Goal: Information Seeking & Learning: Learn about a topic

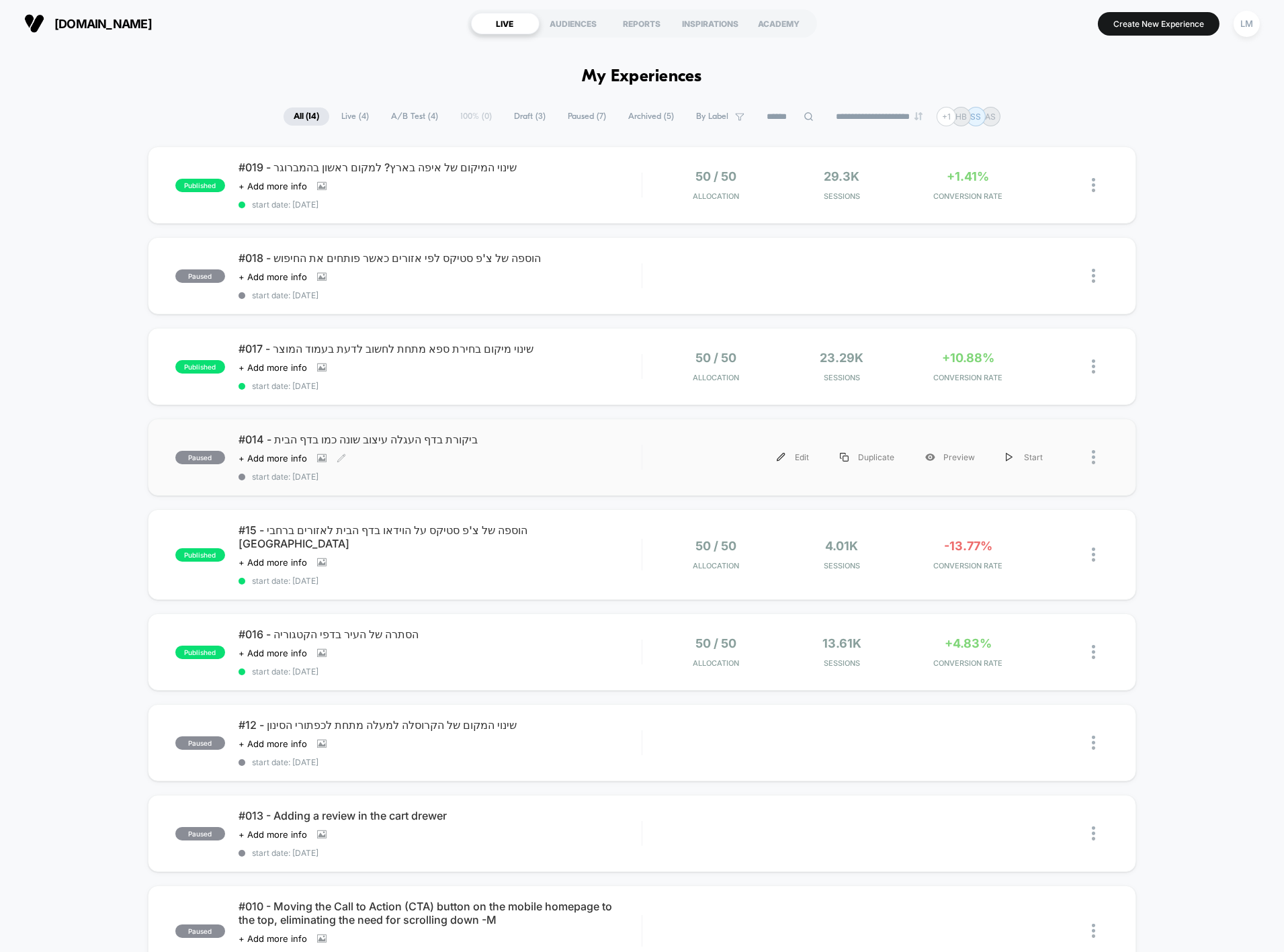
click at [427, 437] on span "#014 - ביקורת בדף העגלה עיצוב שונה כמו בדף הבית" at bounding box center [440, 439] width 403 height 13
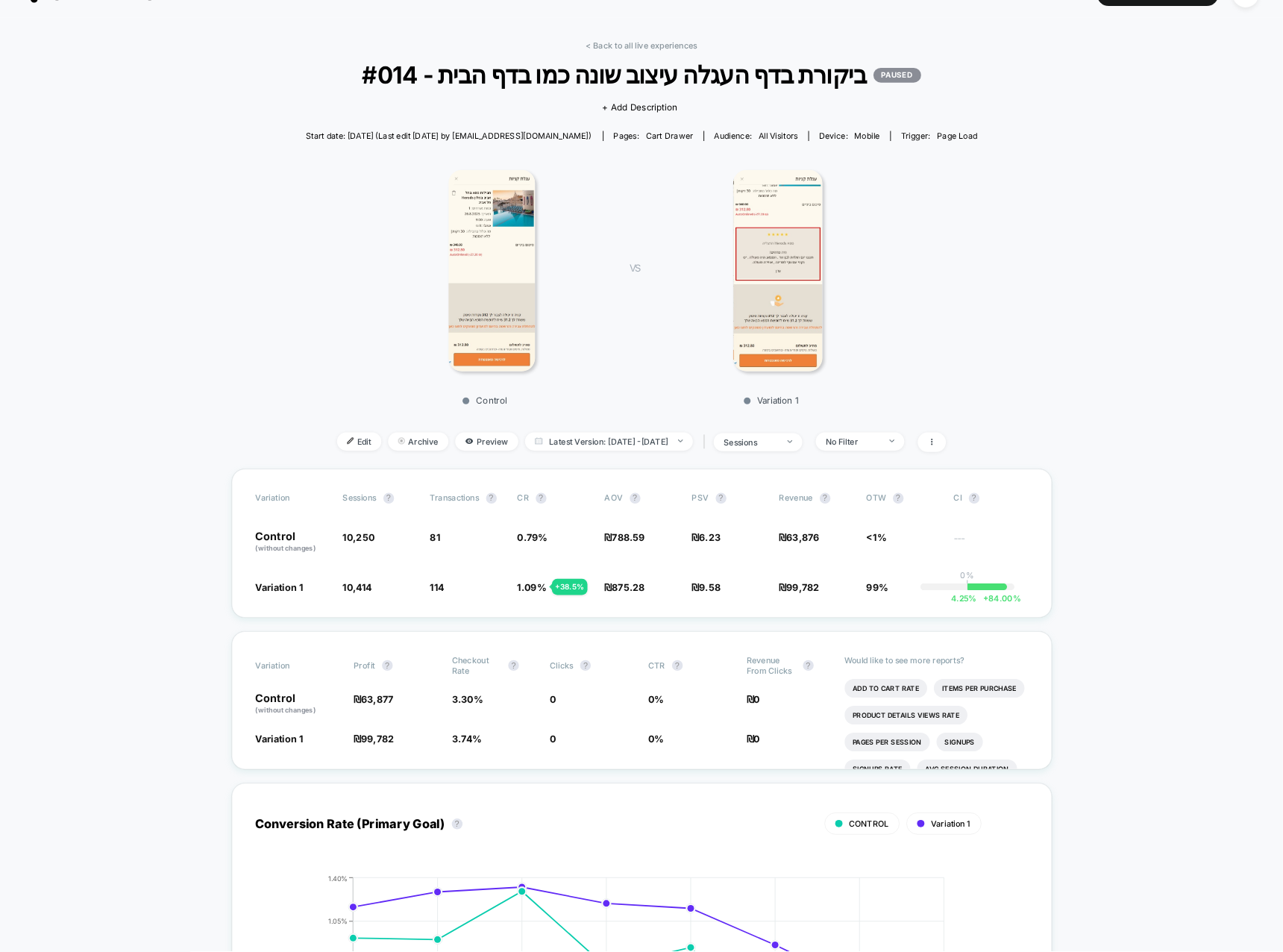
scroll to position [108, 0]
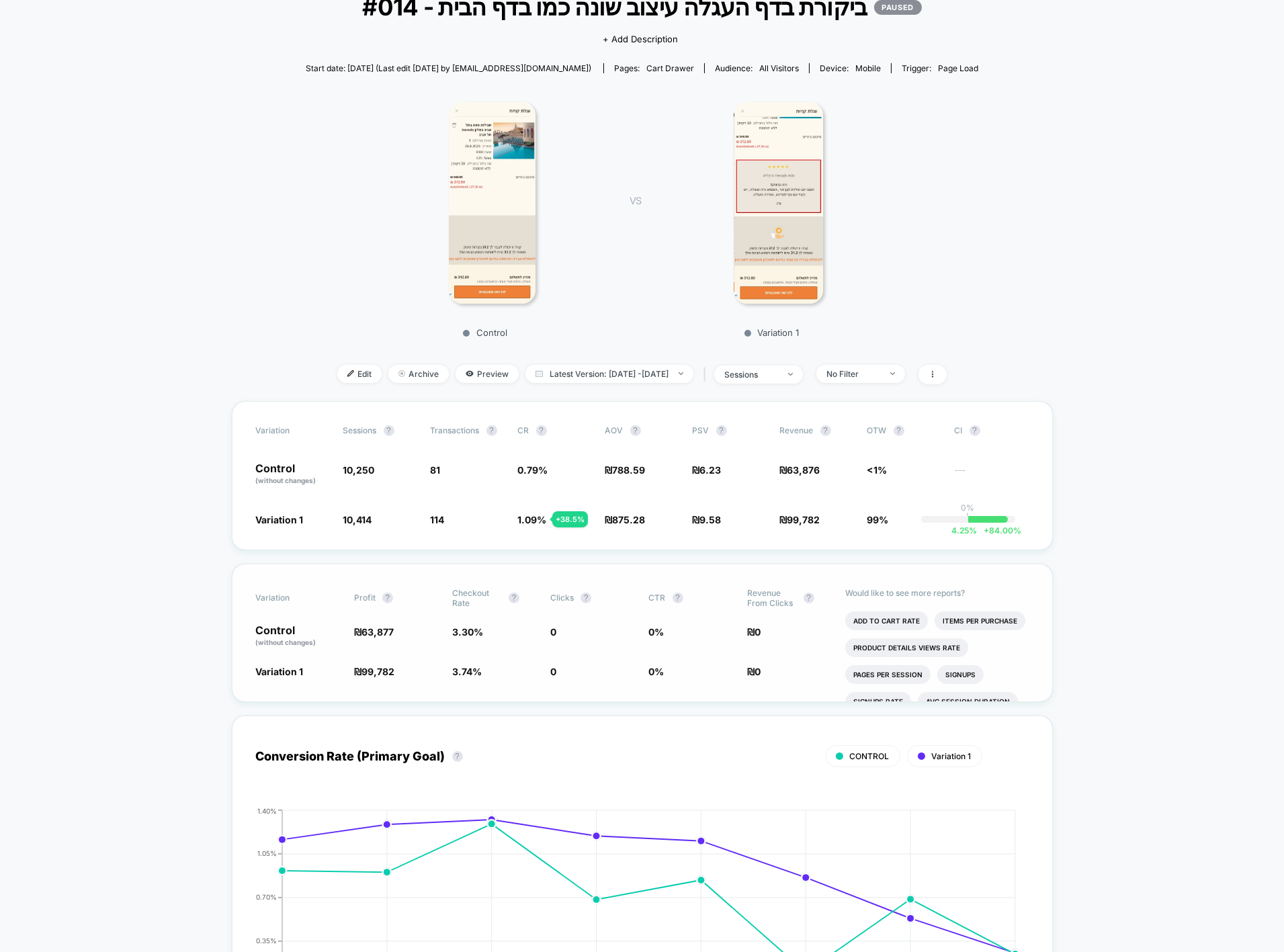
click at [816, 566] on div "Variation Profit ? Checkout Rate ? Clicks ? CTR ? Revenue From Clicks ? Control…" at bounding box center [642, 633] width 822 height 138
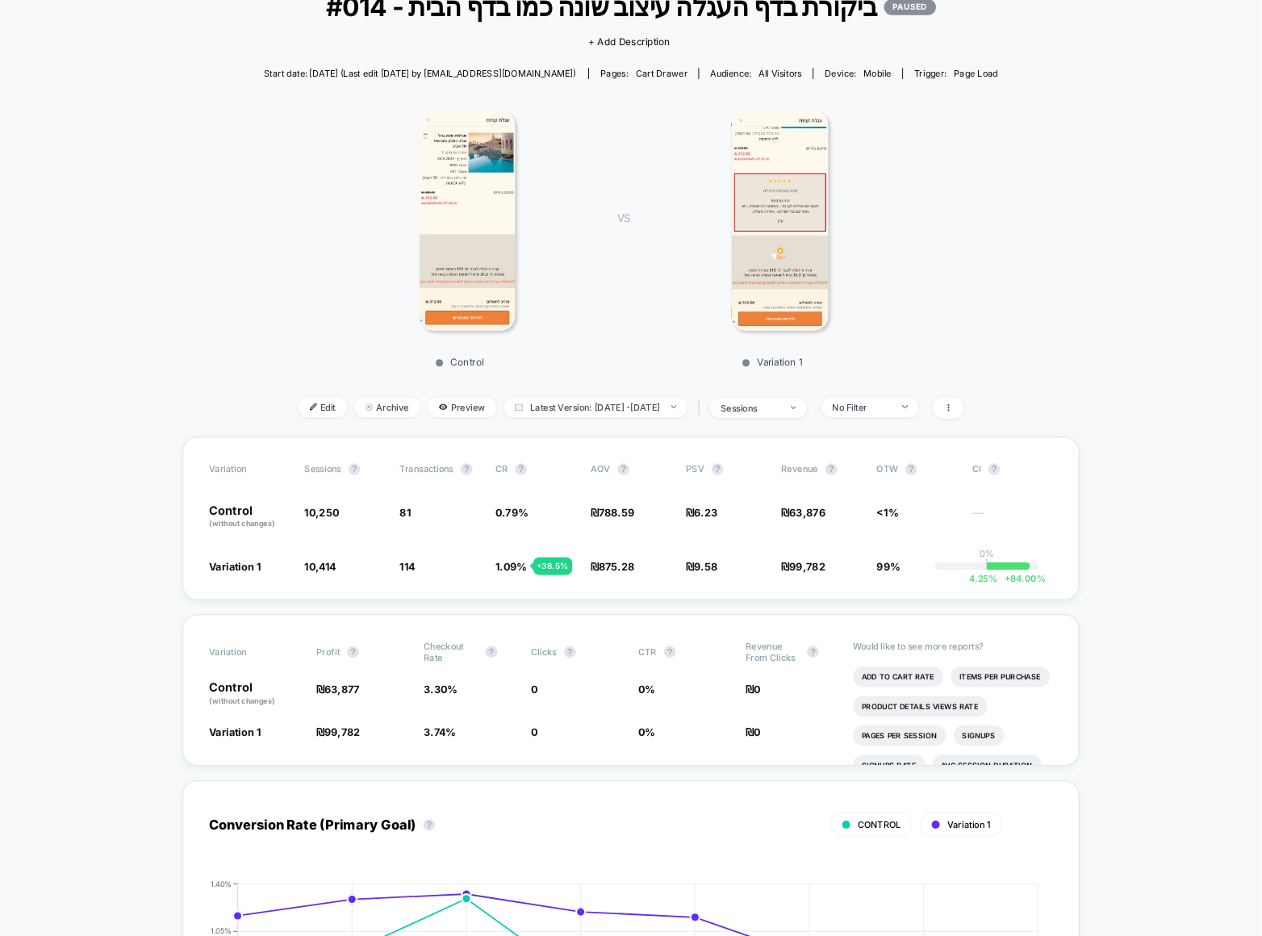
scroll to position [118, 0]
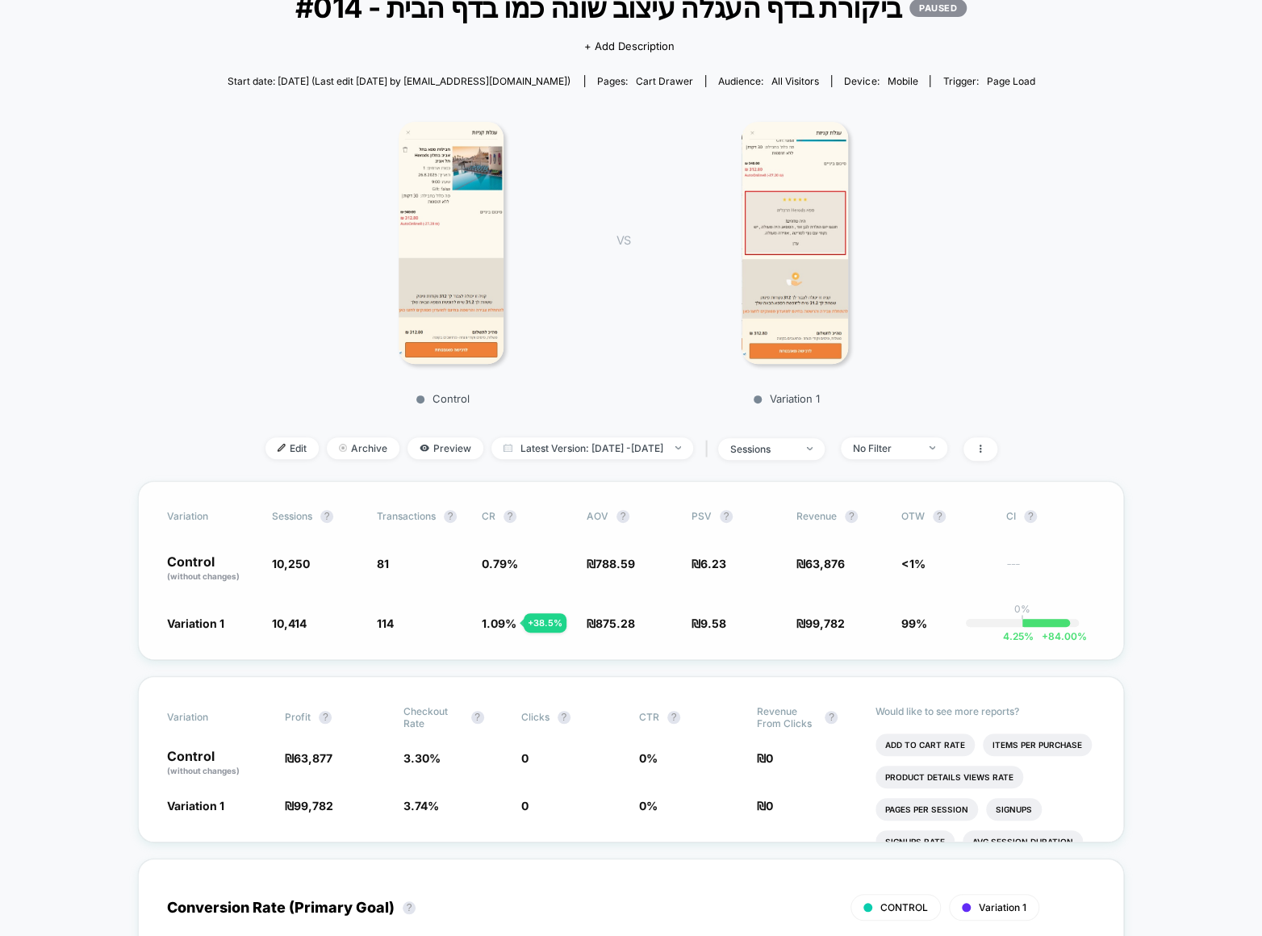
click at [865, 586] on div "Variation Sessions ? Transactions ? CR ? AOV ? PSV ? Revenue ? OTW ? CI ? Contr…" at bounding box center [631, 570] width 986 height 179
drag, startPoint x: 158, startPoint y: 623, endPoint x: 826, endPoint y: 630, distance: 667.9
click at [826, 630] on div "Variation Sessions ? Transactions ? CR ? AOV ? PSV ? Revenue ? OTW ? CI ? Contr…" at bounding box center [631, 570] width 986 height 179
drag, startPoint x: 157, startPoint y: 554, endPoint x: 804, endPoint y: 561, distance: 646.9
click at [804, 561] on div "Variation Sessions ? Transactions ? CR ? AOV ? PSV ? Revenue ? OTW ? CI ? Contr…" at bounding box center [631, 570] width 986 height 179
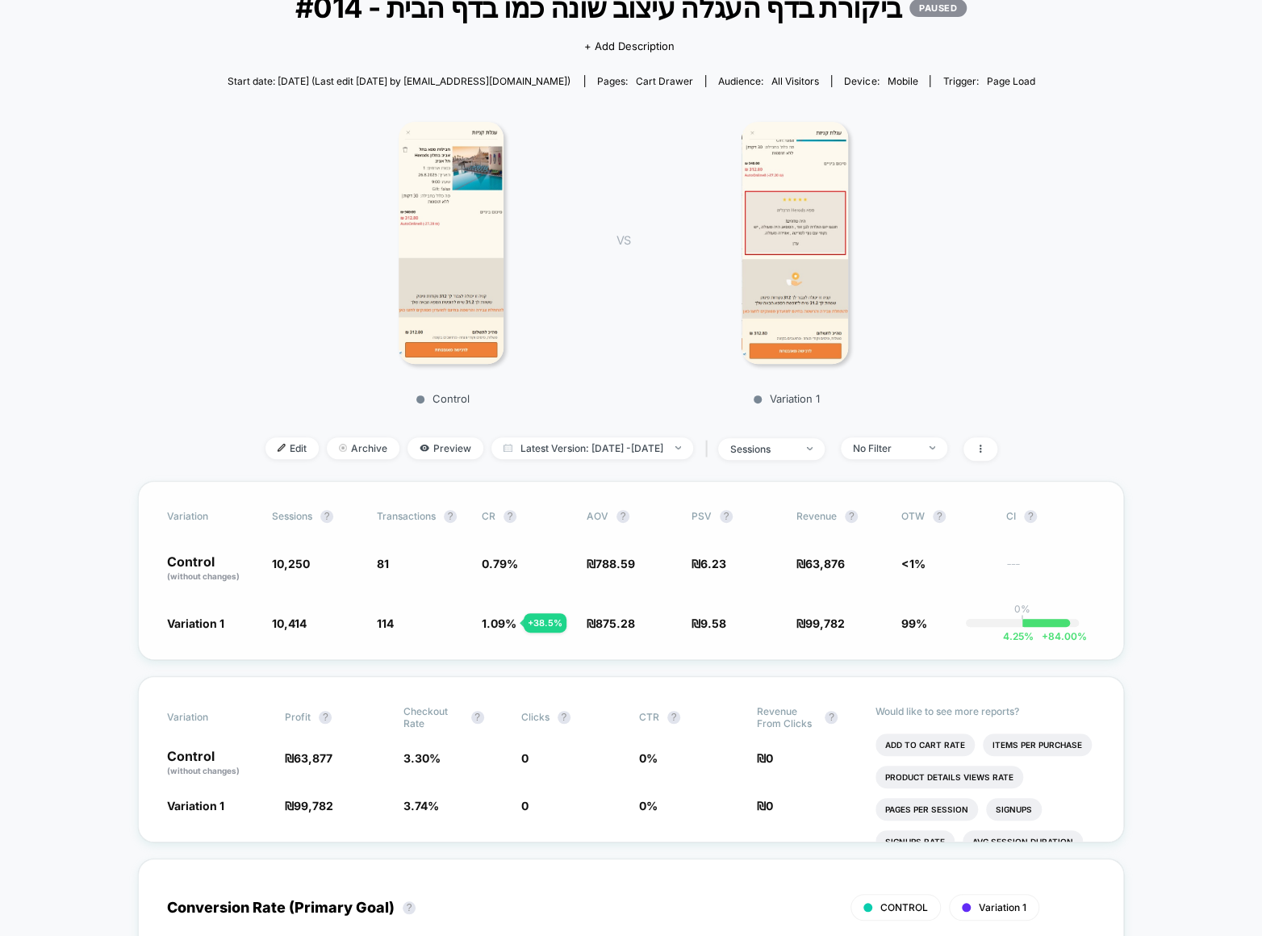
click at [813, 561] on span "63,876" at bounding box center [825, 564] width 40 height 14
click at [815, 557] on span "63,876" at bounding box center [825, 564] width 40 height 14
click at [552, 622] on div "+ 38.5 %" at bounding box center [544, 622] width 43 height 19
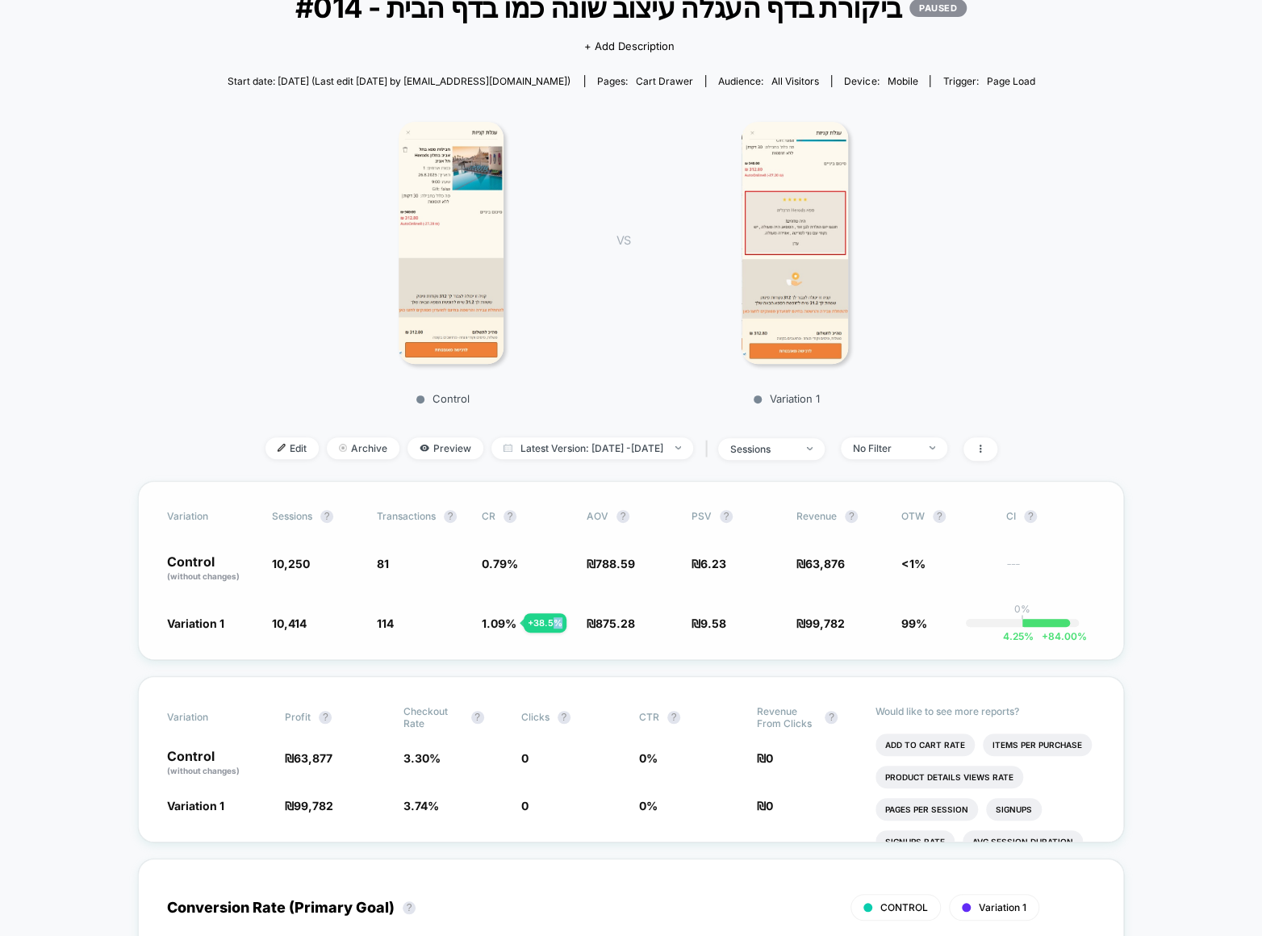
click at [551, 622] on div "+ 38.5 %" at bounding box center [544, 622] width 43 height 19
click at [538, 622] on div "+ 38.5 %" at bounding box center [544, 622] width 43 height 19
click at [537, 621] on div "+ 38.5 %" at bounding box center [544, 622] width 43 height 19
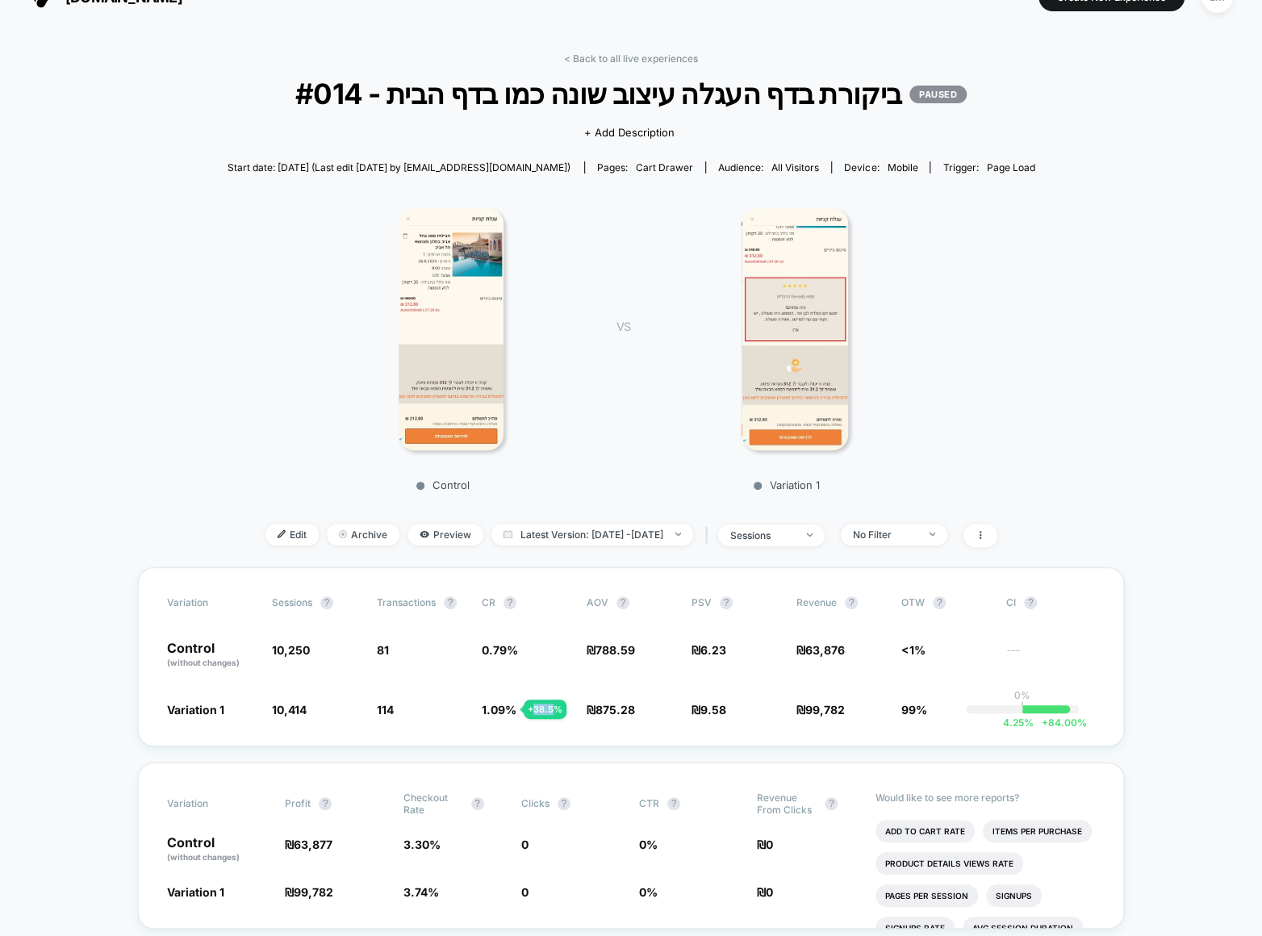
scroll to position [0, 0]
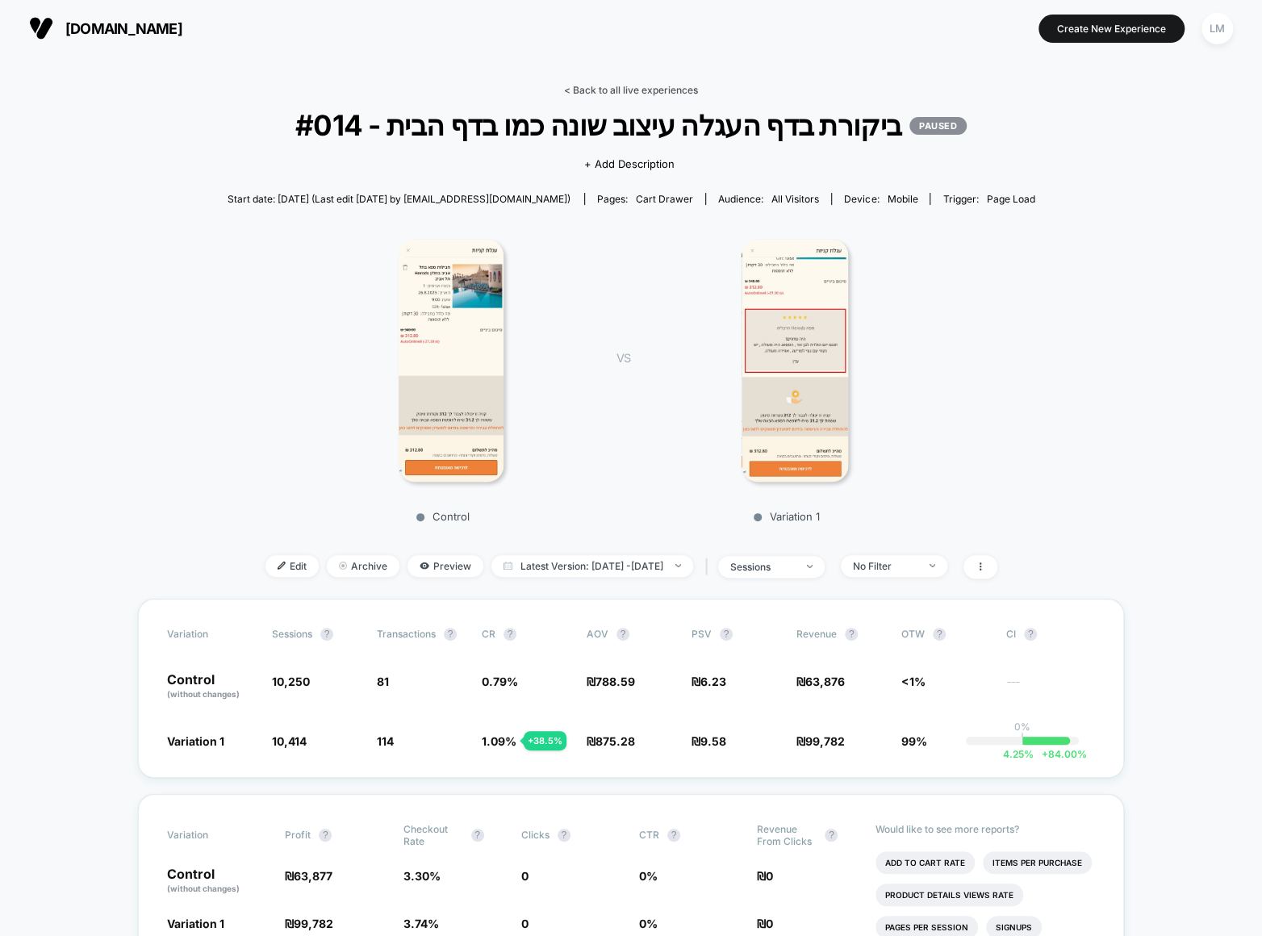
click at [631, 86] on link "< Back to all live experiences" at bounding box center [631, 90] width 134 height 12
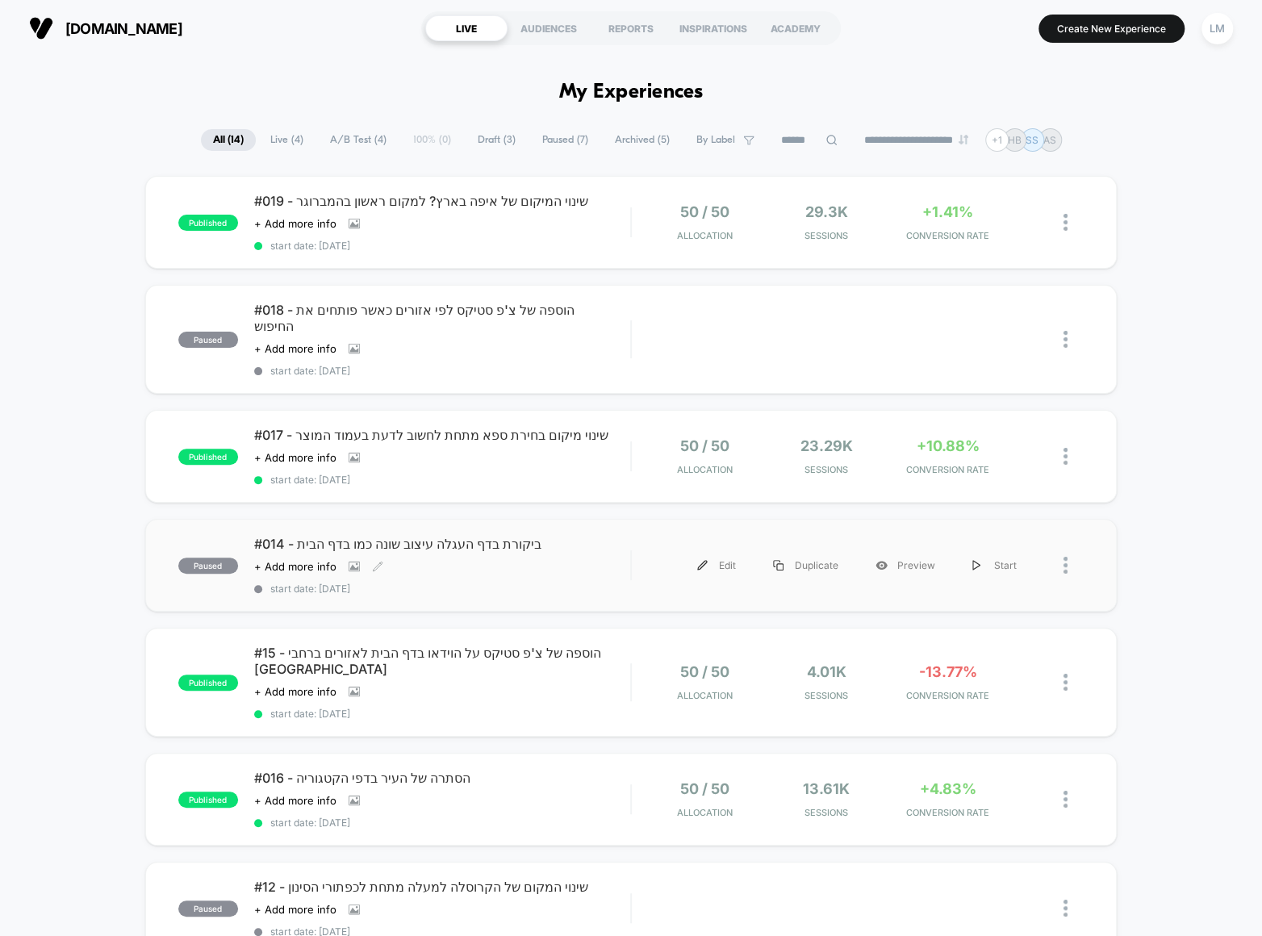
click at [440, 536] on div "#014 - ביקורת בדף העגלה עיצוב שונה כמו בדף הבית Click to view images Click to e…" at bounding box center [442, 565] width 376 height 59
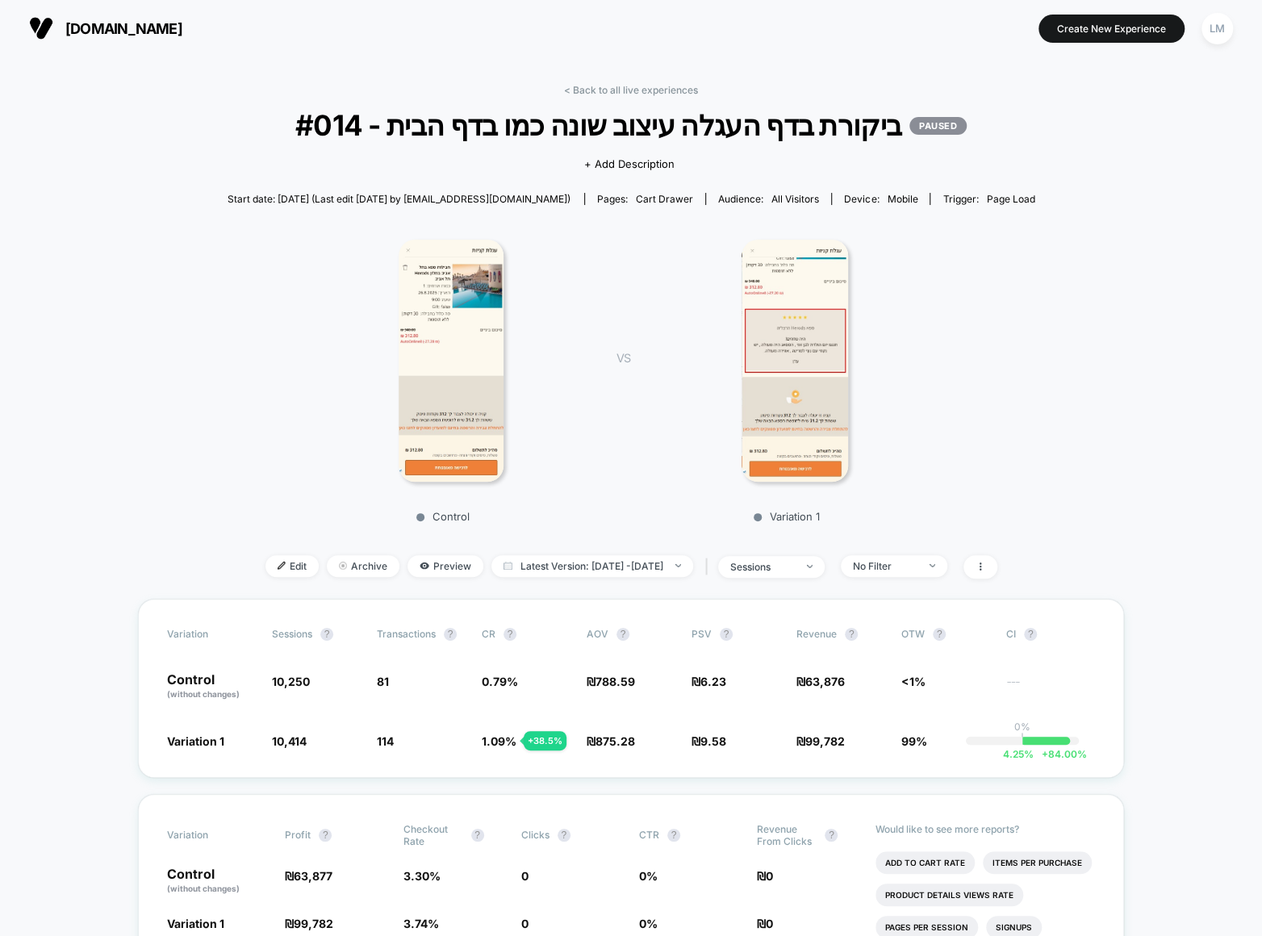
click at [820, 419] on img at bounding box center [794, 361] width 107 height 242
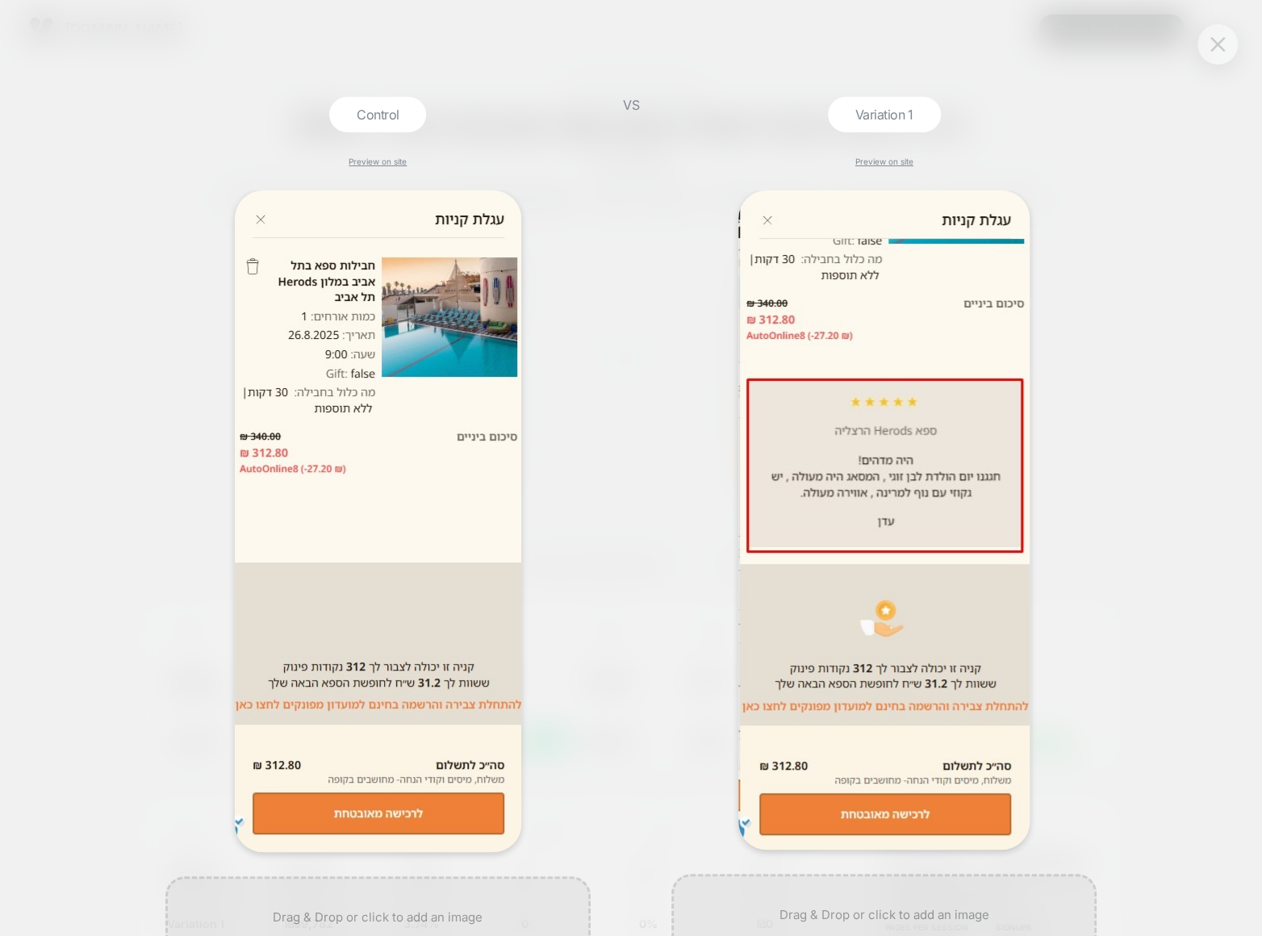
click at [1227, 52] on button at bounding box center [1217, 44] width 24 height 24
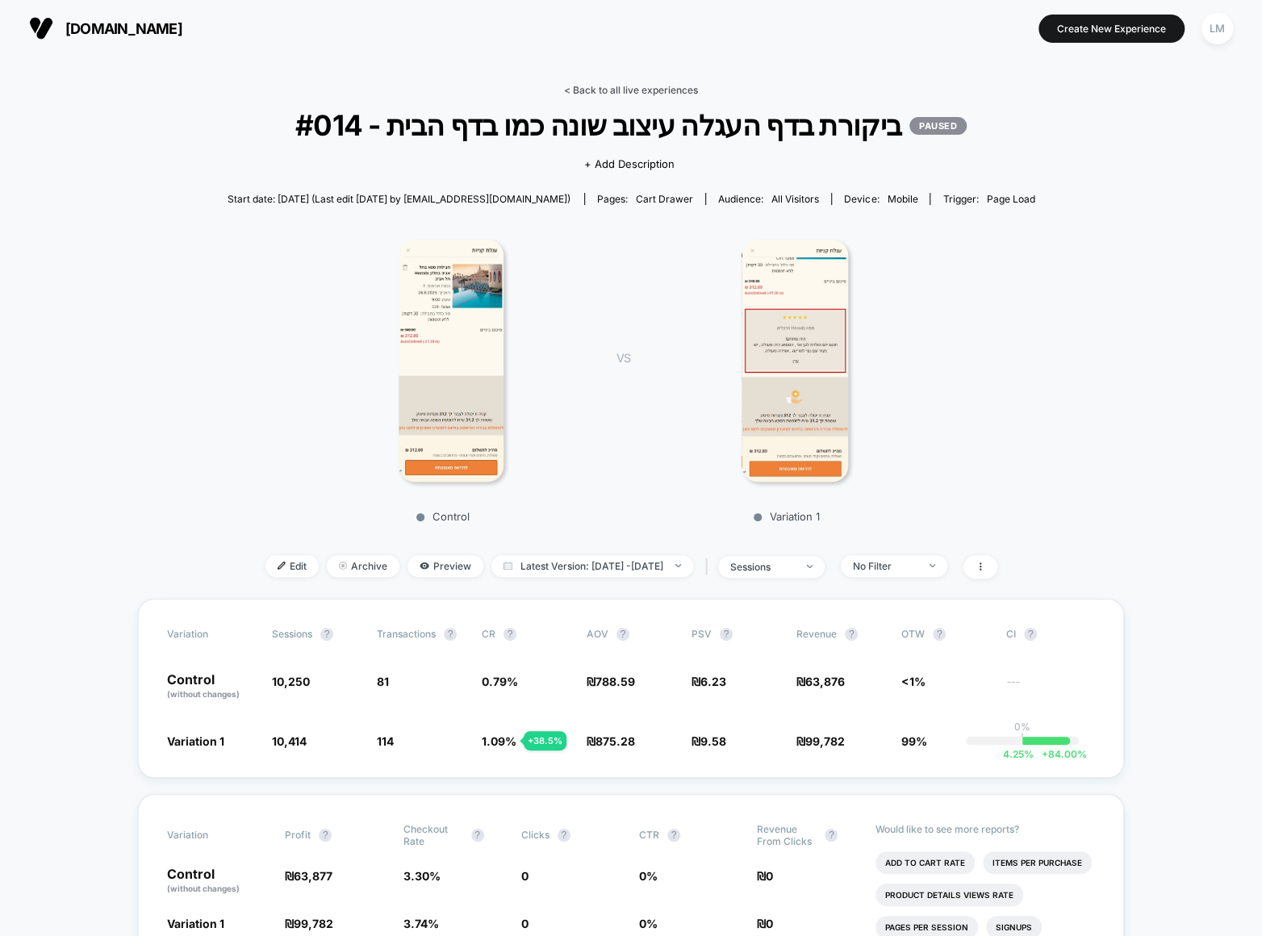
click at [593, 85] on link "< Back to all live experiences" at bounding box center [631, 90] width 134 height 12
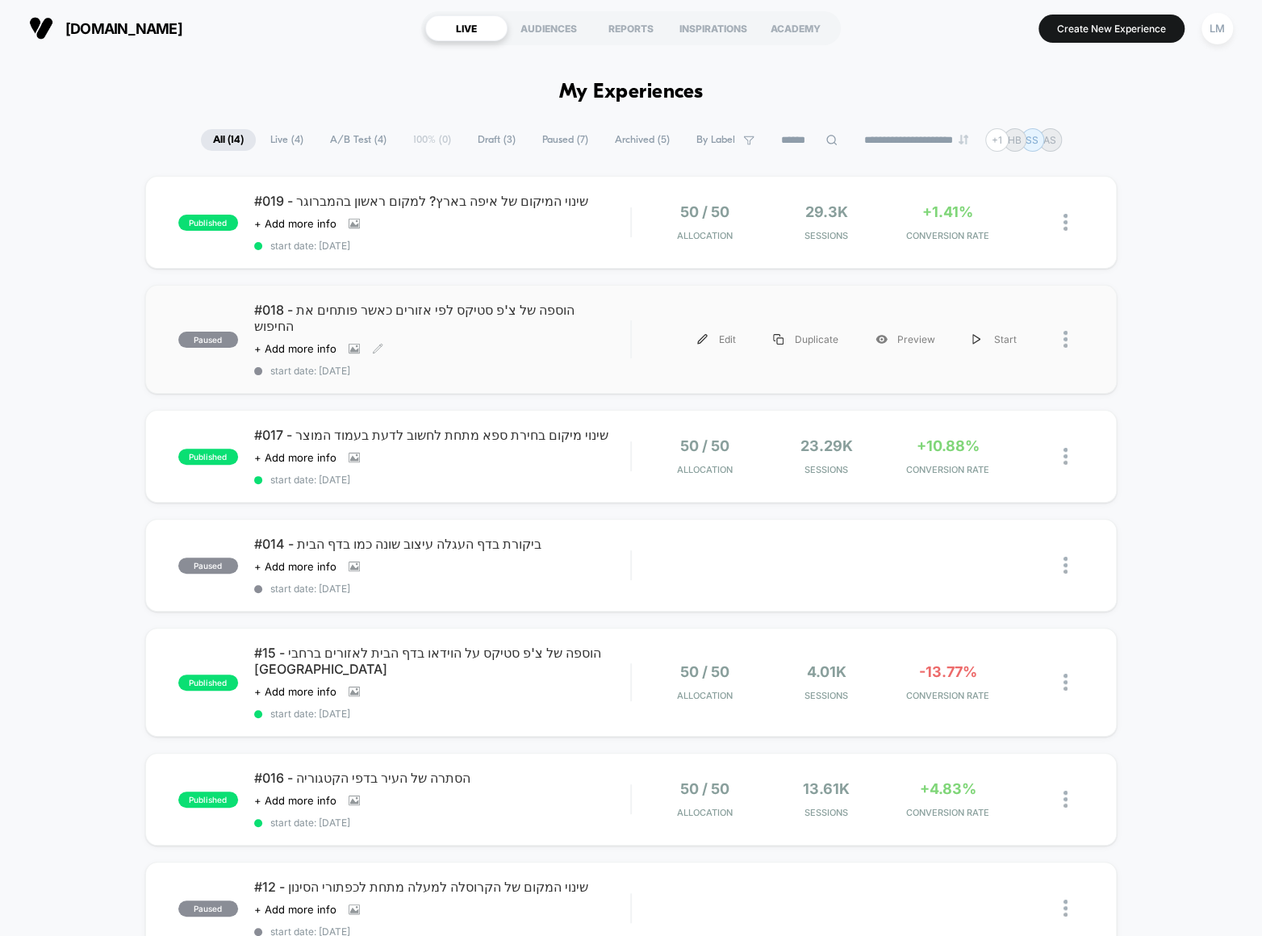
click at [302, 302] on span "#018 - הוספה של צ'פ סטיקס לפי אזורים כאשר פותחים את החיפוש" at bounding box center [442, 318] width 376 height 32
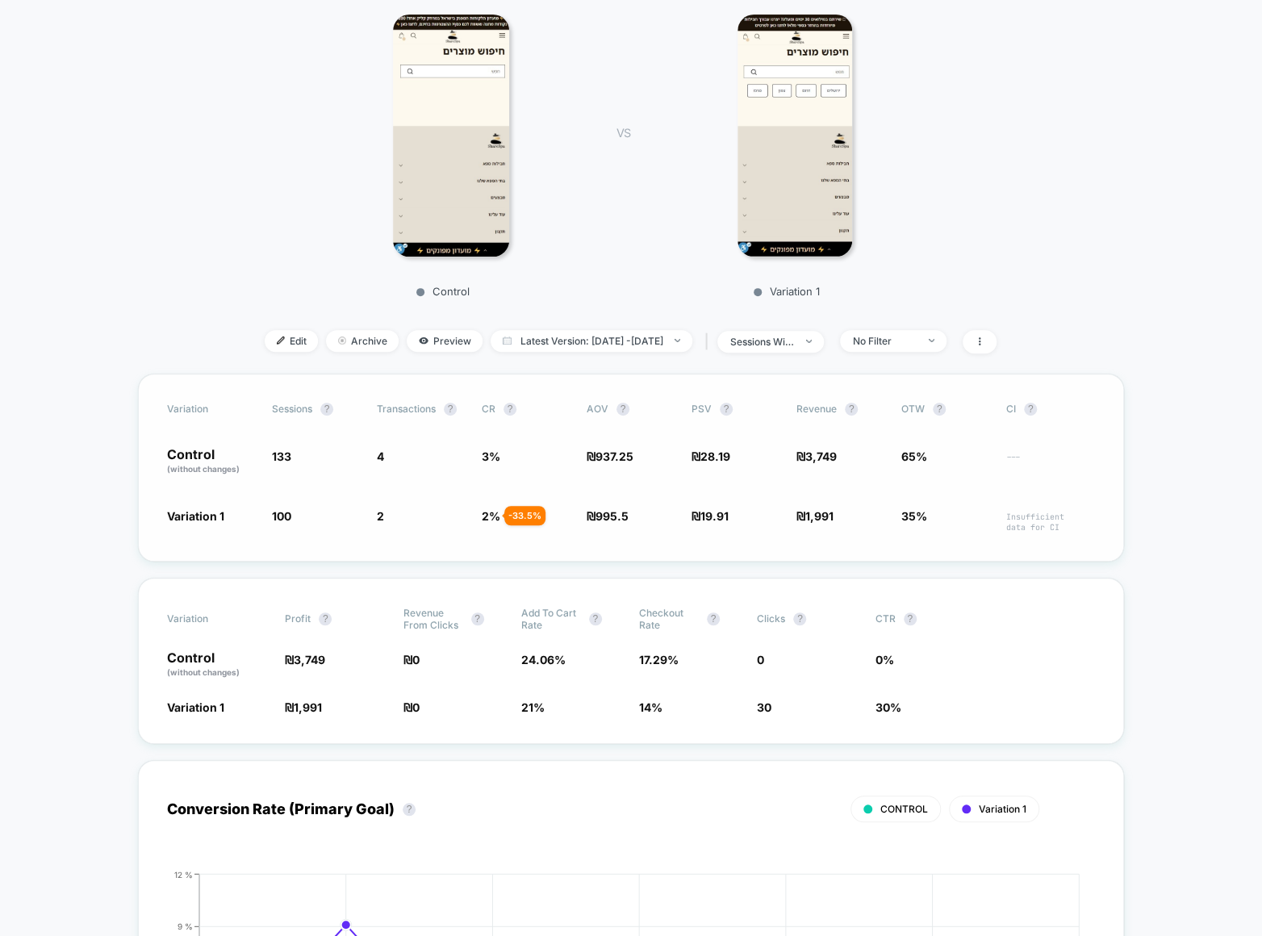
scroll to position [249, 0]
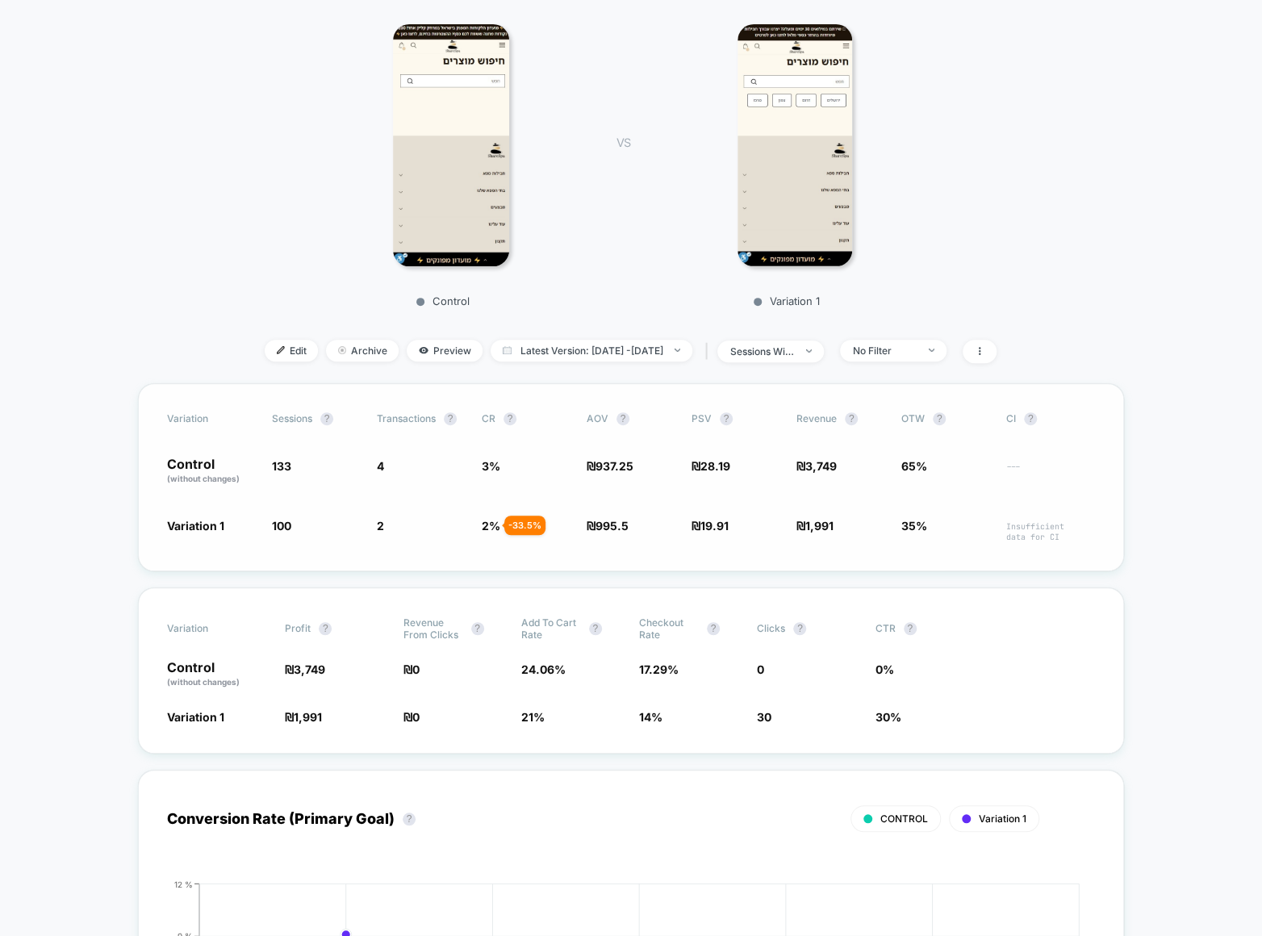
drag, startPoint x: 746, startPoint y: 490, endPoint x: 756, endPoint y: 485, distance: 11.2
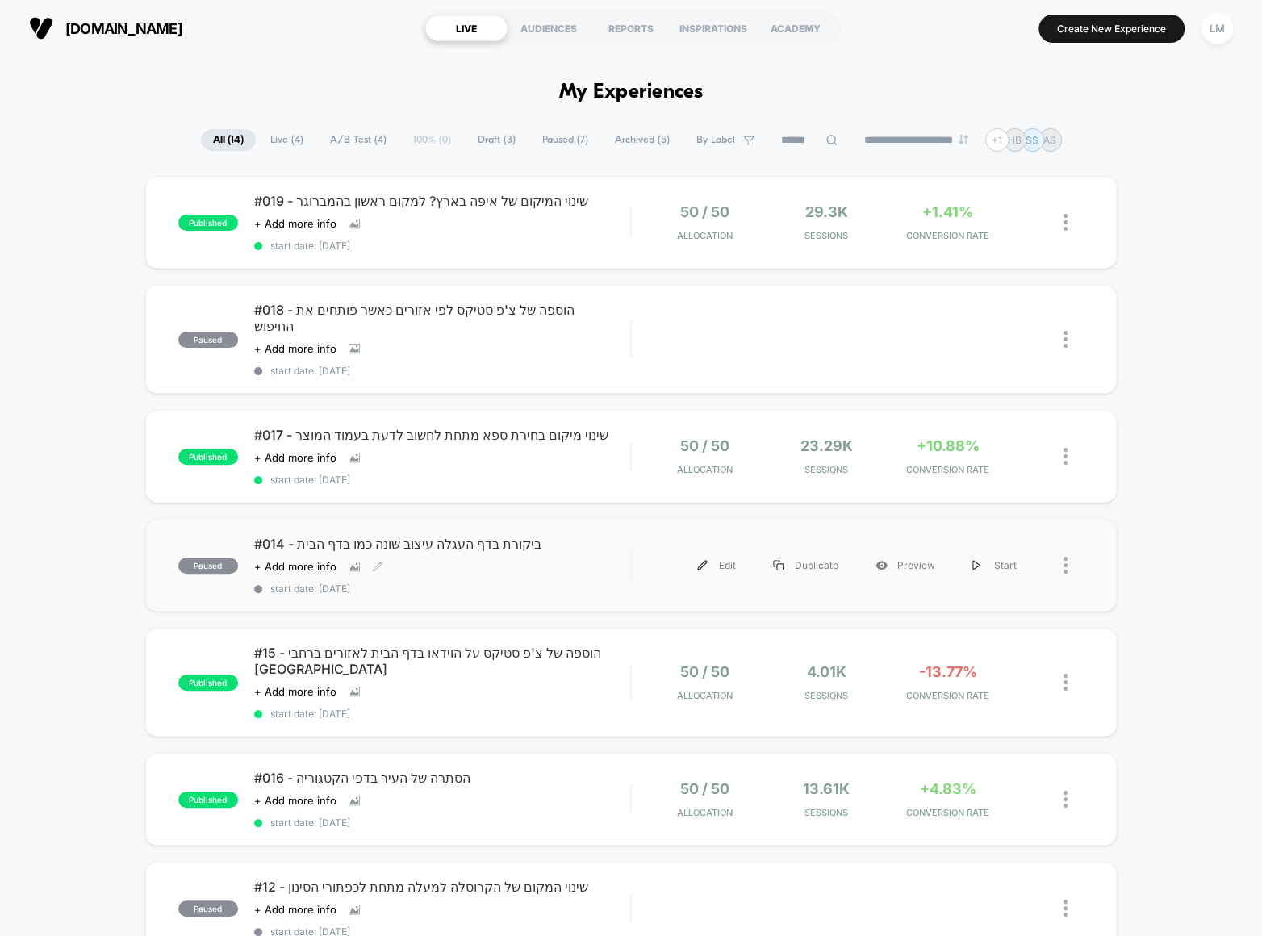
click at [430, 536] on span "#014 - ביקורת בדף העגלה עיצוב שונה כמו בדף הבית" at bounding box center [442, 544] width 376 height 16
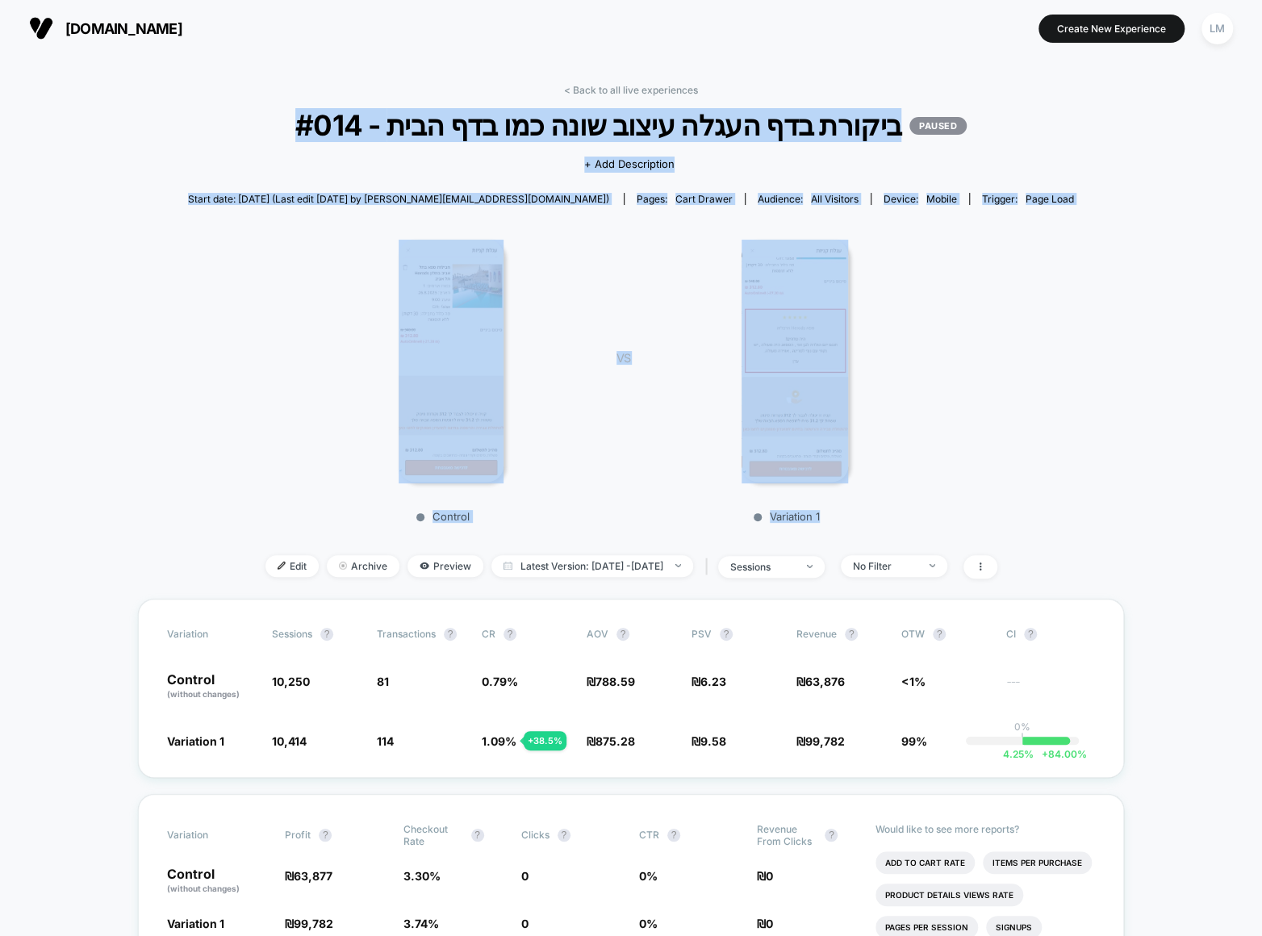
drag, startPoint x: 876, startPoint y: 528, endPoint x: 252, endPoint y: 111, distance: 750.8
click at [252, 111] on div "< Back to all live experiences #014 - ביקורת בדף העגלה עיצוב שונה כמו בדף הבית …" at bounding box center [631, 341] width 886 height 515
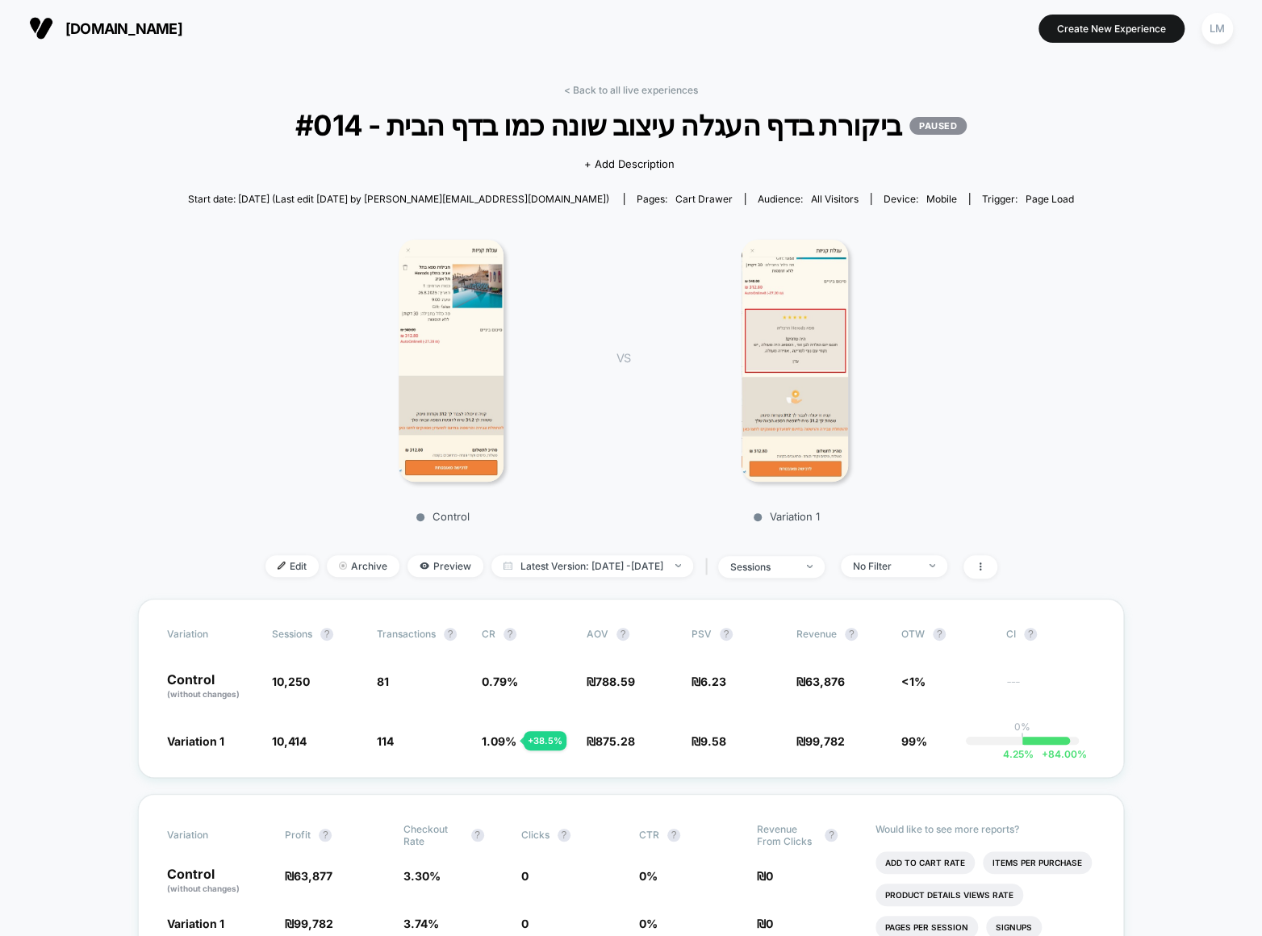
drag, startPoint x: 261, startPoint y: 142, endPoint x: 266, endPoint y: 174, distance: 32.8
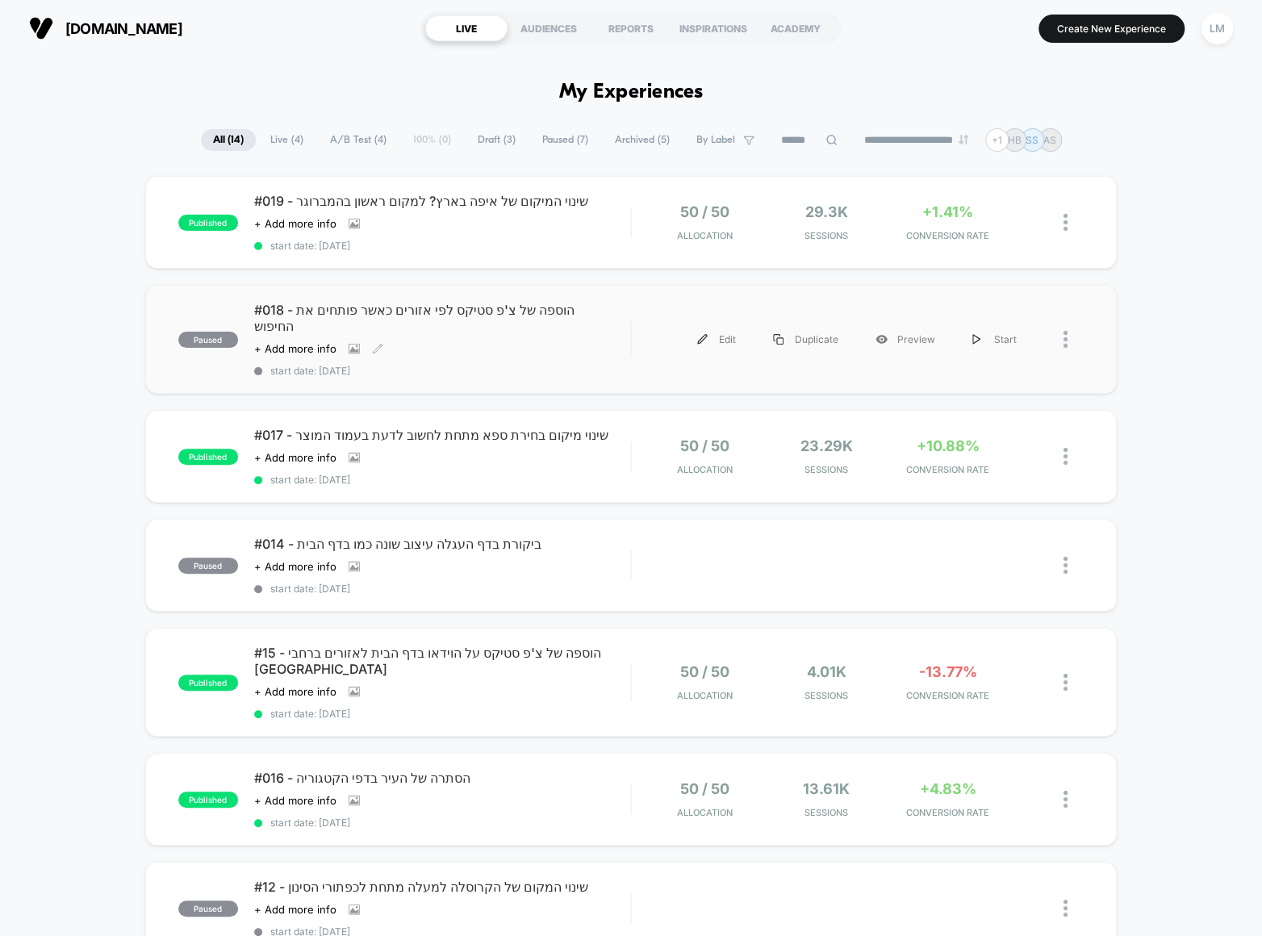
click at [540, 307] on span "#018 - הוספה של צ'פ סטיקס לפי אזורים כאשר פותחים את החיפוש" at bounding box center [442, 318] width 376 height 32
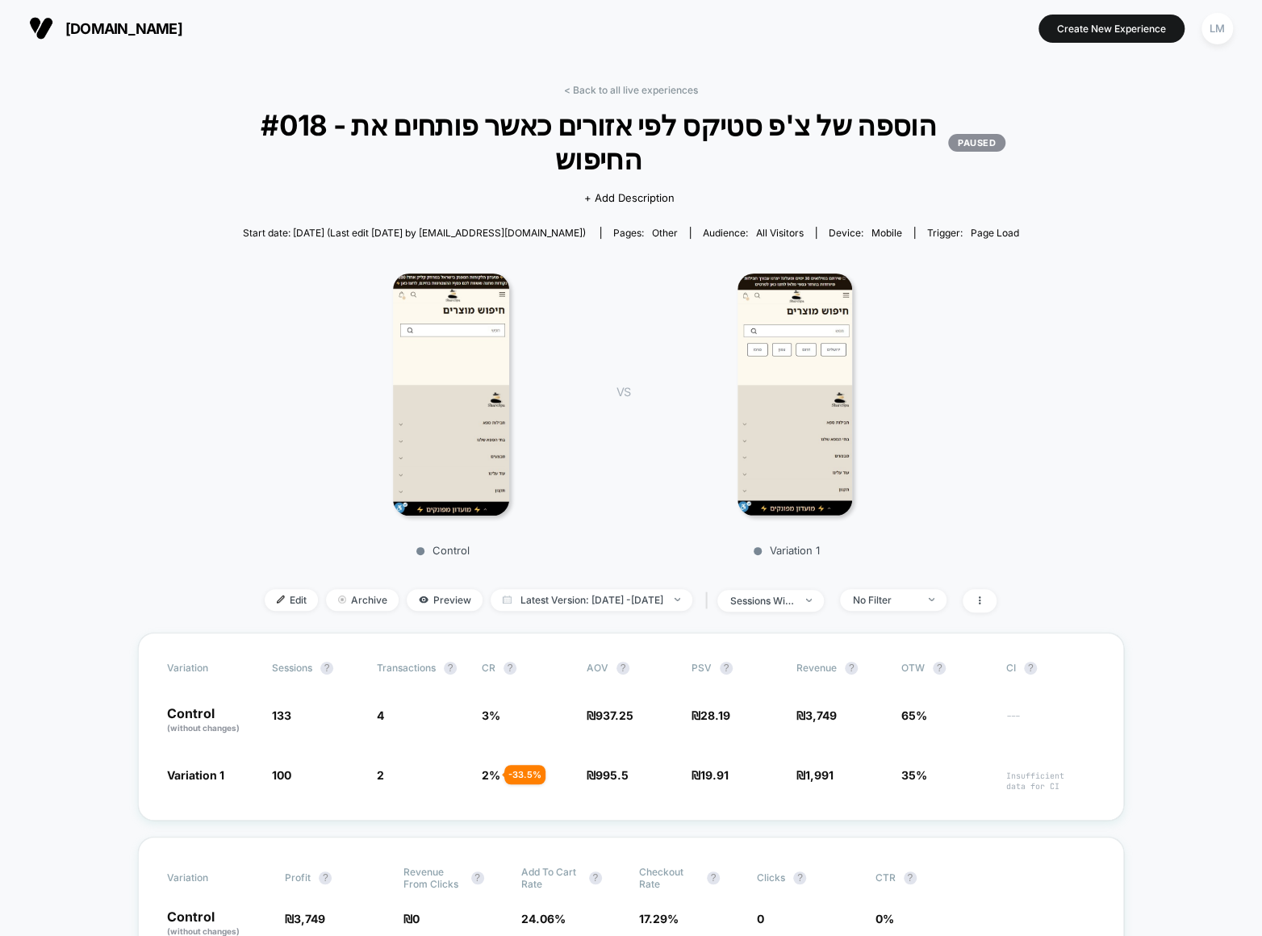
click at [771, 377] on img at bounding box center [794, 394] width 114 height 242
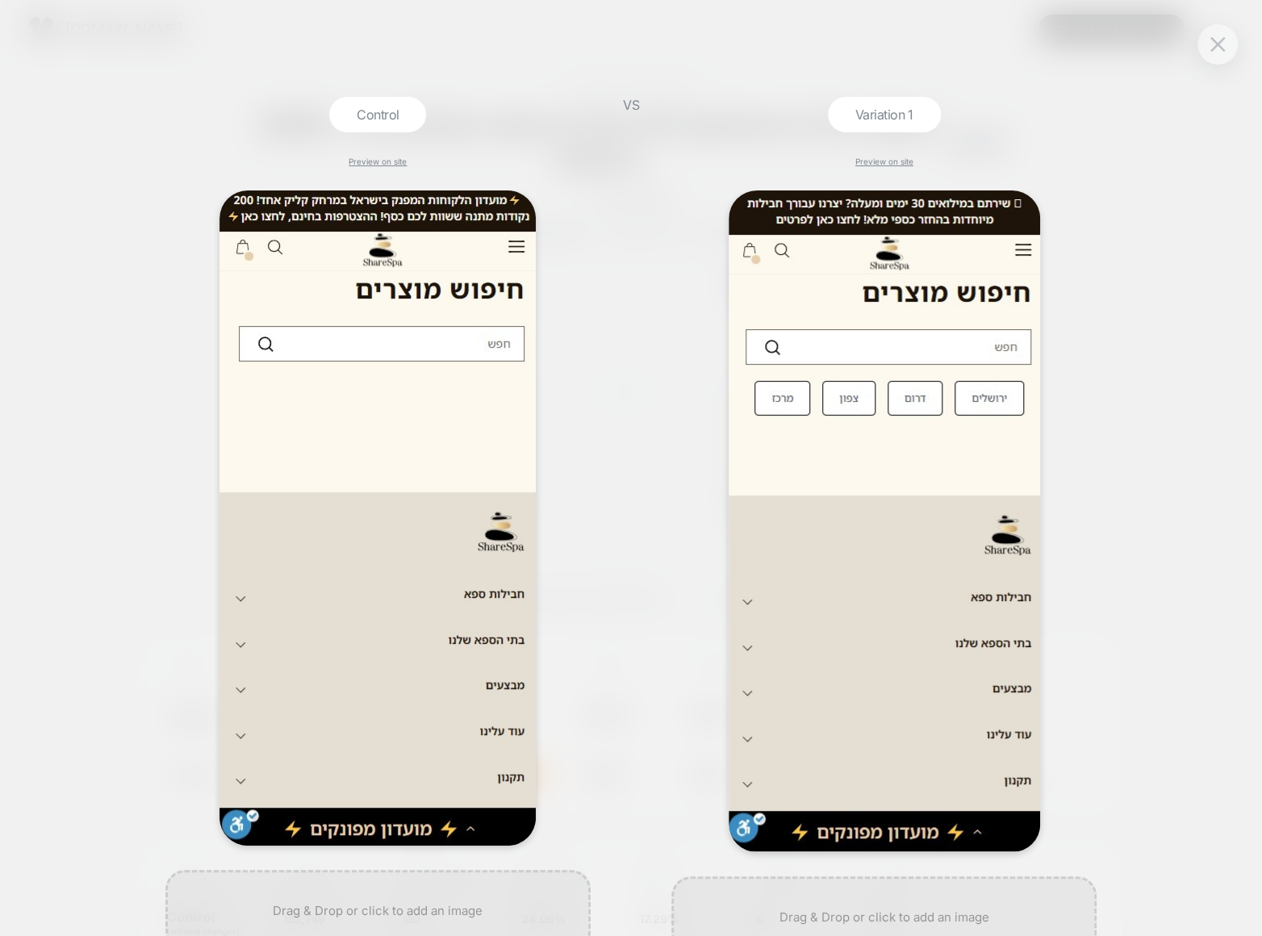
click at [1116, 419] on div "Control Preview on site VS Variation 1 Preview on site" at bounding box center [631, 468] width 1262 height 936
click at [1210, 52] on button at bounding box center [1217, 44] width 24 height 24
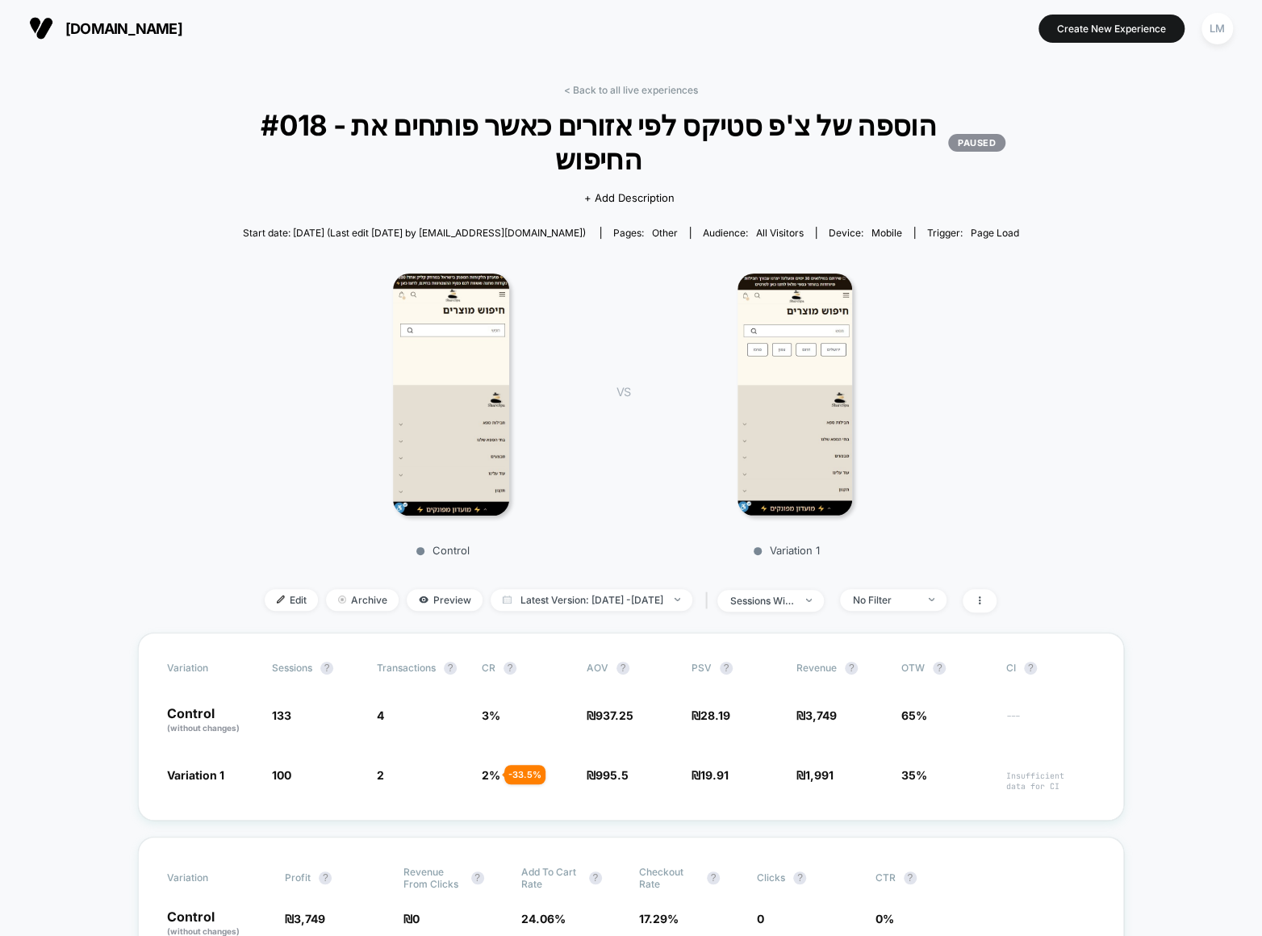
click at [806, 353] on img at bounding box center [794, 394] width 114 height 242
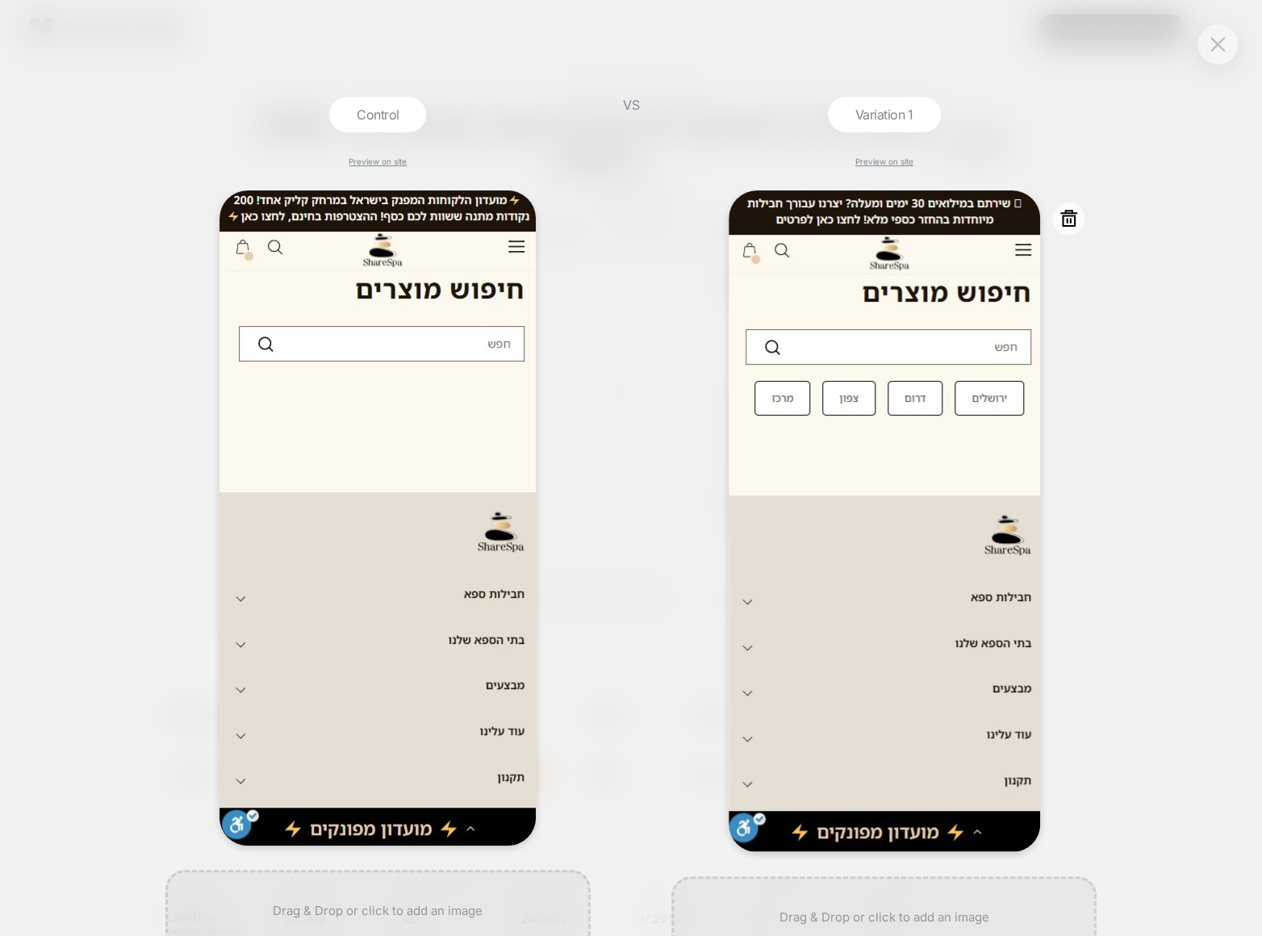
click at [1021, 402] on img at bounding box center [883, 520] width 311 height 661
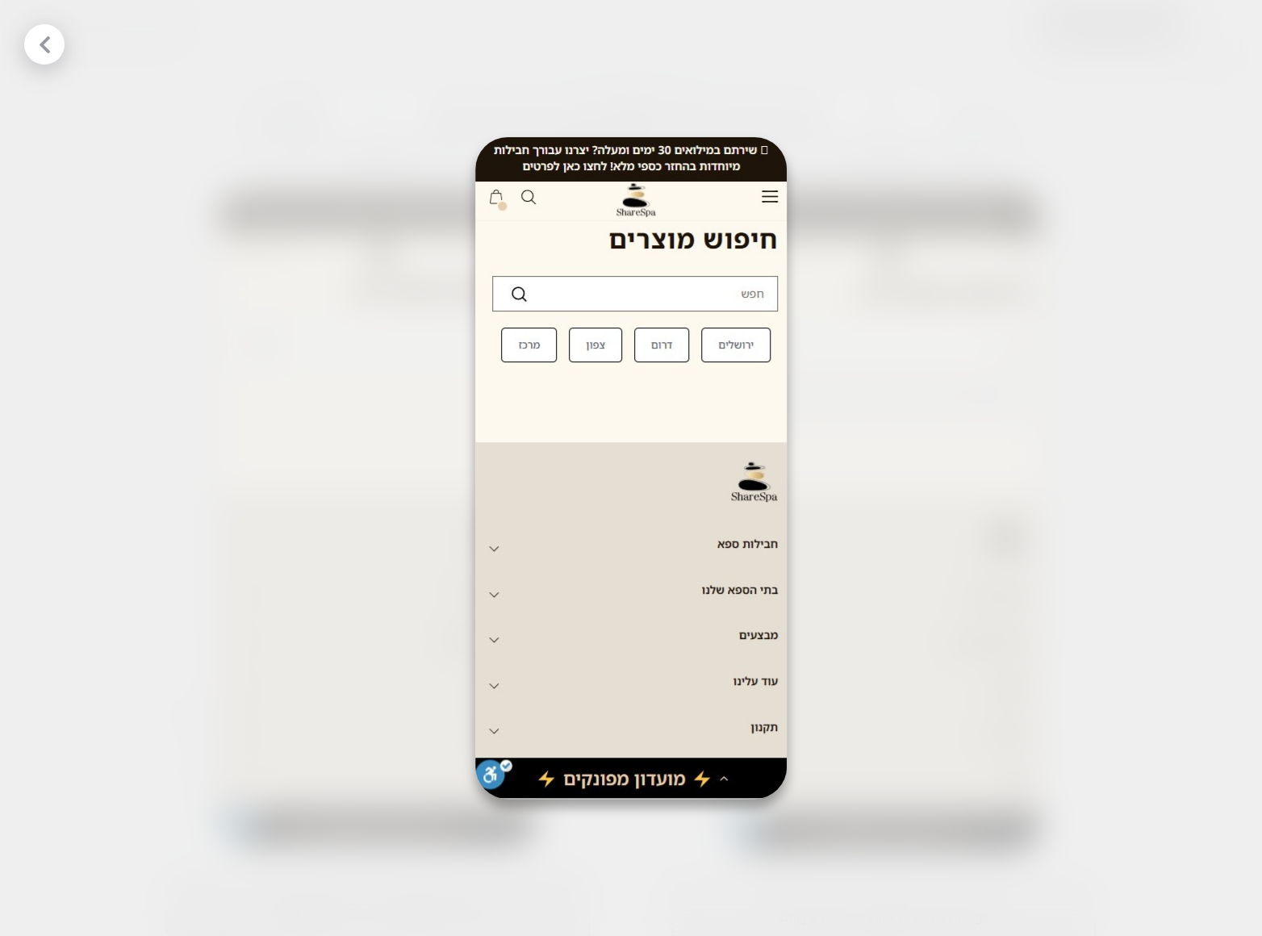
click at [42, 51] on icon at bounding box center [45, 45] width 20 height 20
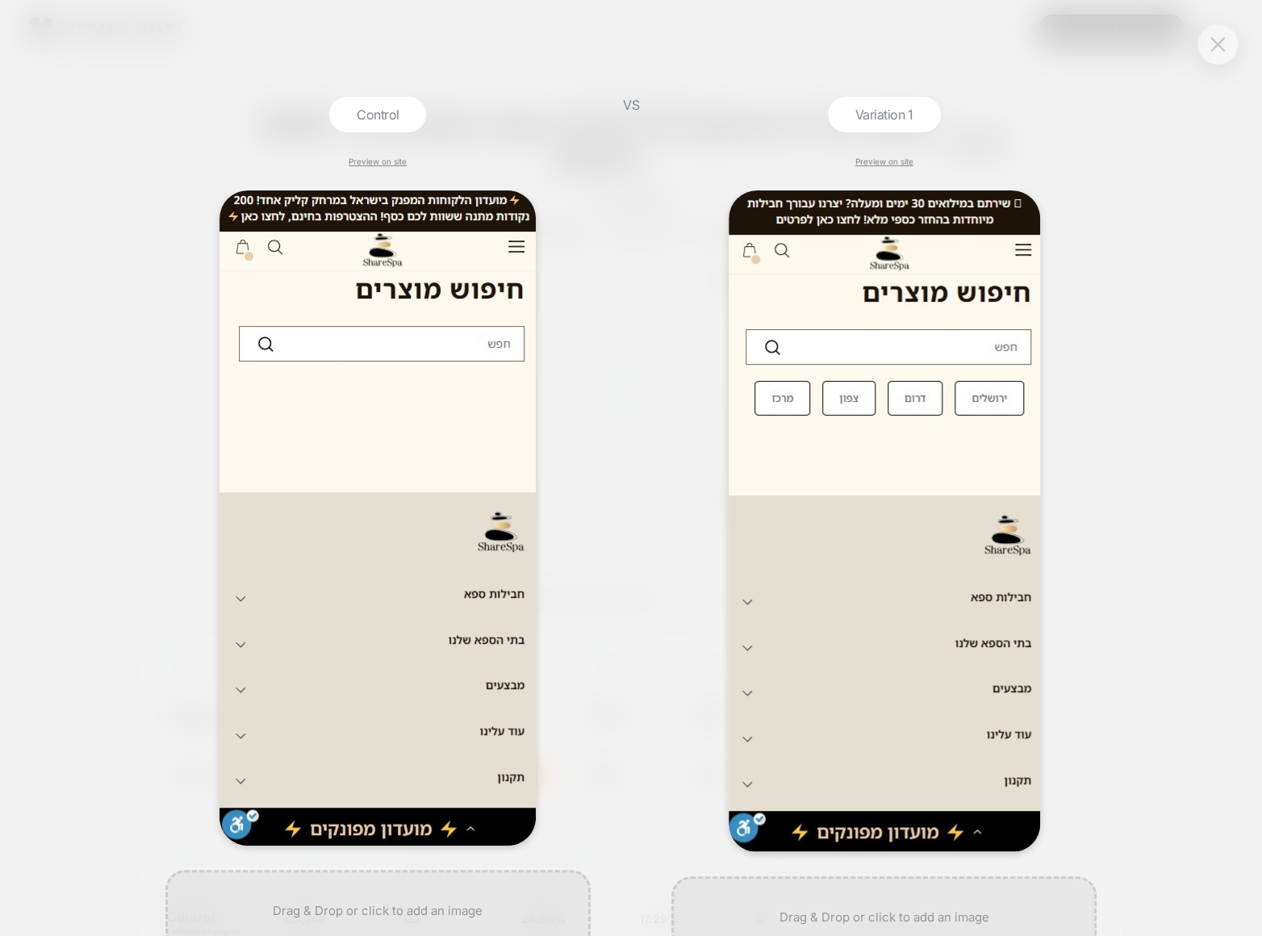
click at [1222, 53] on button at bounding box center [1217, 44] width 24 height 24
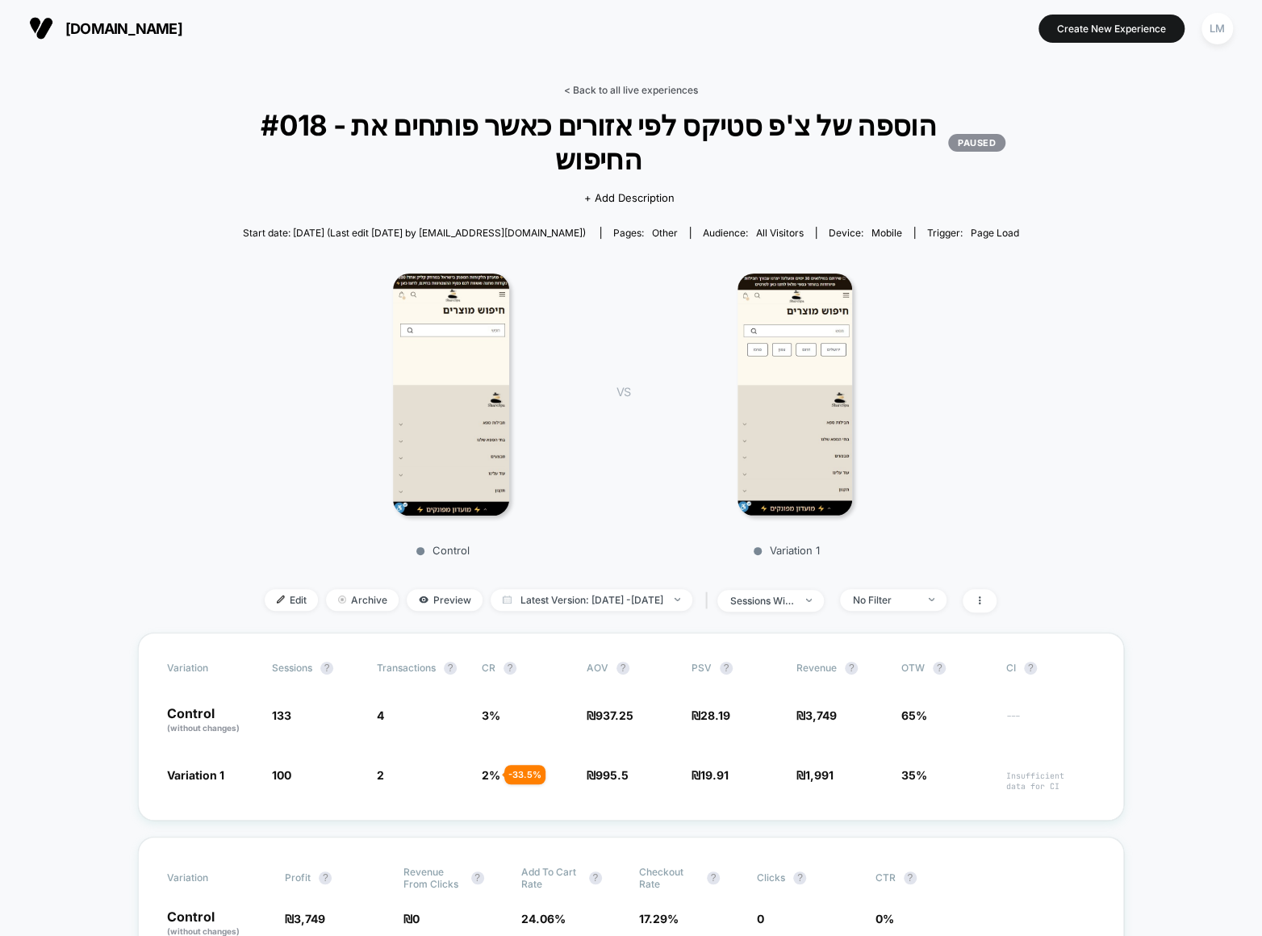
click at [603, 94] on link "< Back to all live experiences" at bounding box center [631, 90] width 134 height 12
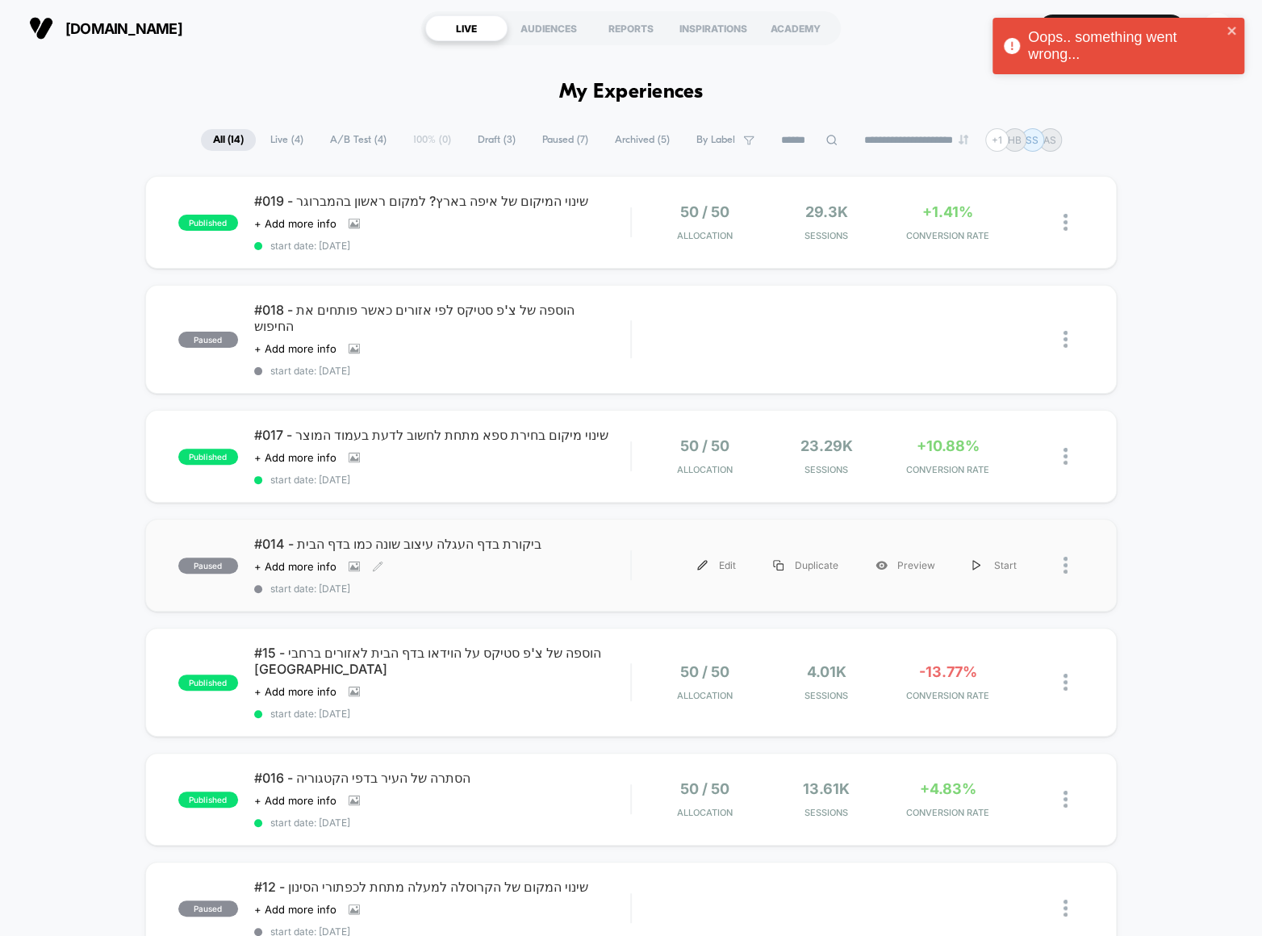
click at [332, 536] on span "#014 - ביקורת בדף העגלה עיצוב שונה כמו בדף הבית" at bounding box center [442, 544] width 376 height 16
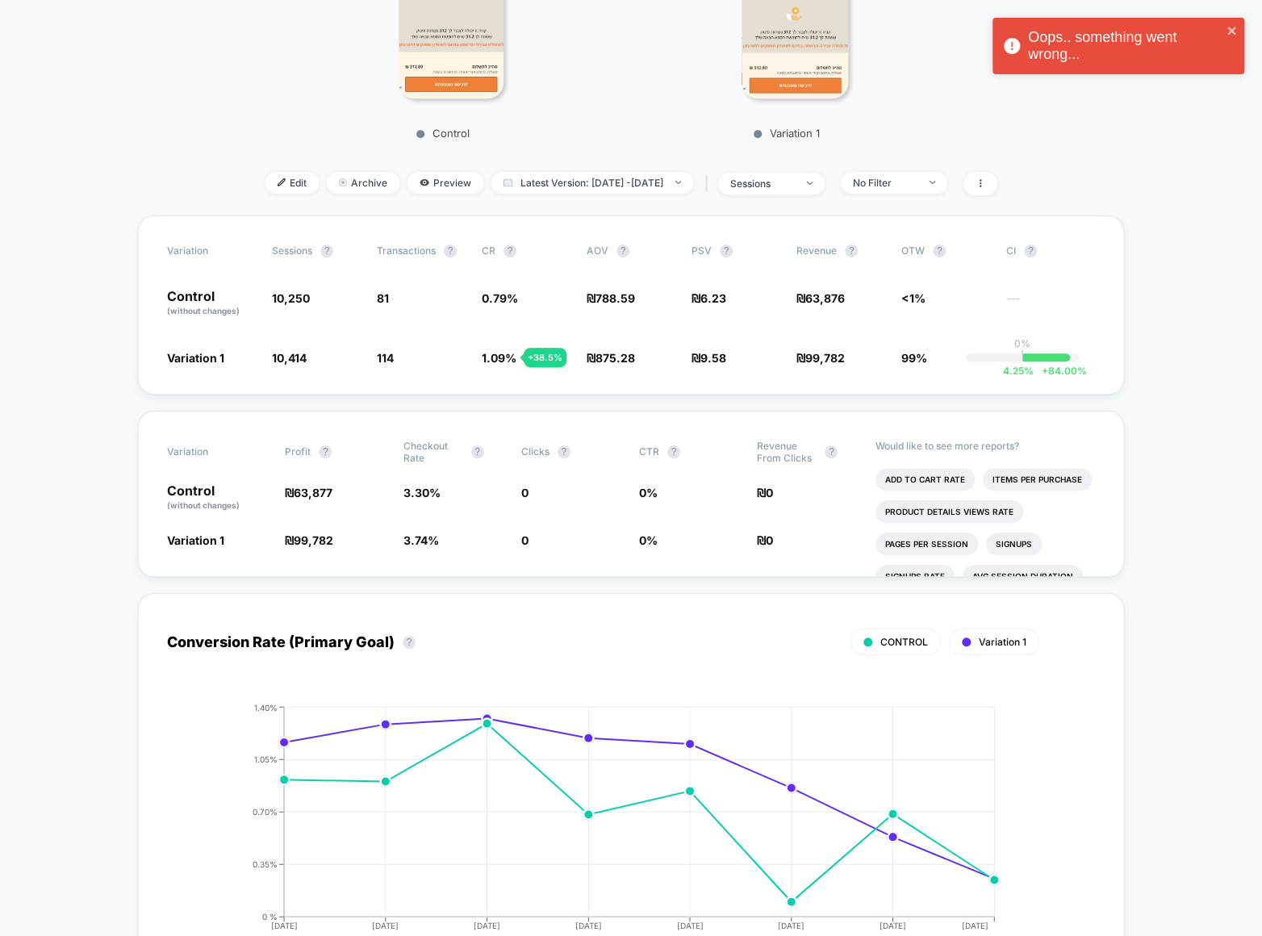
scroll to position [454, 0]
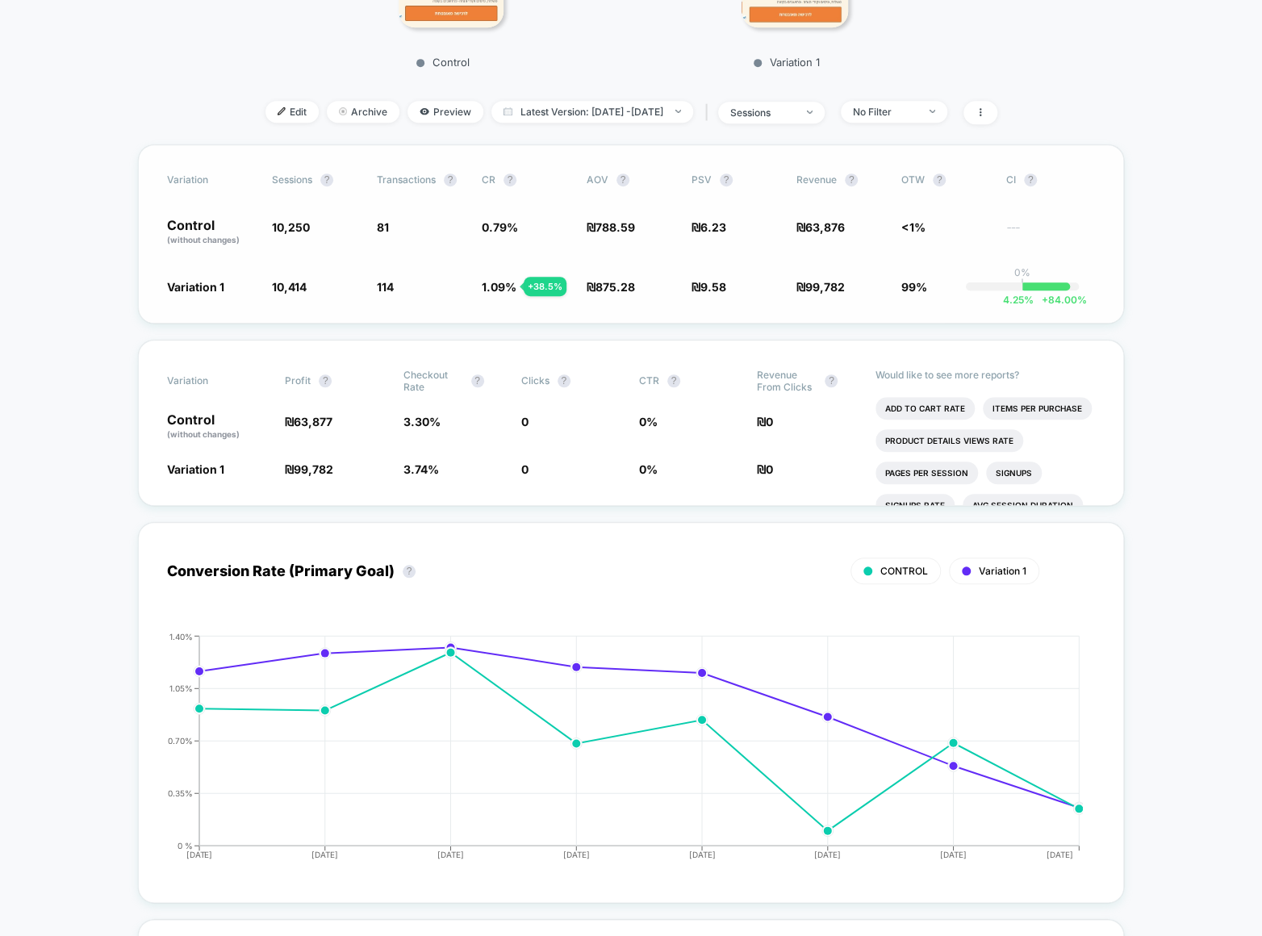
click at [909, 287] on span "99%" at bounding box center [914, 287] width 26 height 14
click at [912, 286] on span "99%" at bounding box center [914, 287] width 26 height 14
click at [1061, 295] on span "+ 84.00 %" at bounding box center [1059, 300] width 53 height 12
click at [795, 113] on div "sessions" at bounding box center [762, 112] width 65 height 12
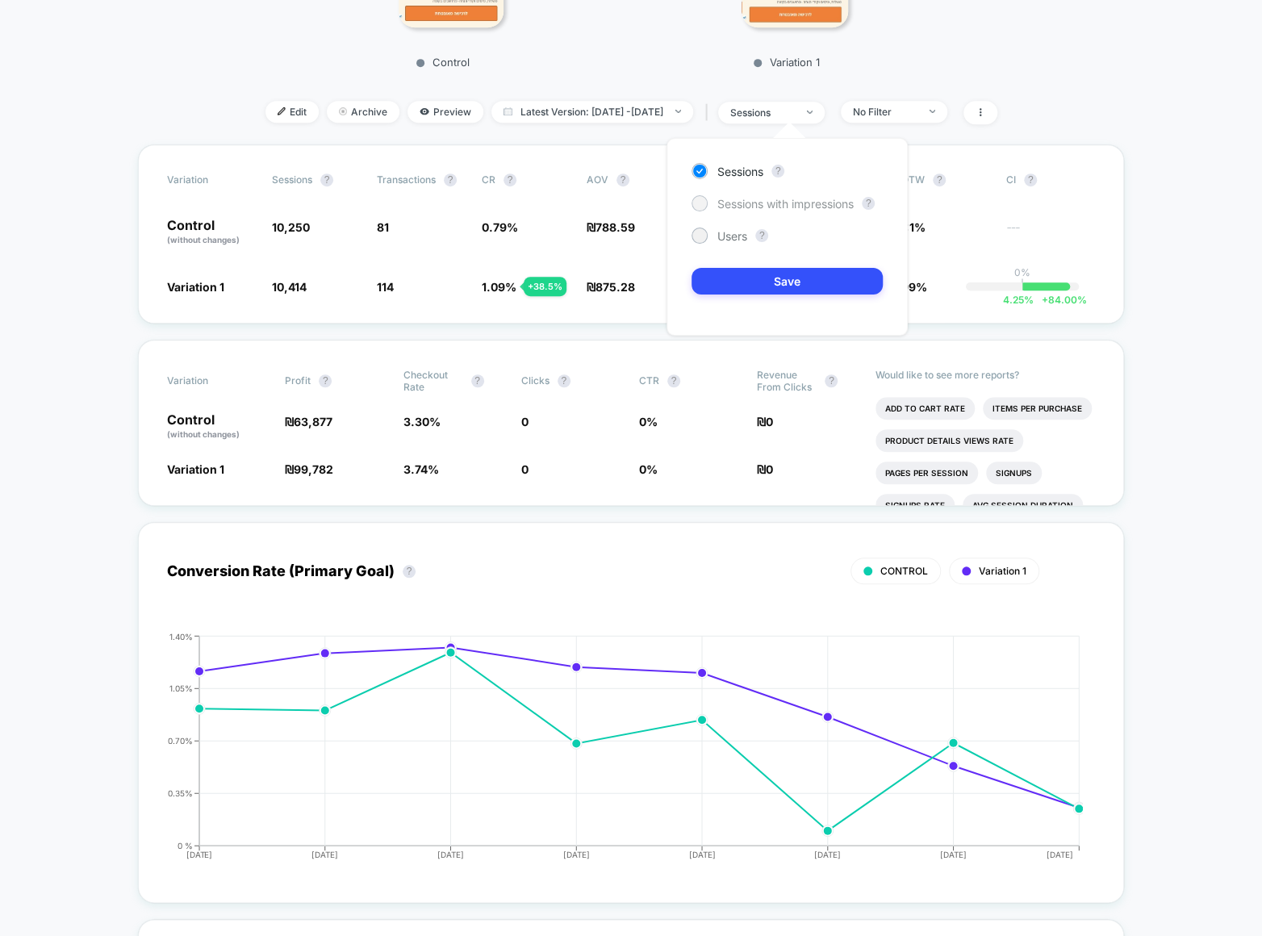
click at [811, 204] on span "Sessions with impressions" at bounding box center [785, 204] width 136 height 14
click at [803, 286] on button "Save" at bounding box center [786, 281] width 191 height 27
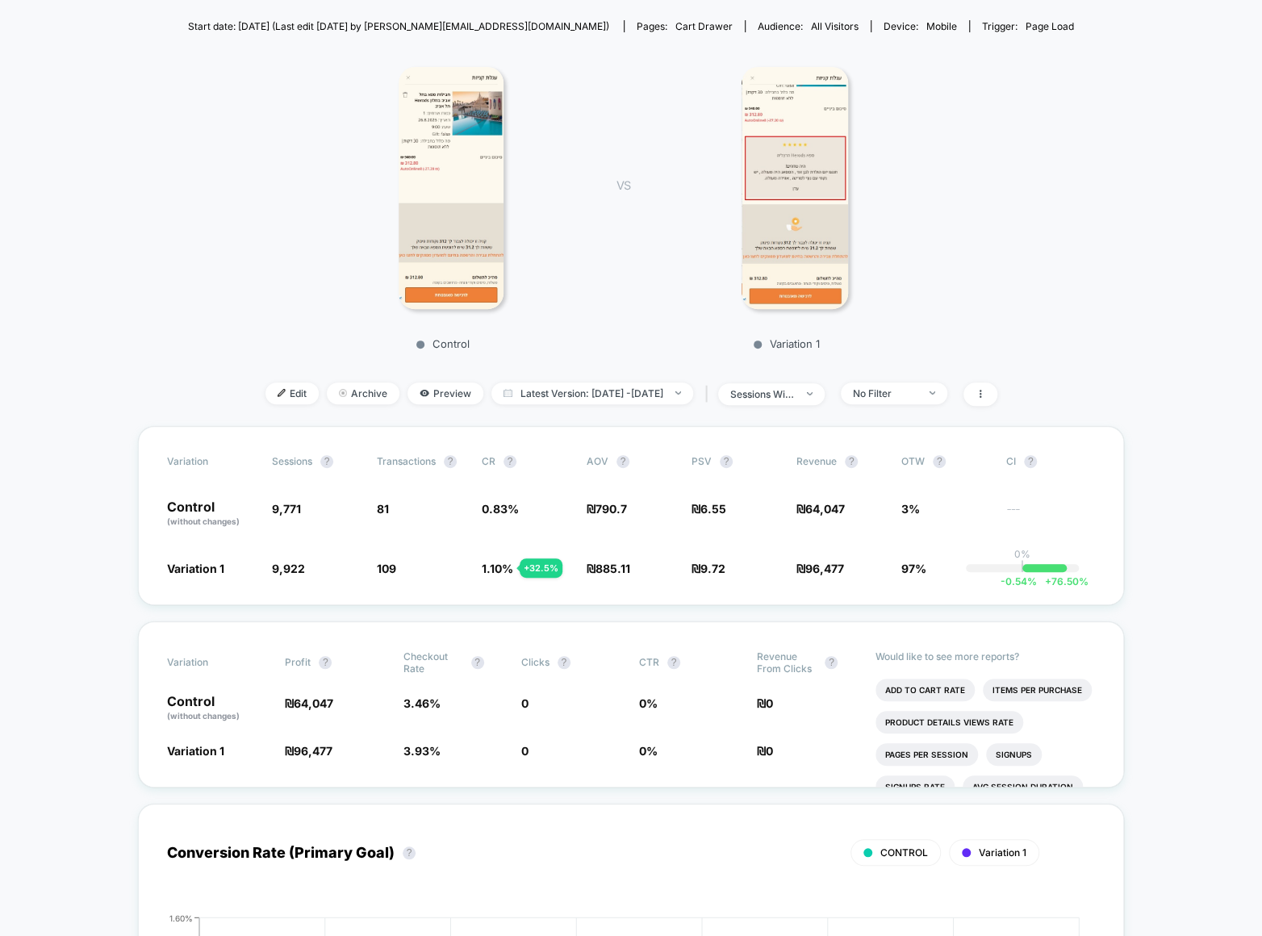
scroll to position [106, 0]
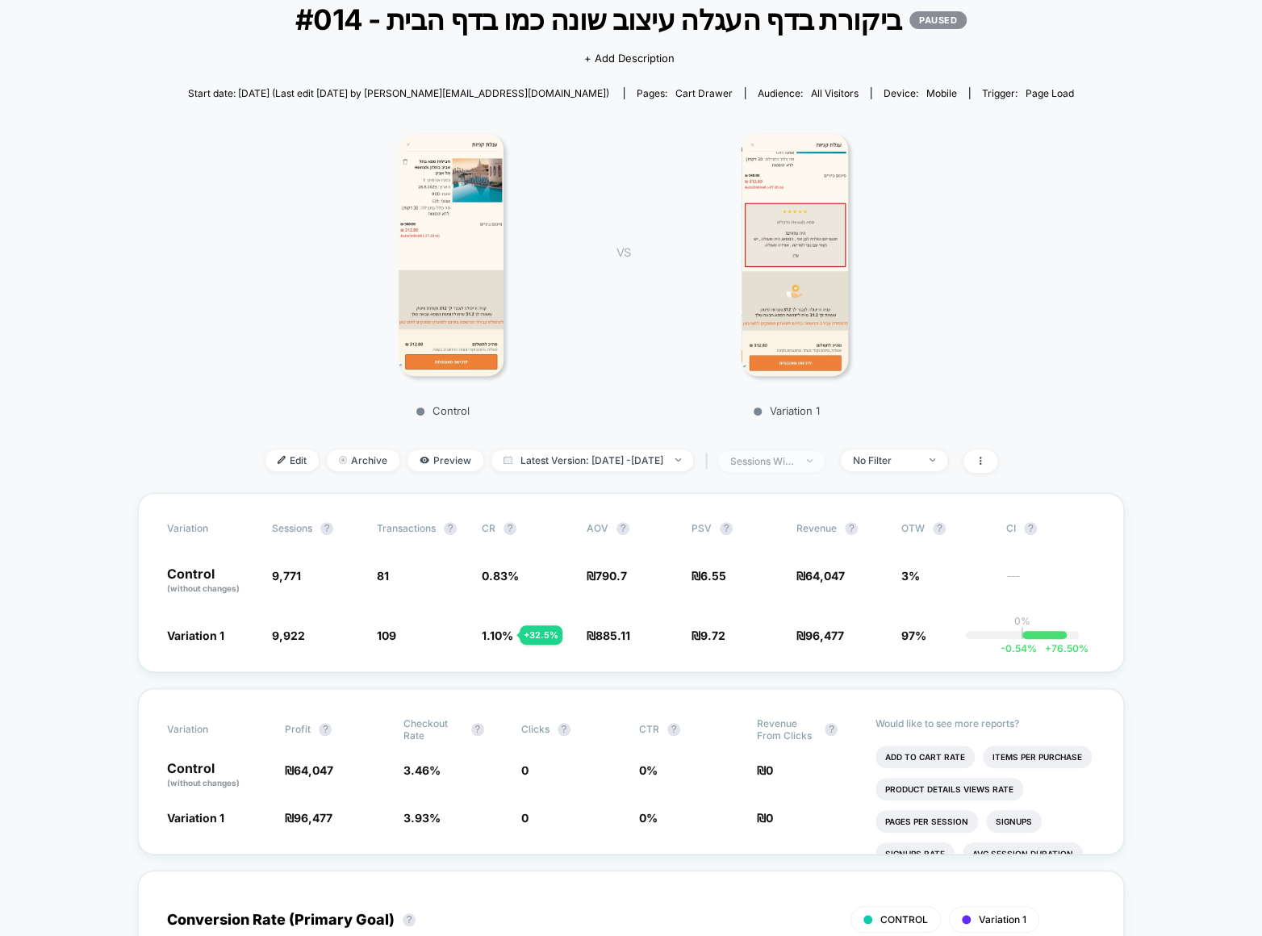
click at [824, 456] on span "sessions with impression" at bounding box center [771, 461] width 106 height 22
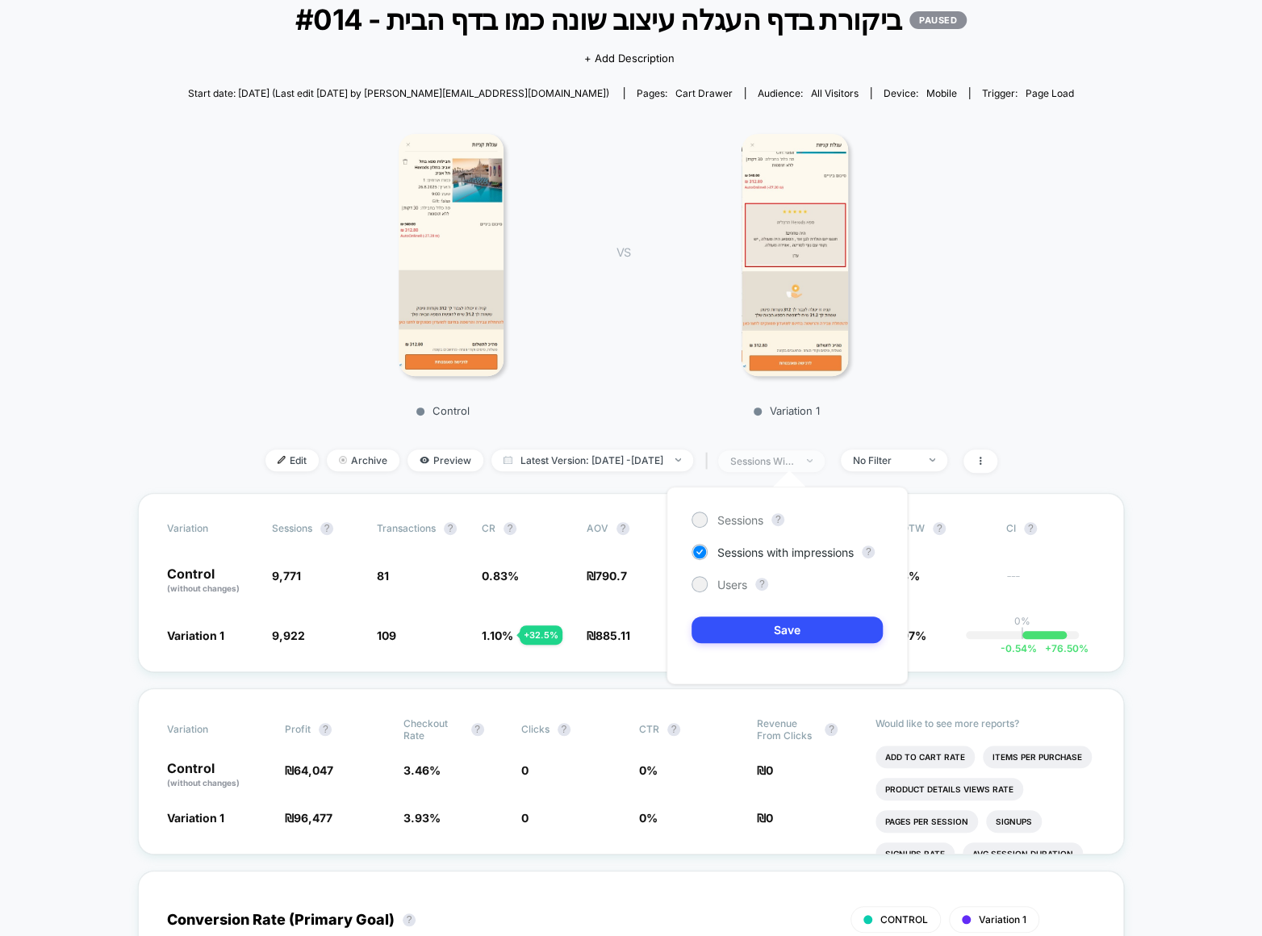
click at [824, 456] on span "sessions with impression" at bounding box center [771, 461] width 106 height 22
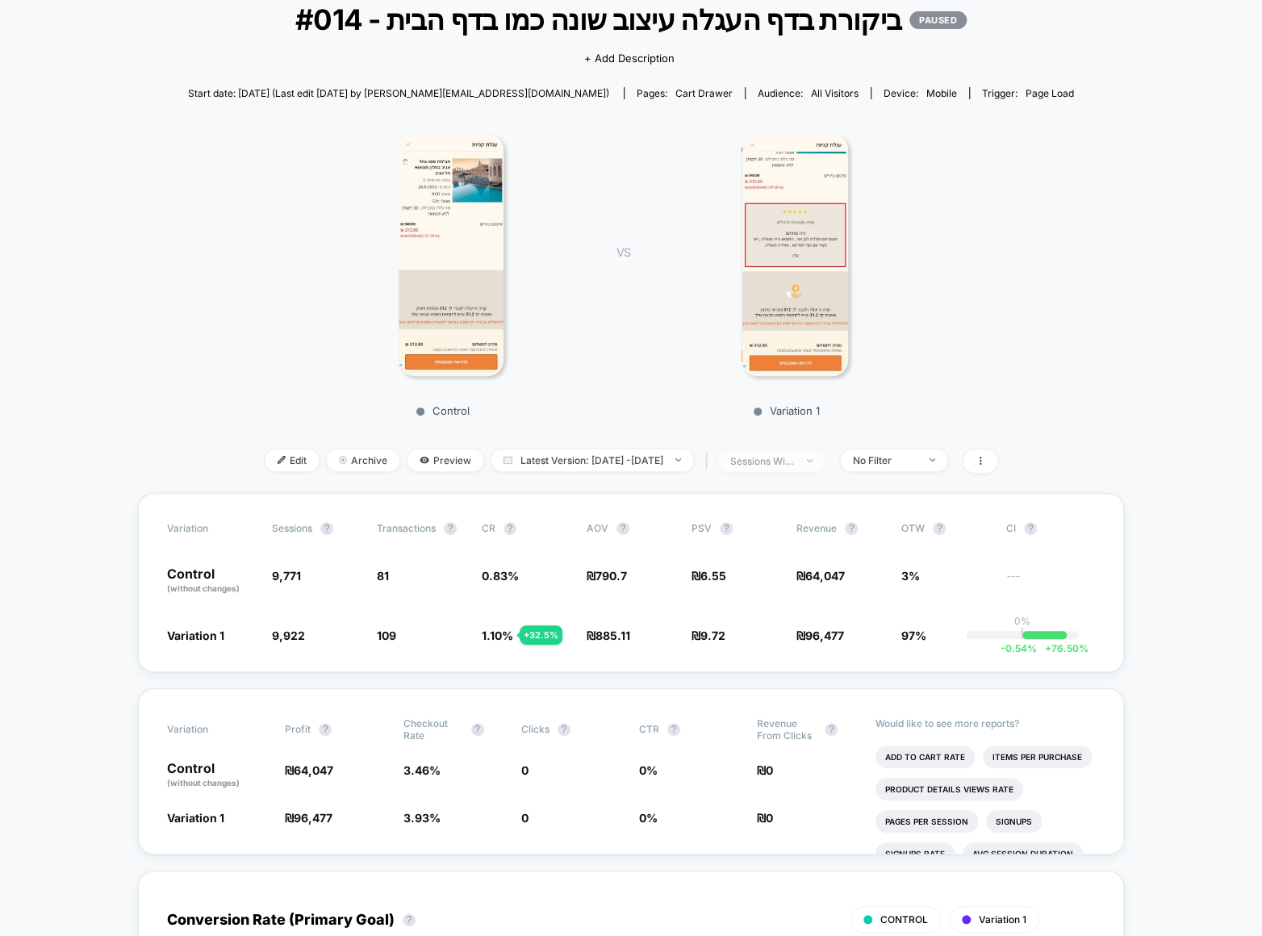
click at [795, 460] on div "sessions with impression" at bounding box center [762, 461] width 65 height 12
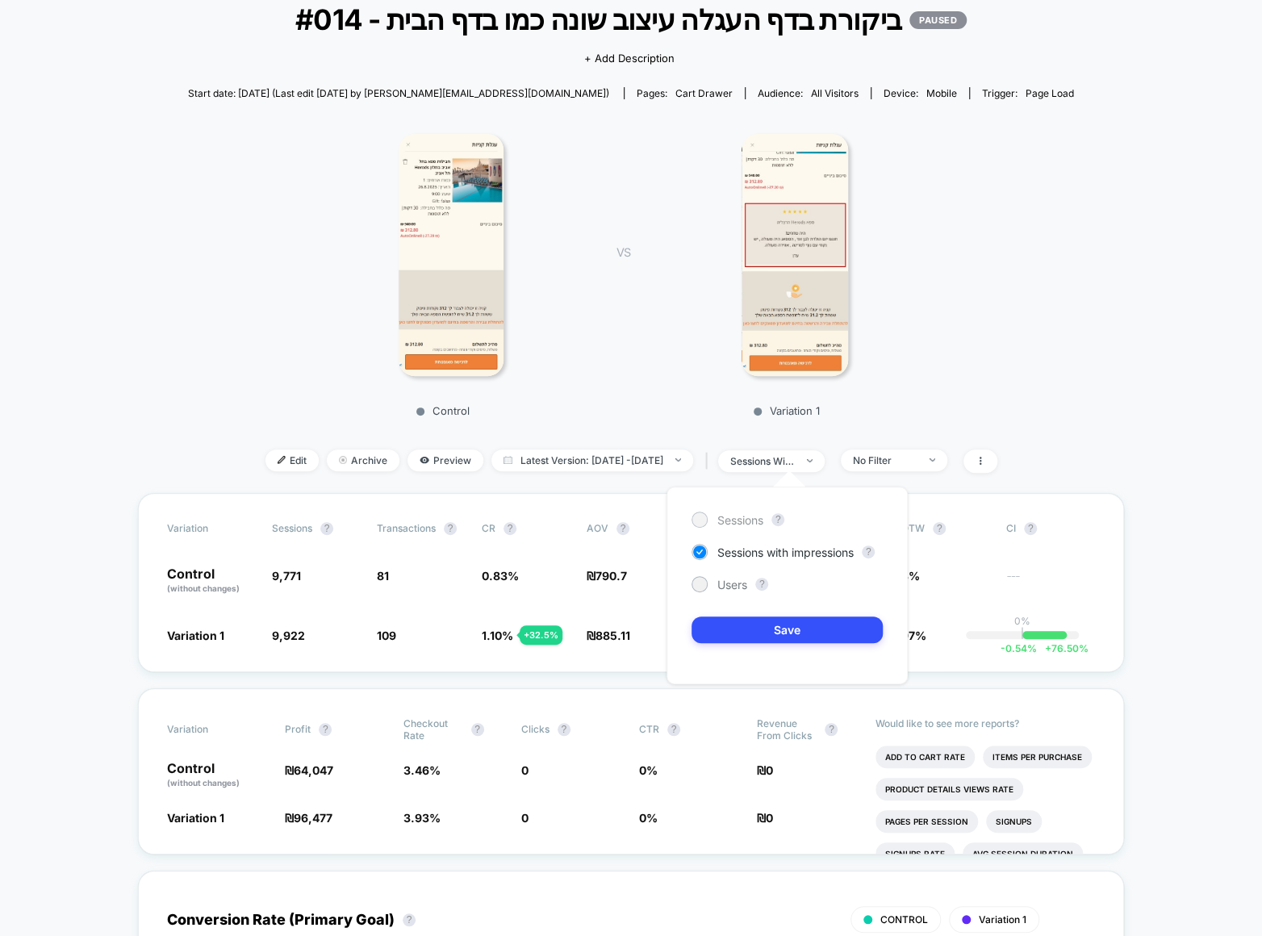
click at [733, 515] on span "Sessions" at bounding box center [740, 520] width 46 height 14
click at [782, 603] on div "Sessions ? Sessions with impressions ? Users ? Save" at bounding box center [786, 585] width 241 height 198
click at [778, 626] on button "Save" at bounding box center [786, 629] width 191 height 27
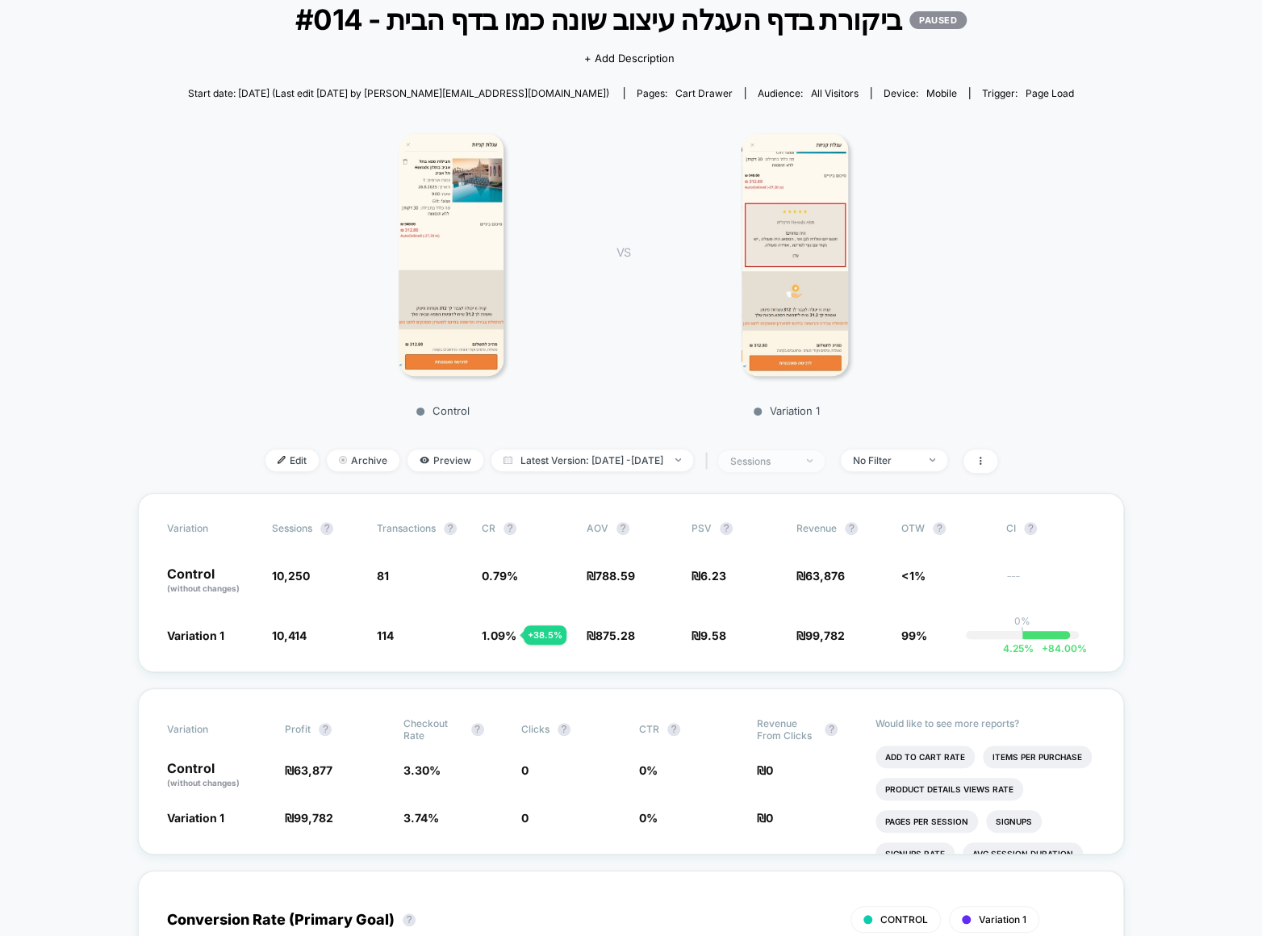
click at [810, 465] on span "sessions" at bounding box center [771, 461] width 106 height 22
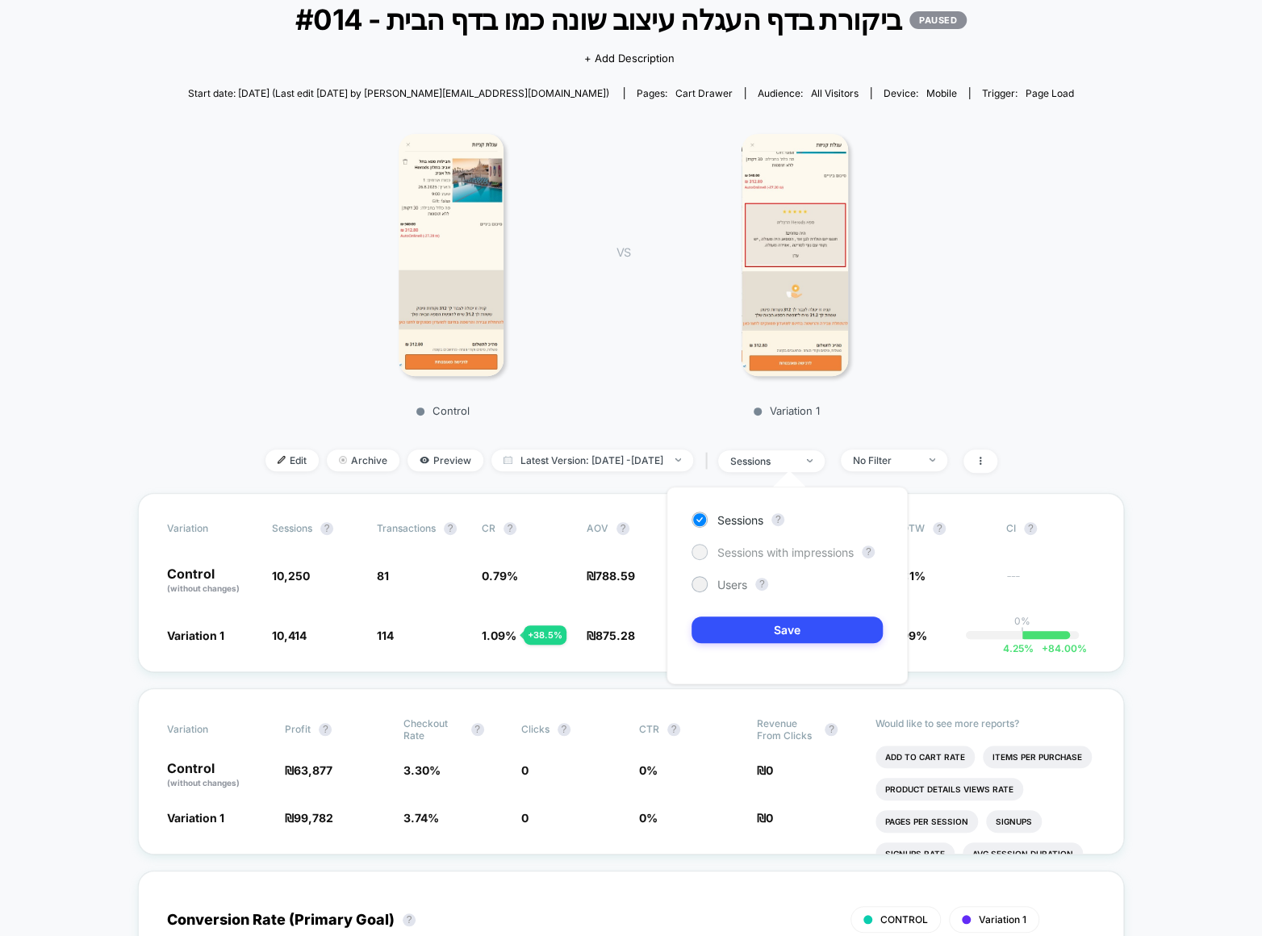
click at [756, 556] on span "Sessions with impressions" at bounding box center [785, 552] width 136 height 14
click at [795, 632] on button "Save" at bounding box center [786, 629] width 191 height 27
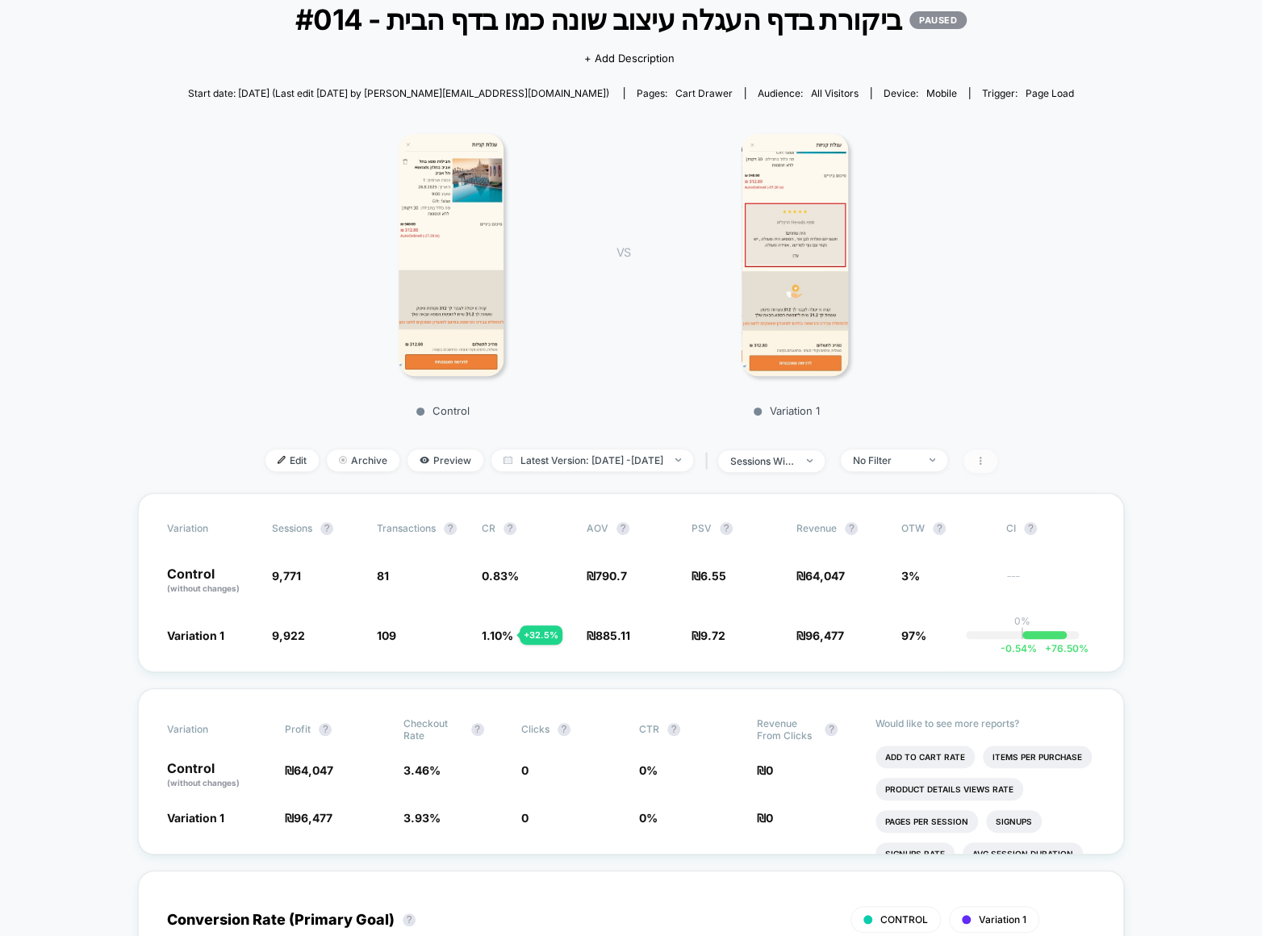
click at [997, 455] on span at bounding box center [980, 460] width 34 height 23
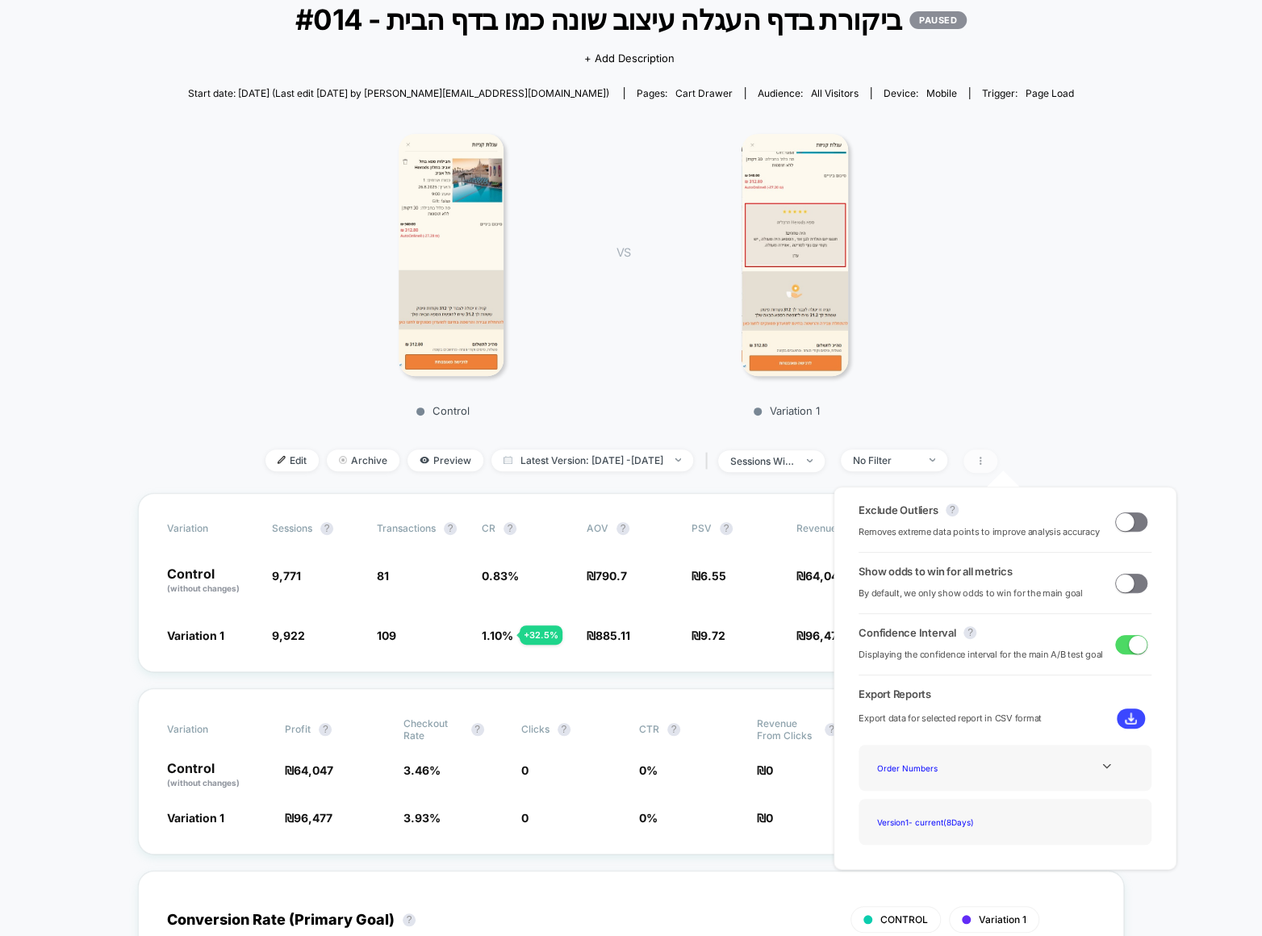
click at [997, 452] on span at bounding box center [980, 460] width 34 height 23
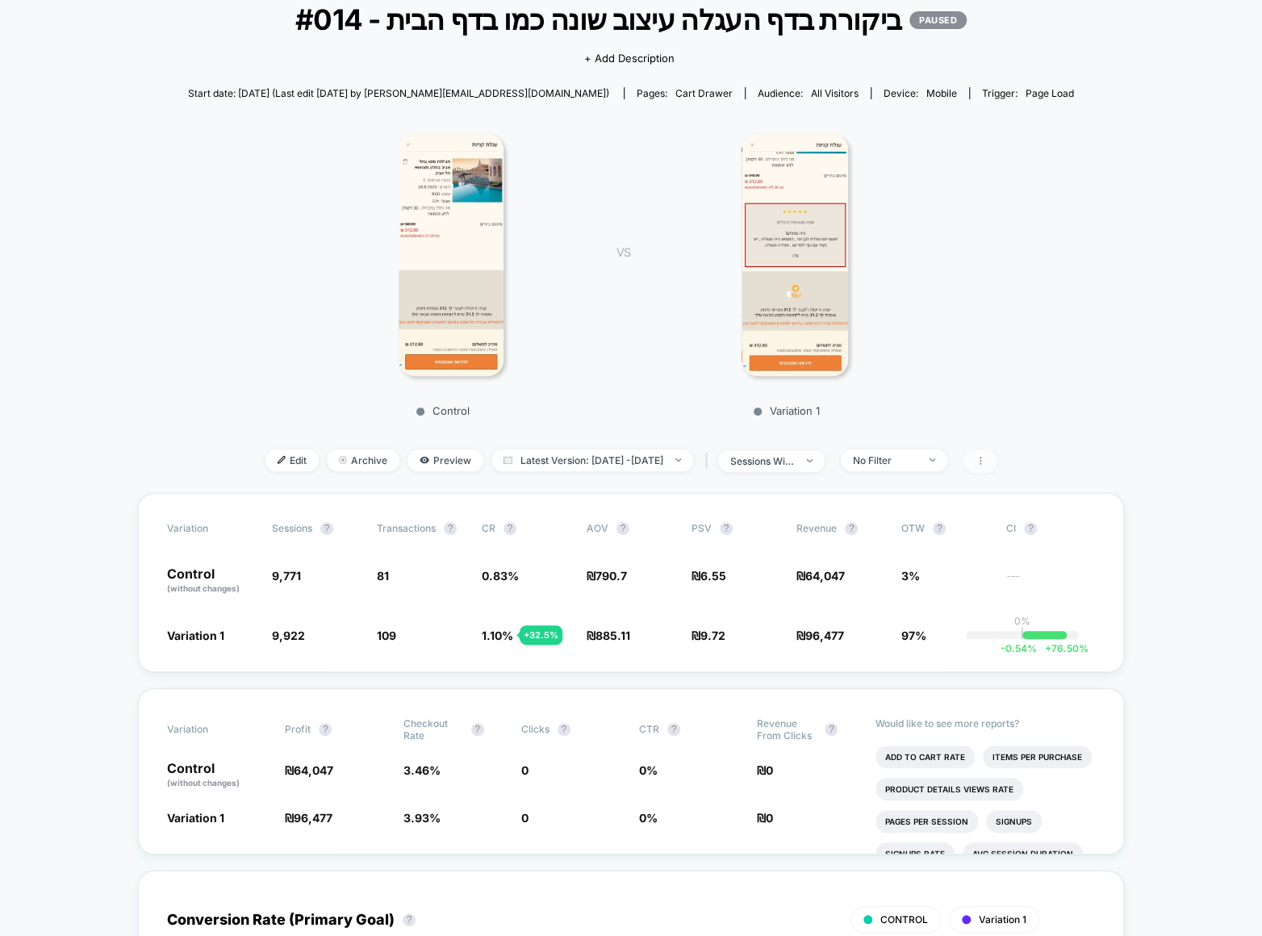
click at [997, 452] on span at bounding box center [980, 460] width 34 height 23
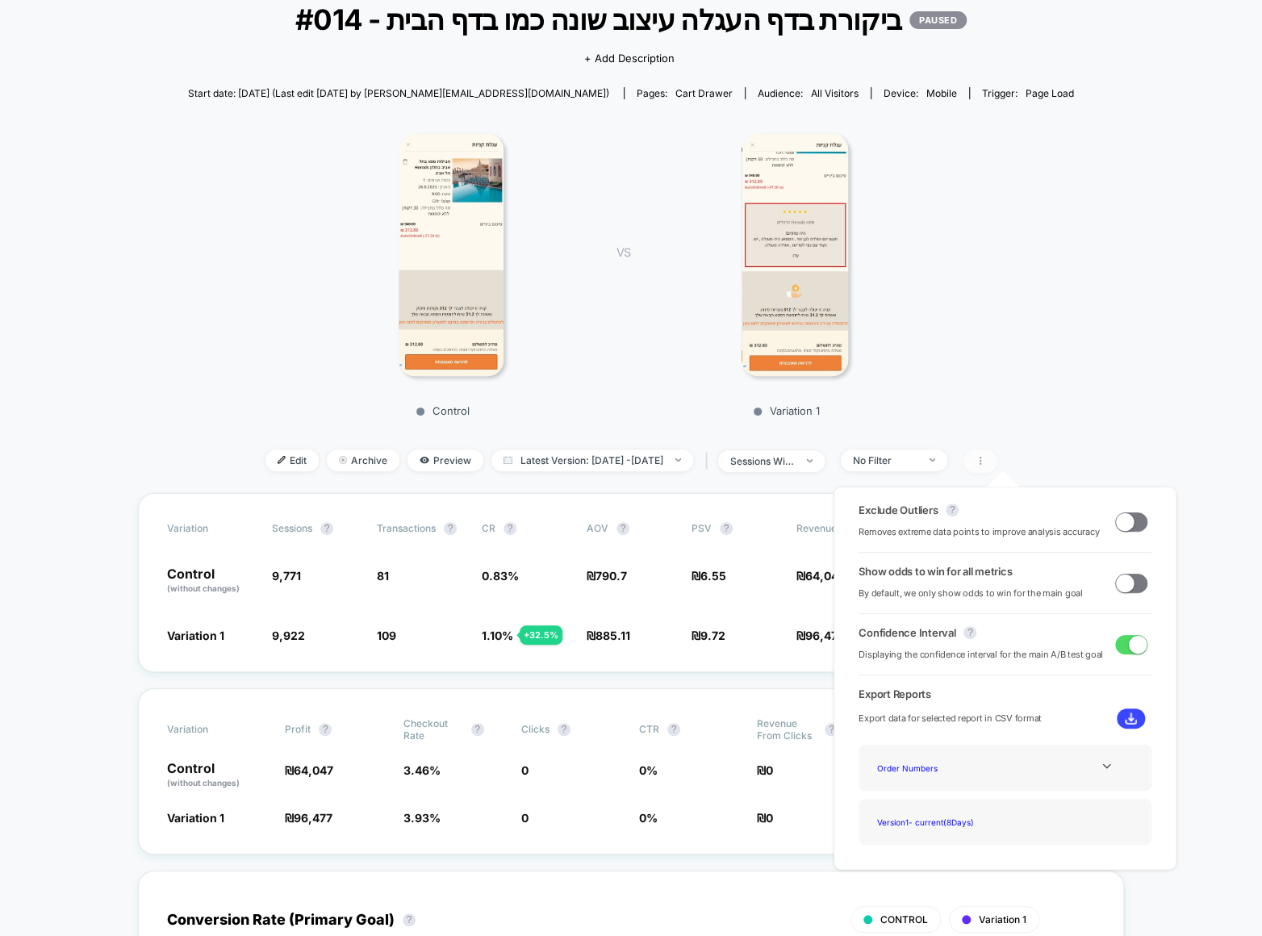
click at [997, 452] on span at bounding box center [980, 460] width 34 height 23
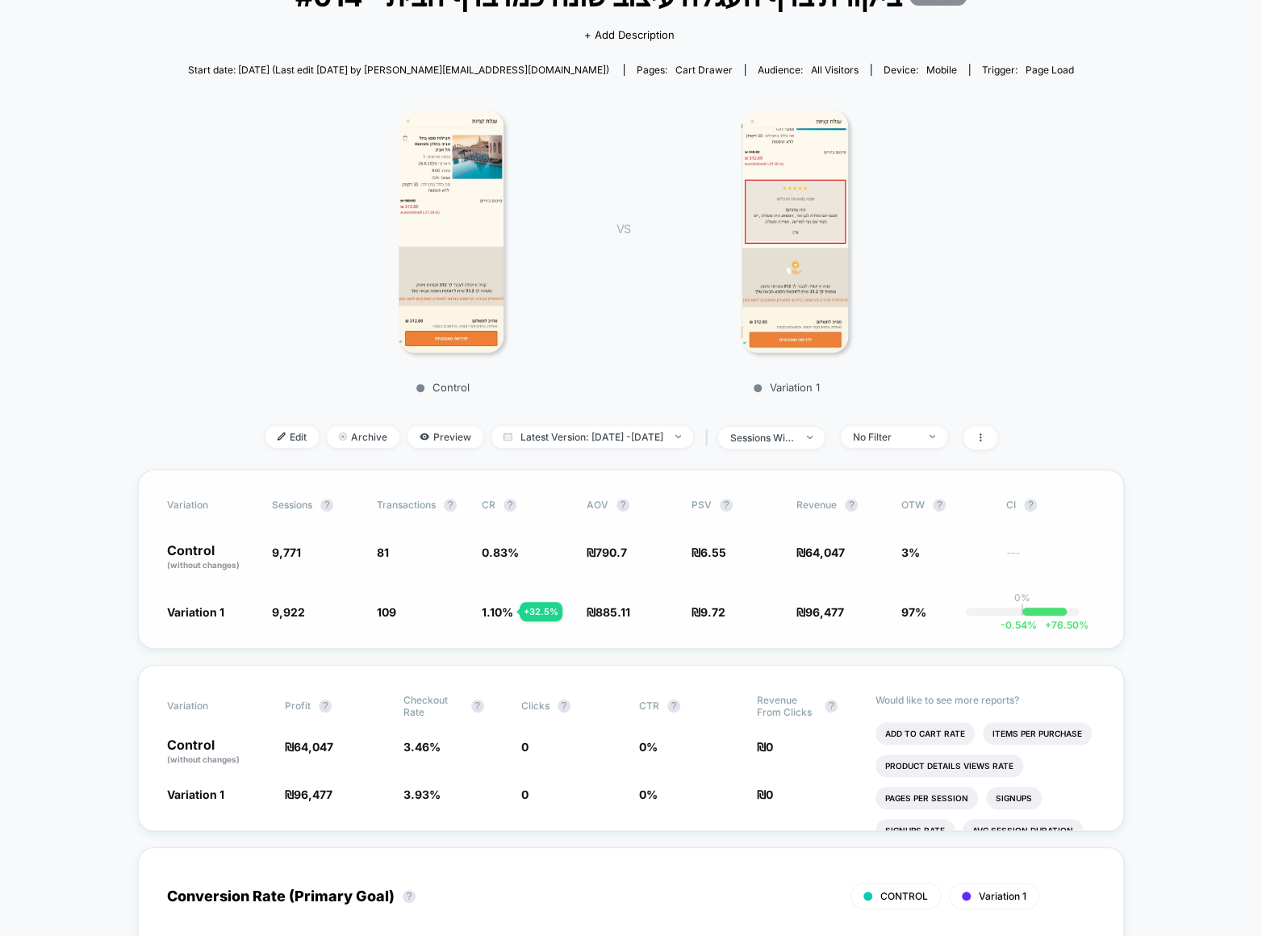
click at [908, 612] on span "97%" at bounding box center [913, 612] width 25 height 14
drag, startPoint x: 888, startPoint y: 612, endPoint x: 932, endPoint y: 606, distance: 44.0
click at [932, 606] on div "Variation 1 9,922 + 1.5 % 109 + 32.5 % 1.10 % + 32.5 % ₪ 885.11 + 11.9 % ₪ 9.72…" at bounding box center [631, 611] width 928 height 16
click at [932, 606] on span "97%" at bounding box center [945, 611] width 89 height 16
click at [1086, 610] on div "Variation 1 9,922 + 1.5 % 109 + 32.5 % 1.10 % + 32.5 % ₪ 885.11 + 11.9 % ₪ 9.72…" at bounding box center [631, 611] width 928 height 16
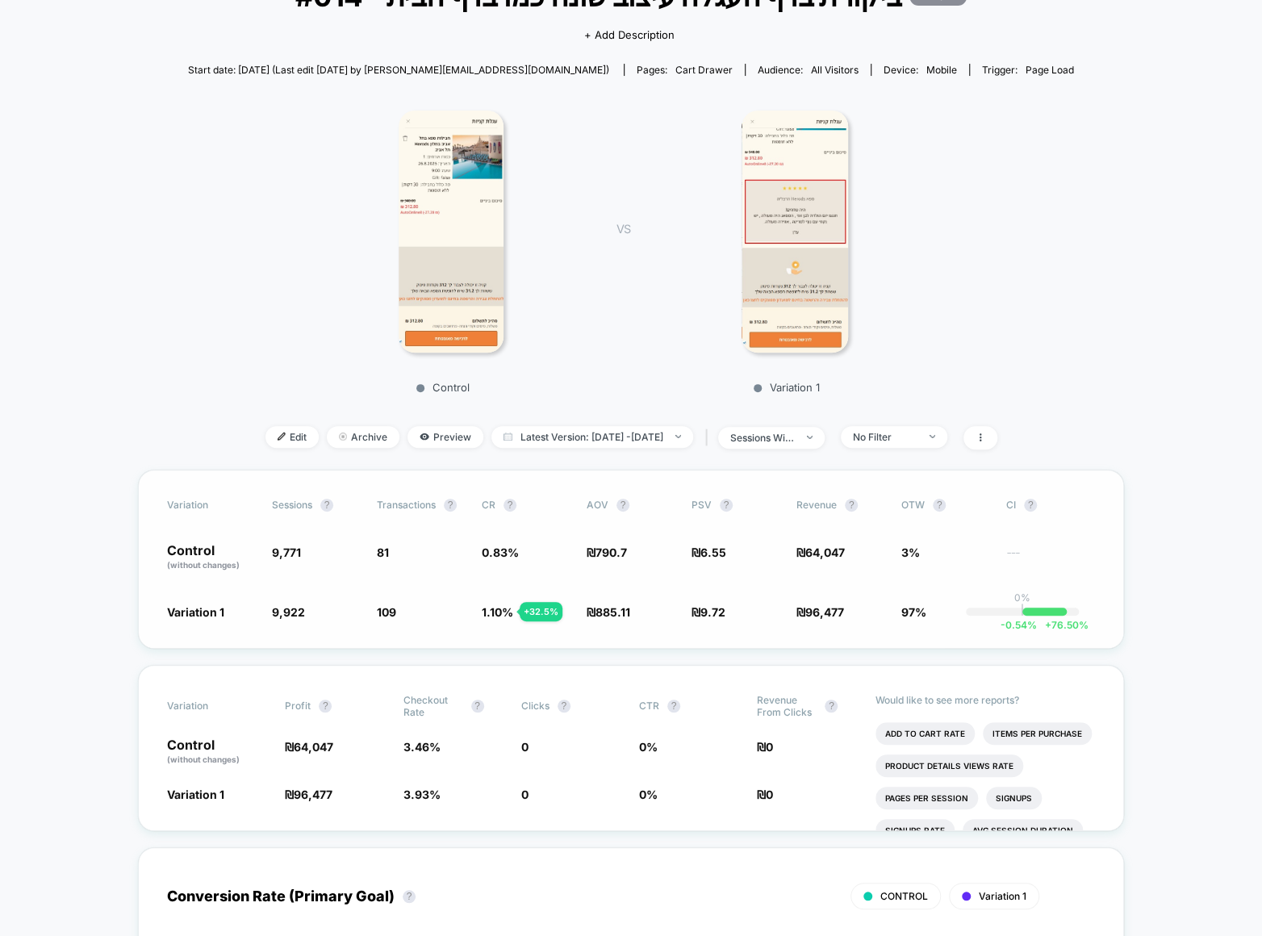
click at [847, 591] on div "Variation Sessions ? Transactions ? CR ? AOV ? PSV ? Revenue ? OTW ? CI ? Contr…" at bounding box center [631, 558] width 986 height 179
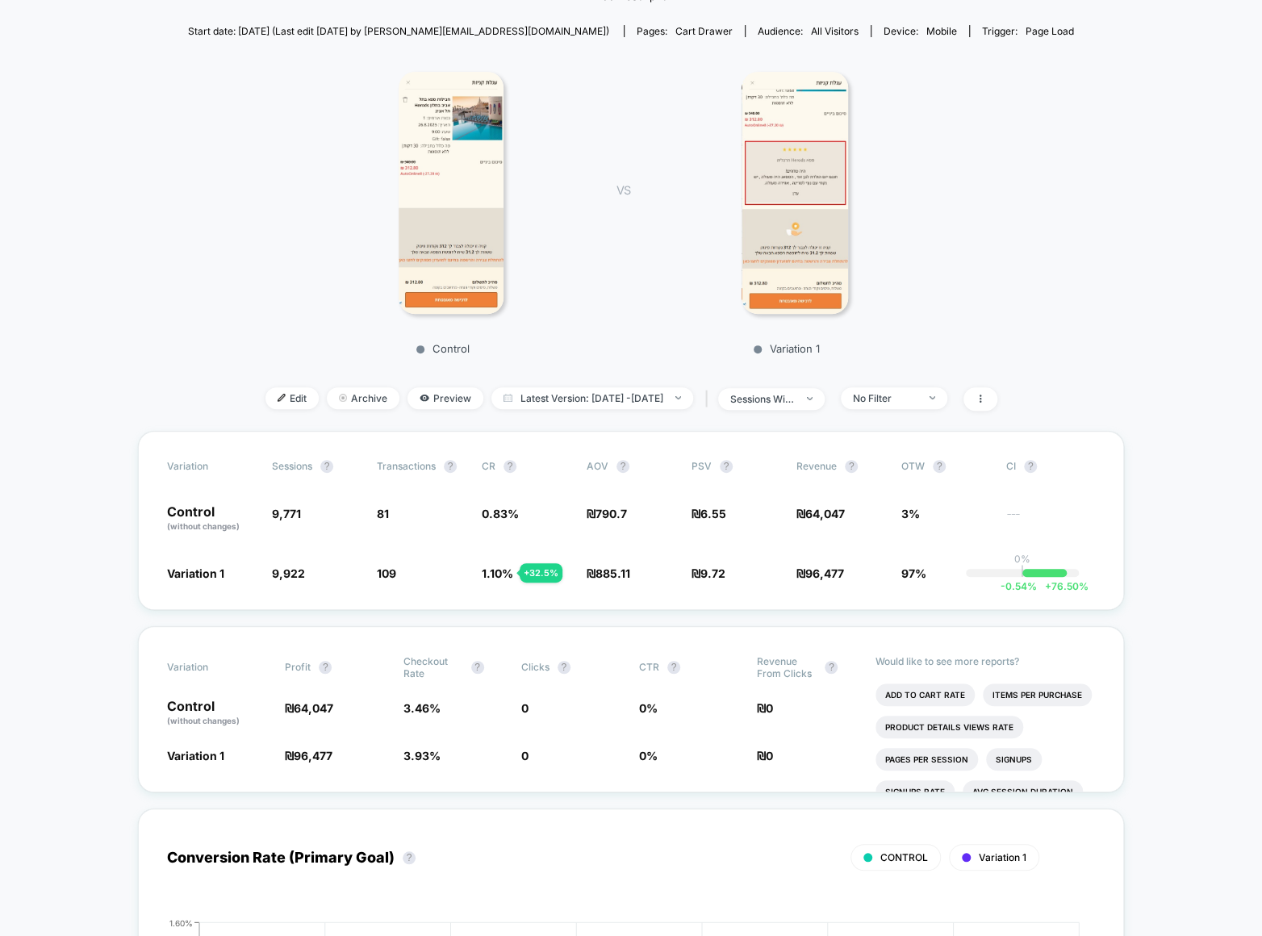
scroll to position [0, 0]
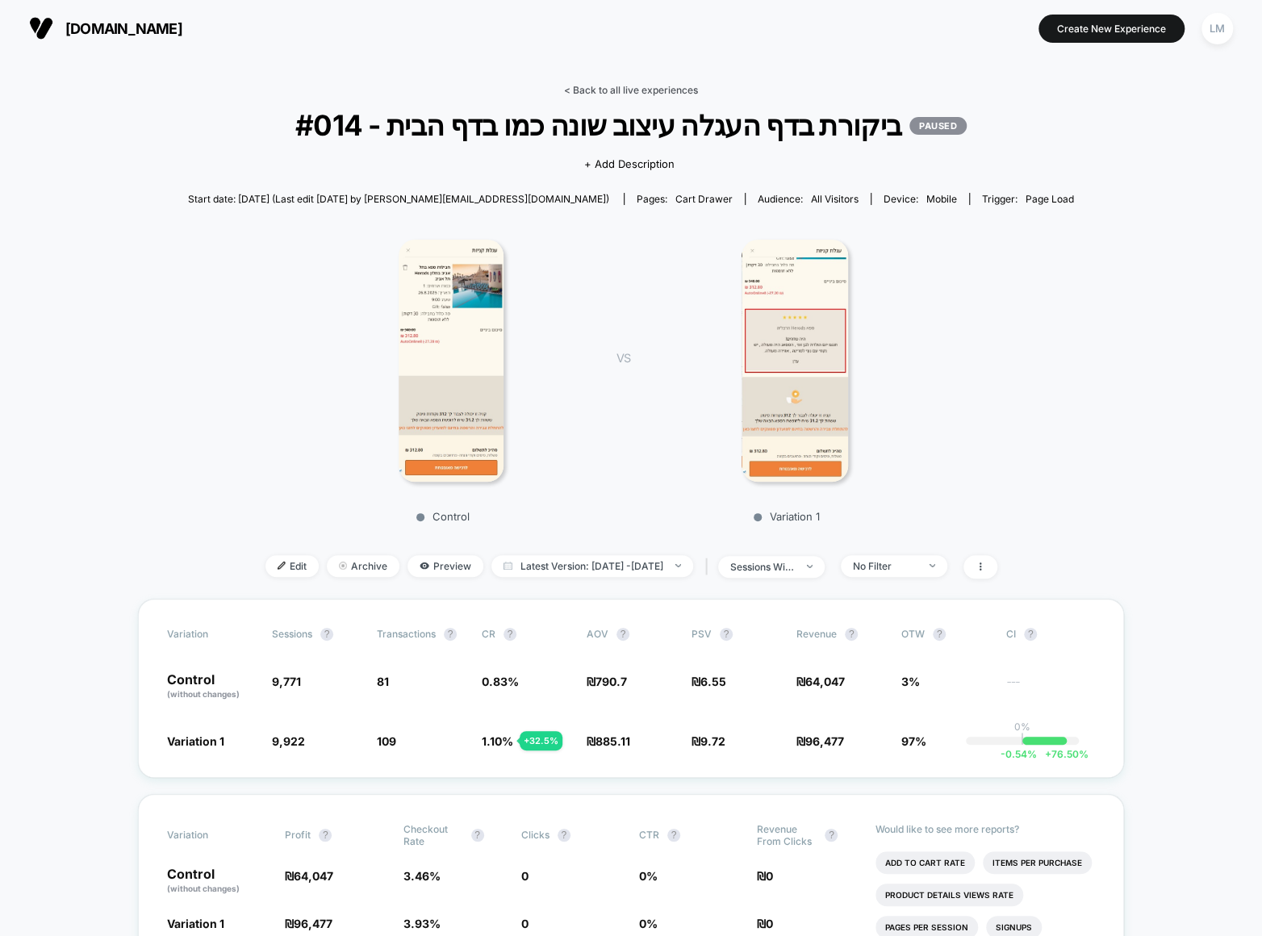
click at [642, 92] on link "< Back to all live experiences" at bounding box center [631, 90] width 134 height 12
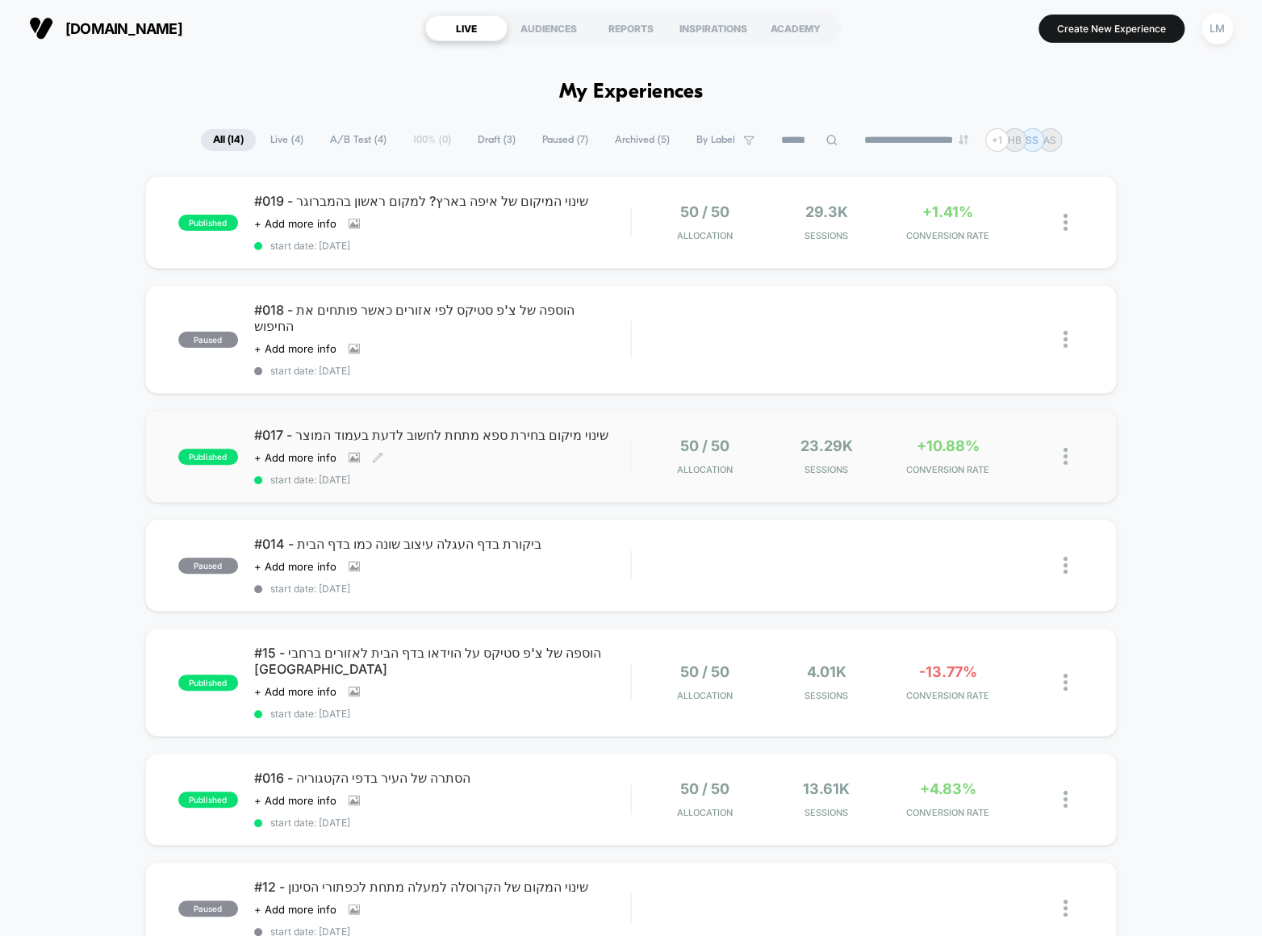
click at [443, 427] on span "#017 - שינוי מיקום בחירת ספא מתחת לחשוב לדעת בעמוד המוצר" at bounding box center [442, 435] width 376 height 16
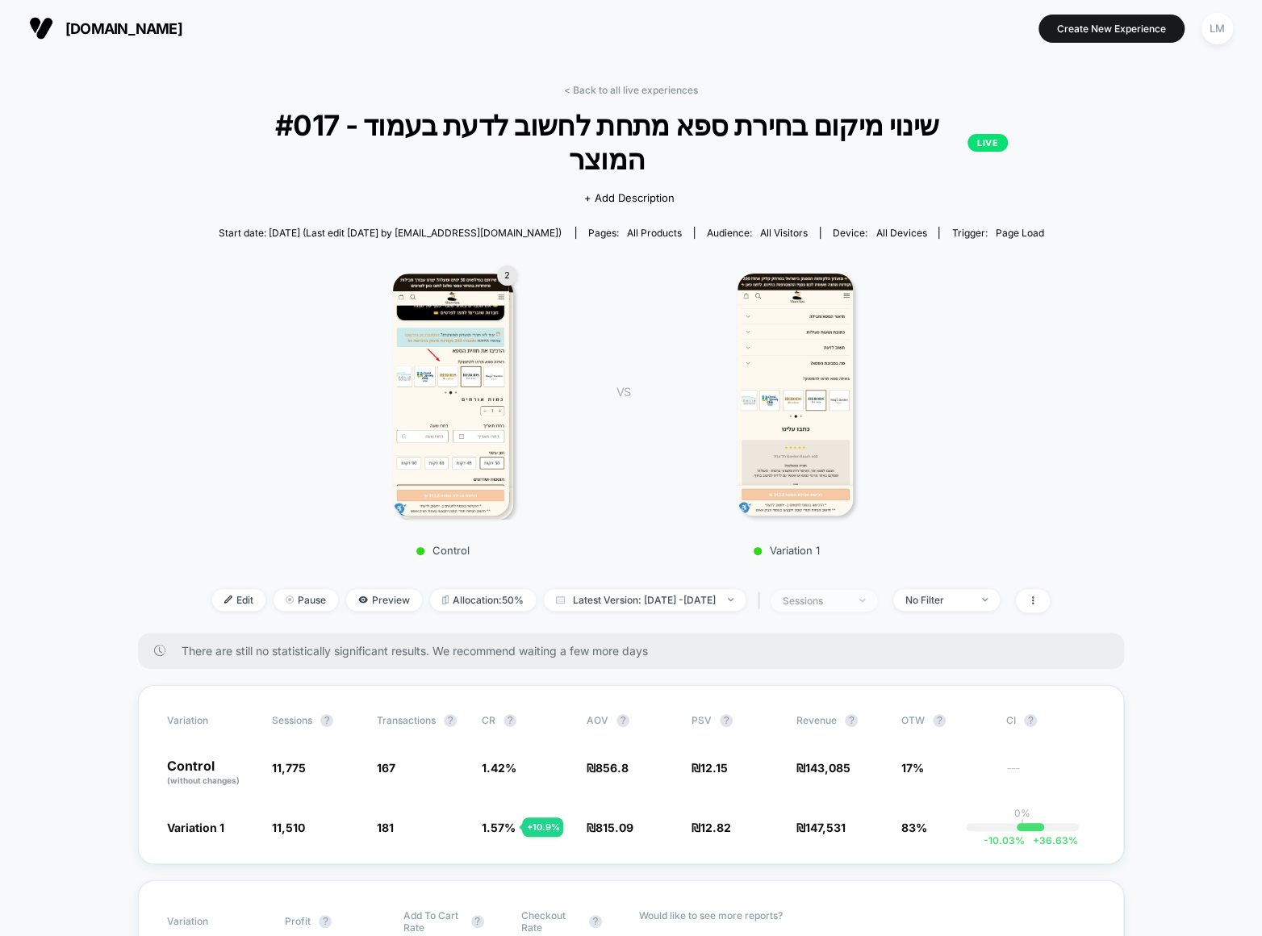
click at [855, 590] on span "sessions" at bounding box center [823, 601] width 106 height 22
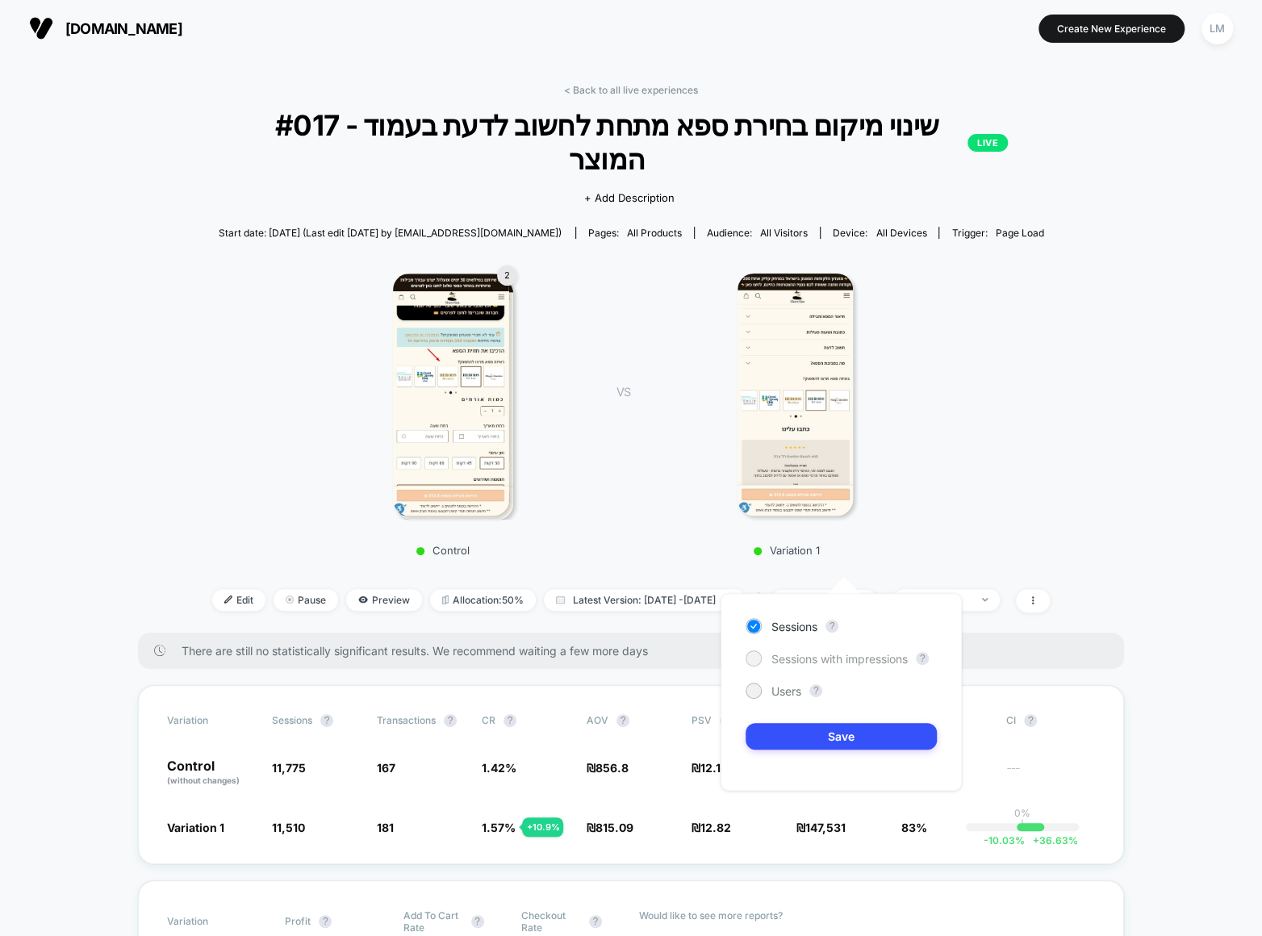
click at [827, 658] on span "Sessions with impressions" at bounding box center [839, 659] width 136 height 14
click at [835, 736] on button "Save" at bounding box center [840, 736] width 191 height 27
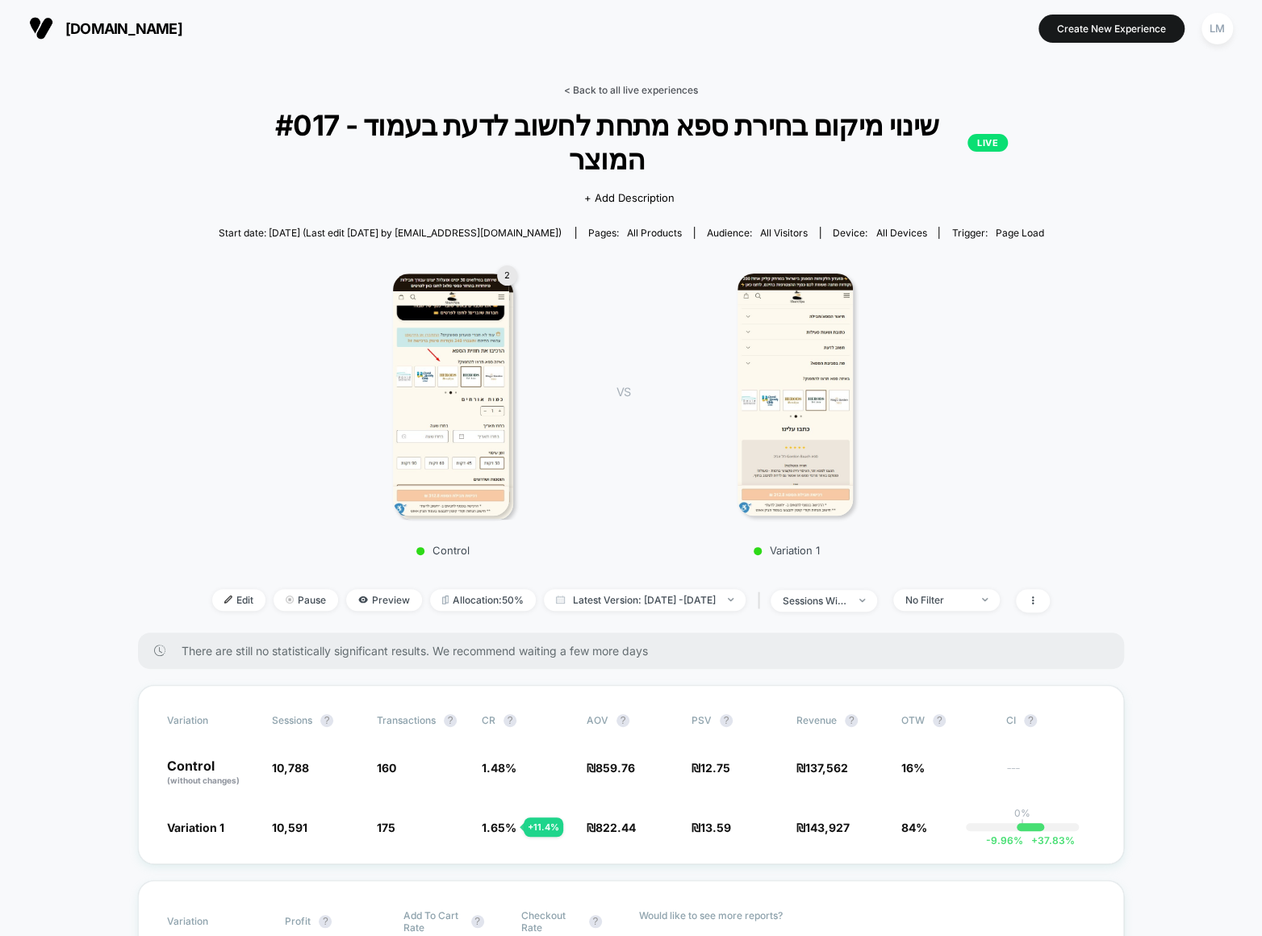
click at [683, 92] on link "< Back to all live experiences" at bounding box center [631, 90] width 134 height 12
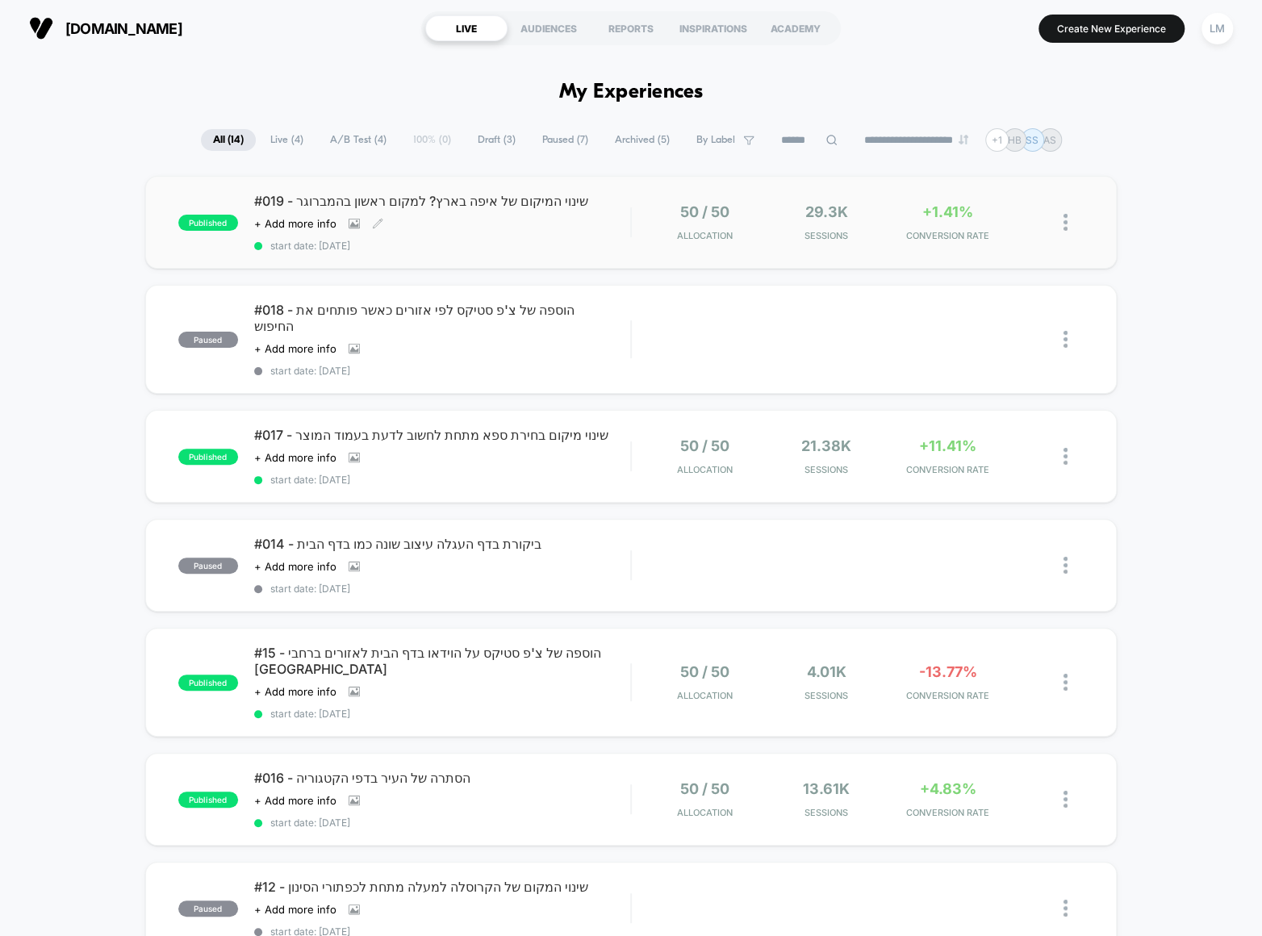
click at [384, 197] on span "#019 - שינוי המיקום של איפה בארץ? למקום ראשון בהמברוגר" at bounding box center [442, 201] width 376 height 16
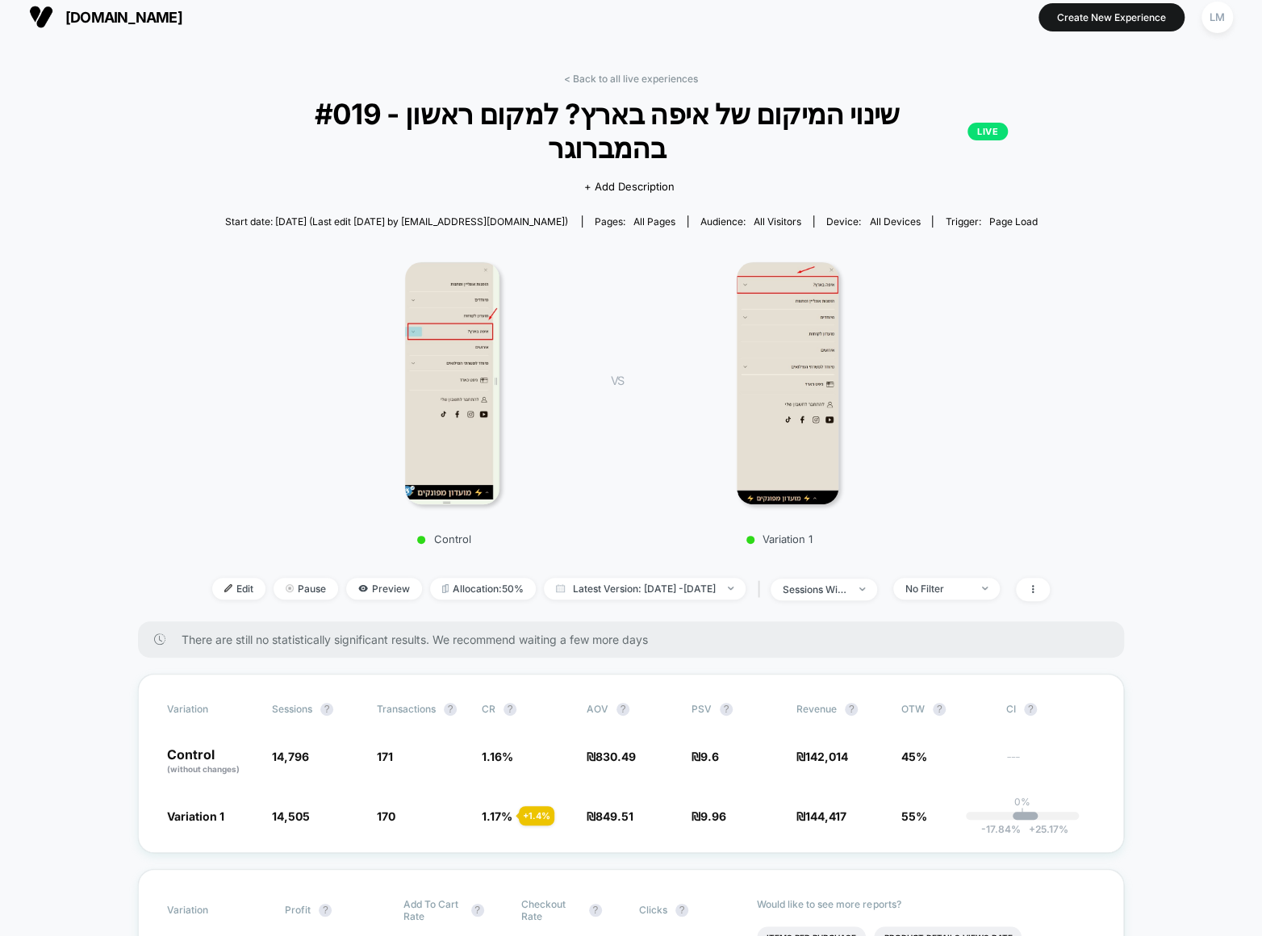
scroll to position [72, 0]
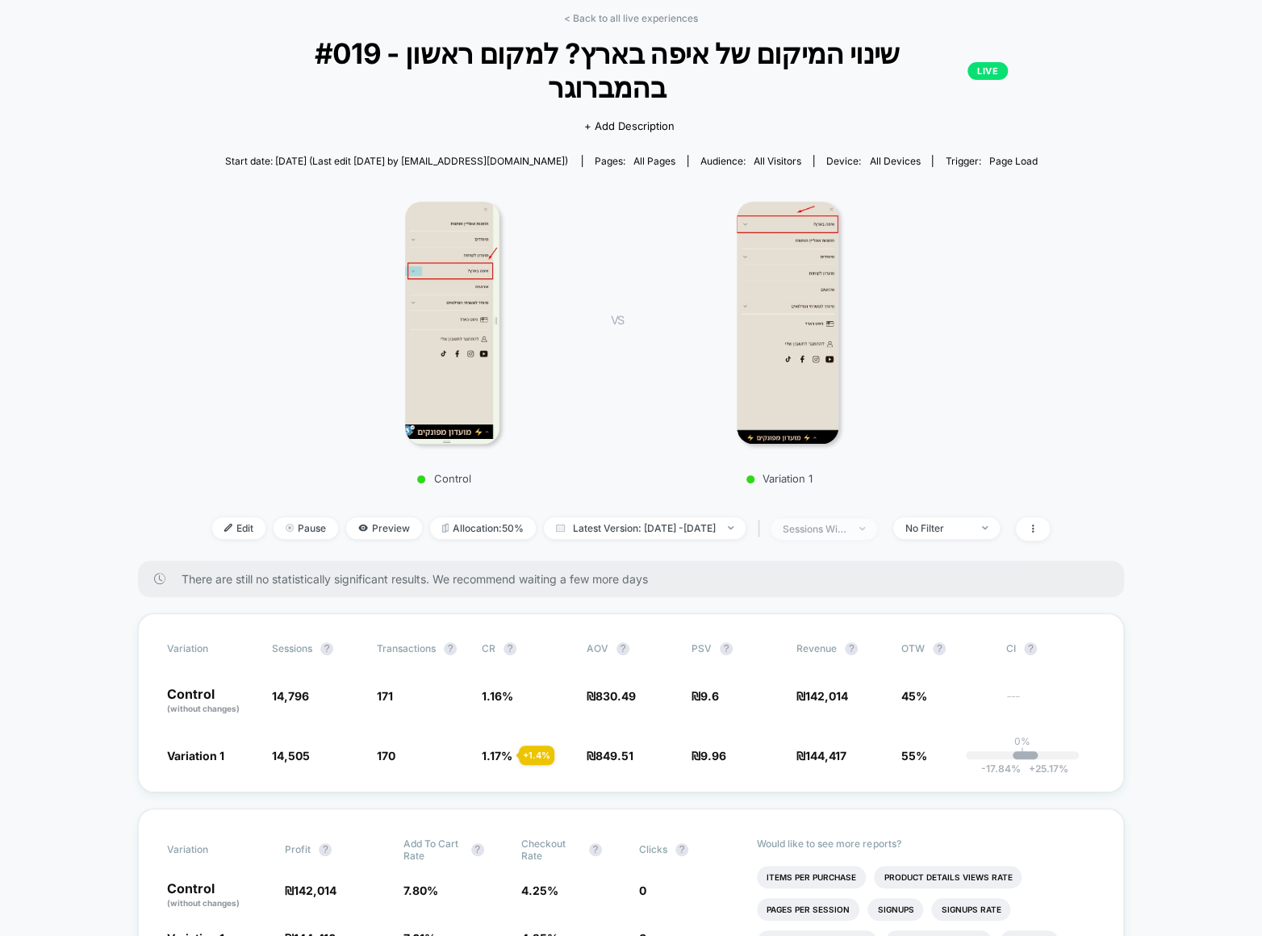
click at [877, 518] on span "sessions with impression" at bounding box center [823, 529] width 106 height 22
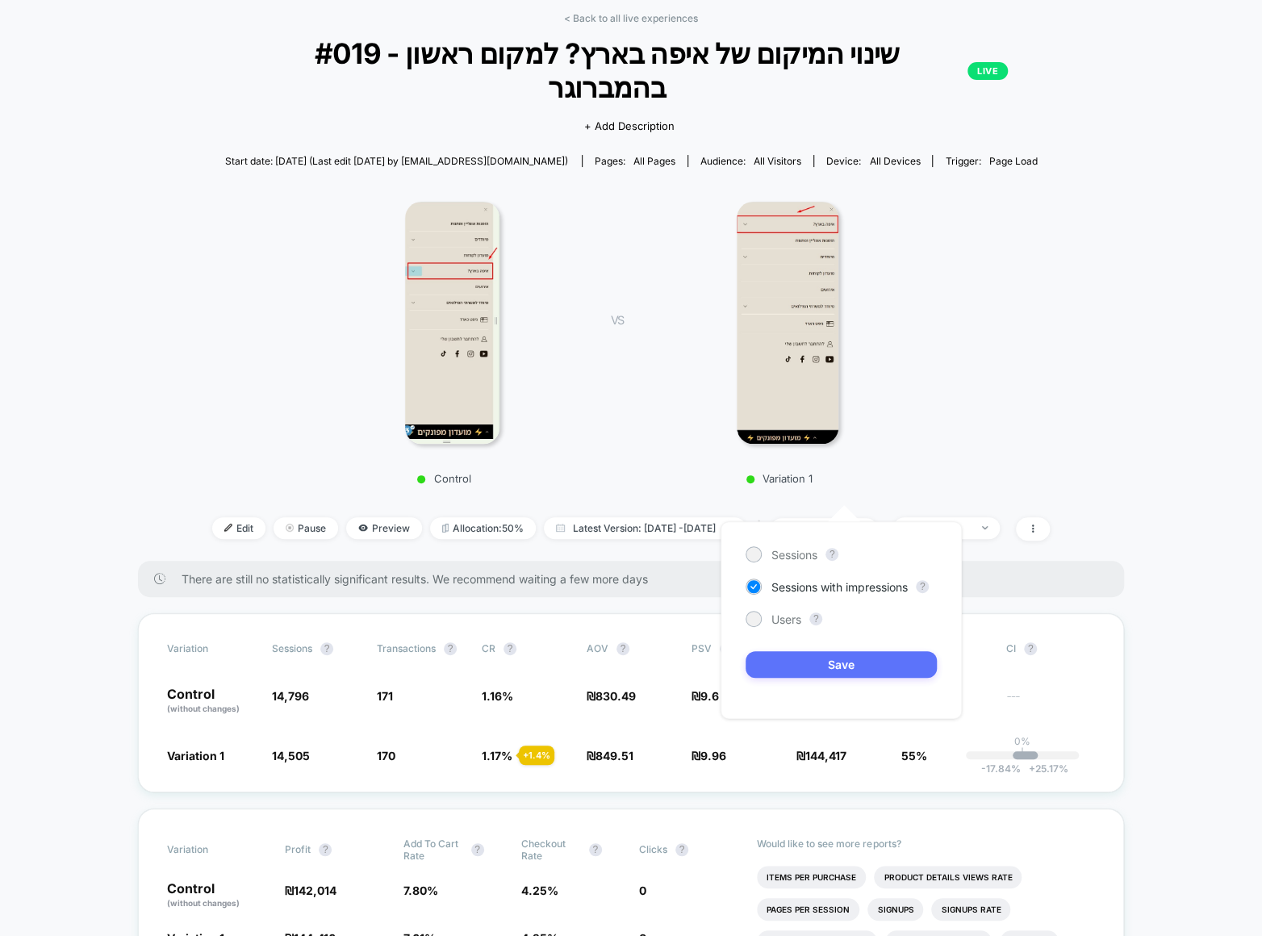
click at [861, 667] on button "Save" at bounding box center [840, 664] width 191 height 27
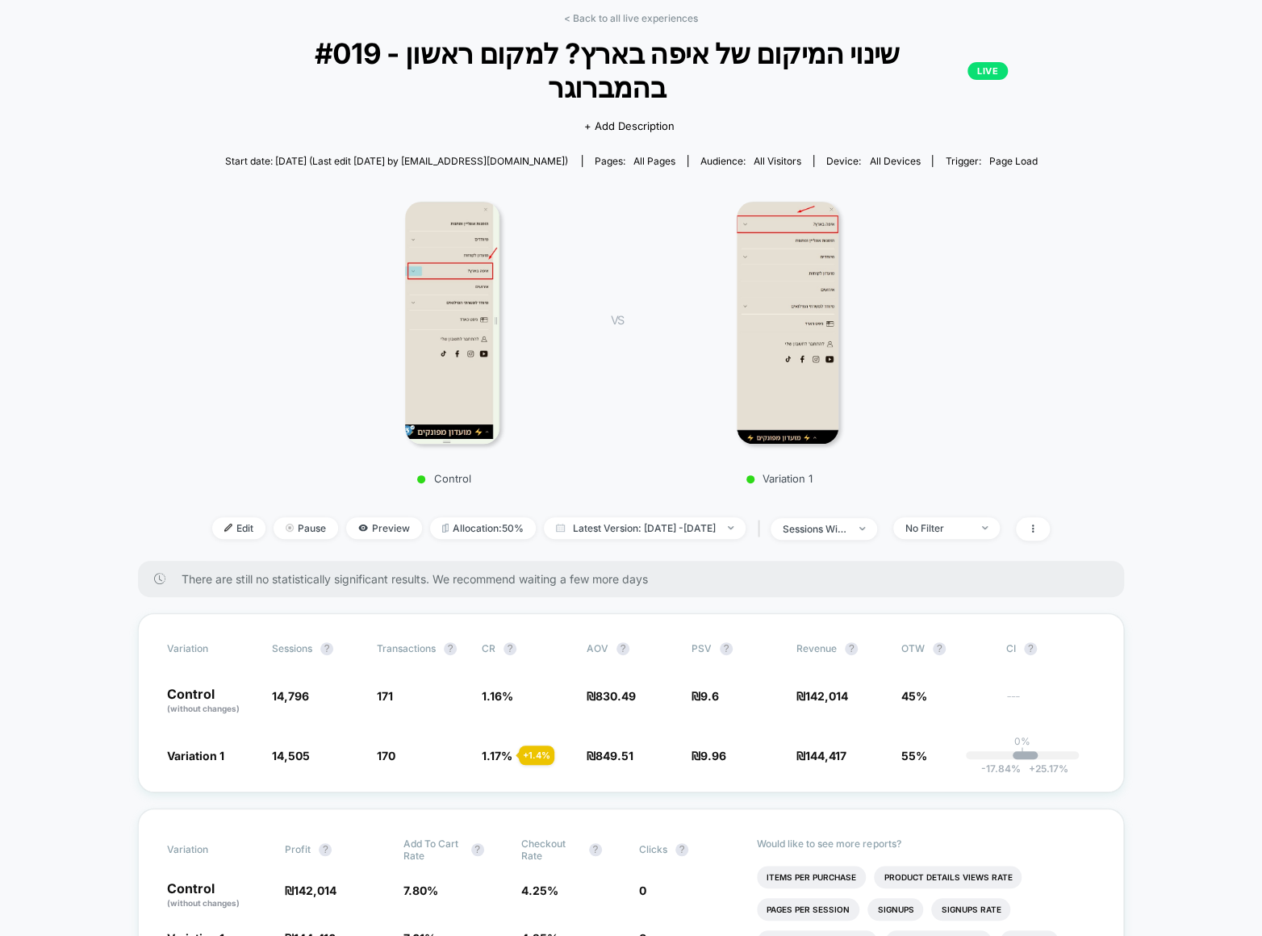
drag, startPoint x: 975, startPoint y: 468, endPoint x: 957, endPoint y: 461, distance: 18.9
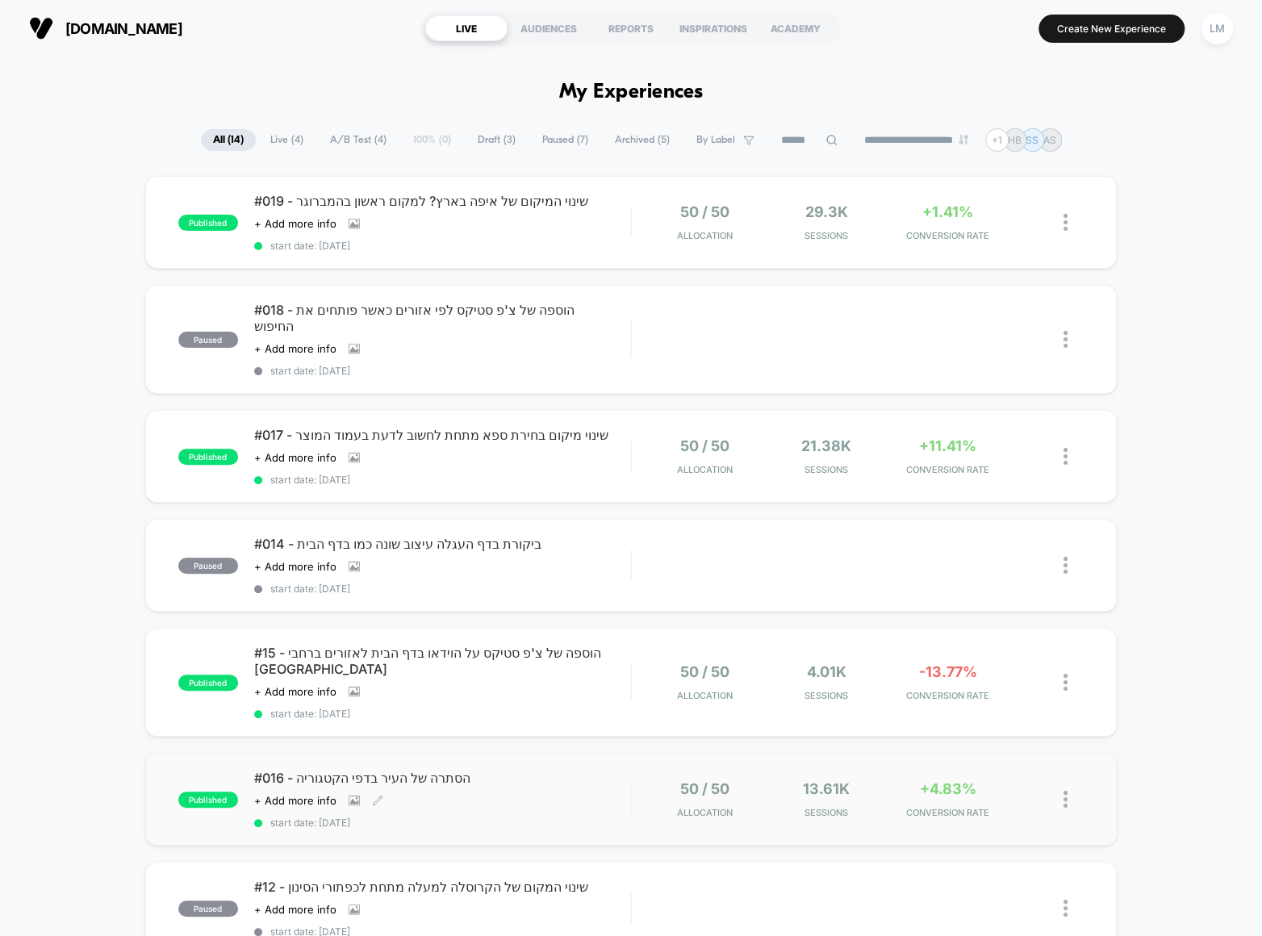
click at [359, 770] on span "#016 - הסתרה של העיר בדפי הקטגוריה" at bounding box center [442, 778] width 376 height 16
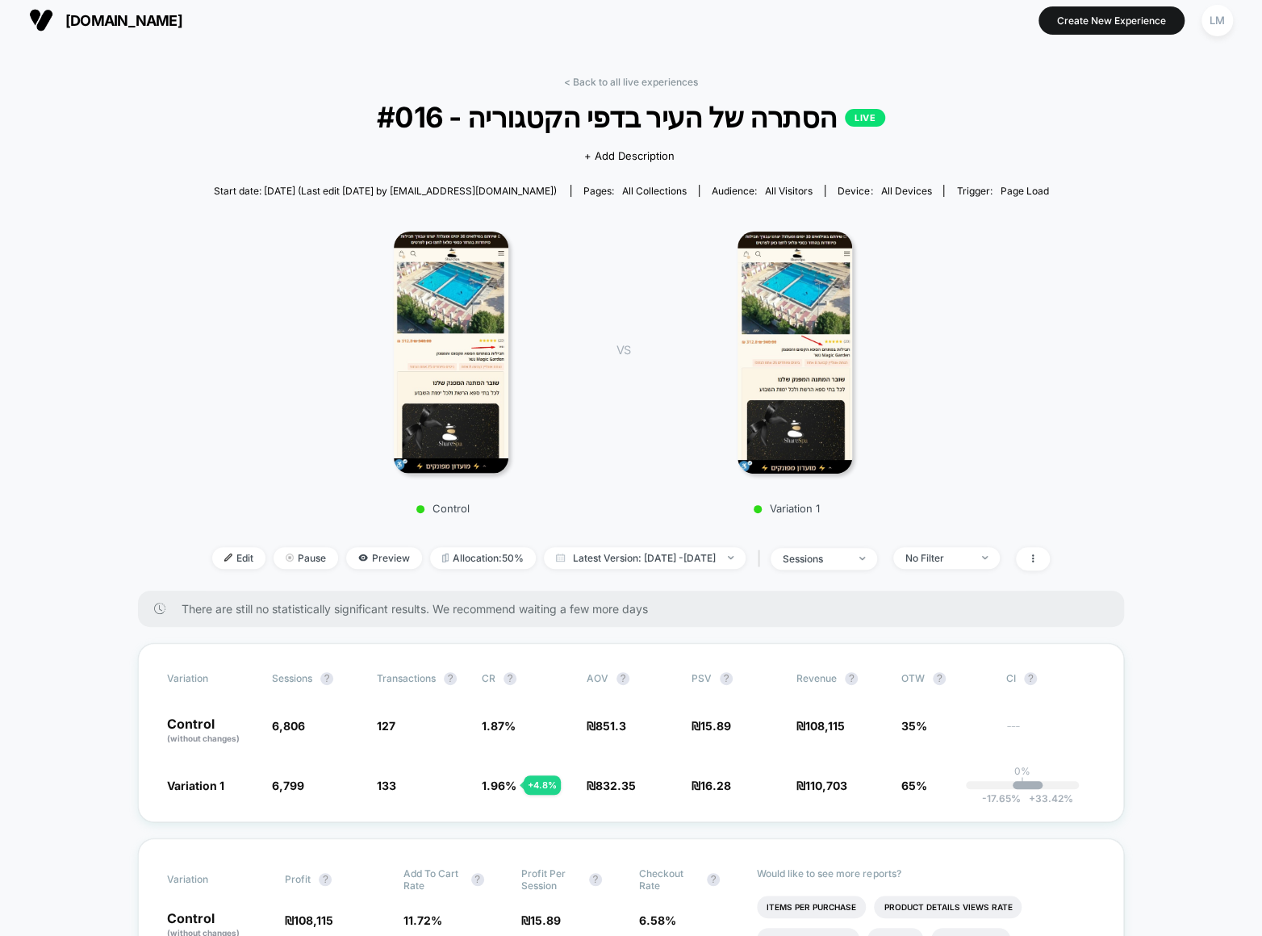
scroll to position [17, 0]
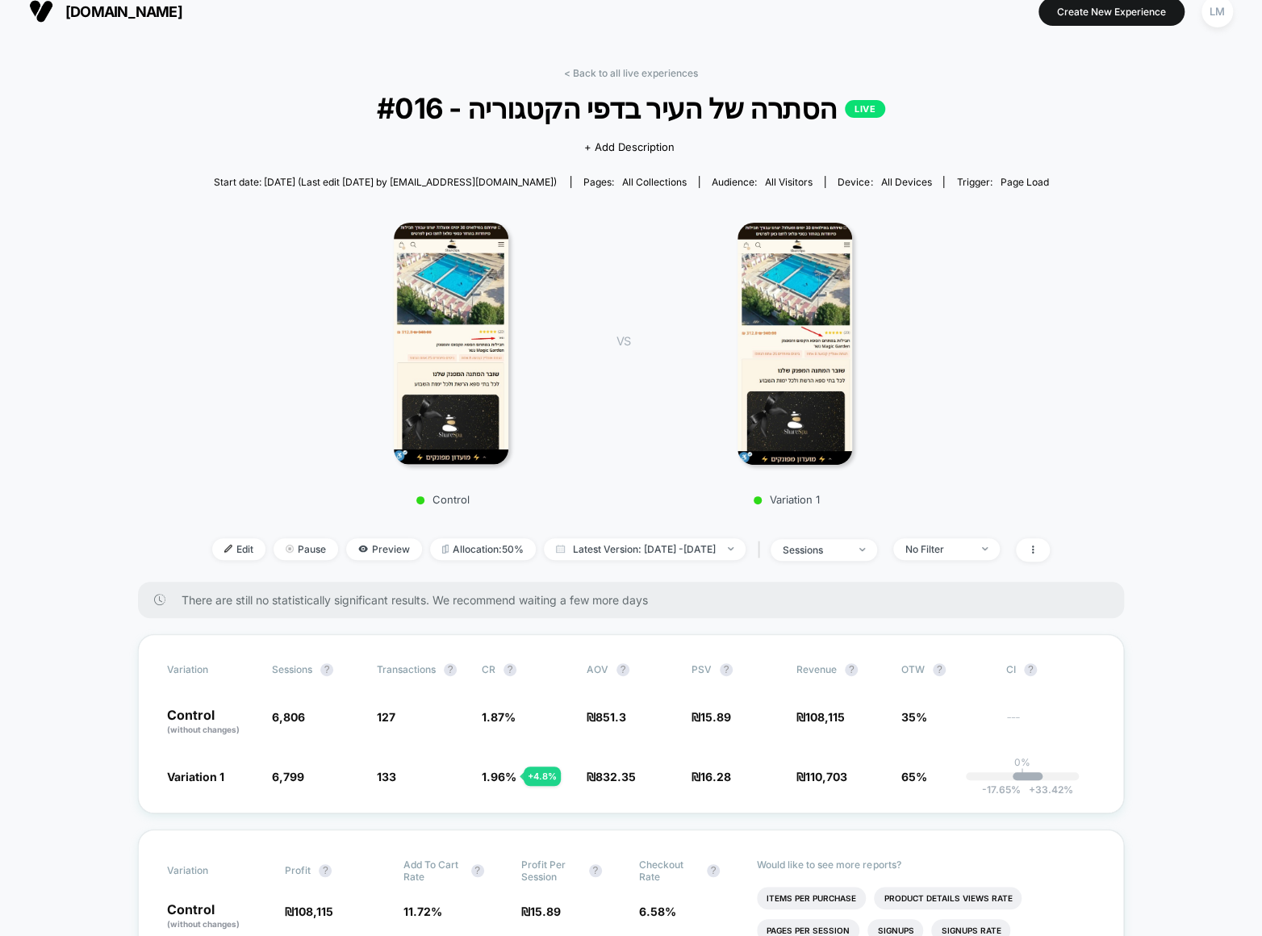
click at [582, 82] on div "< Back to all live experiences #016 - הסתרה של העיר בדפי הקטגוריה LIVE Click to…" at bounding box center [630, 324] width 837 height 515
click at [607, 69] on link "< Back to all live experiences" at bounding box center [631, 73] width 134 height 12
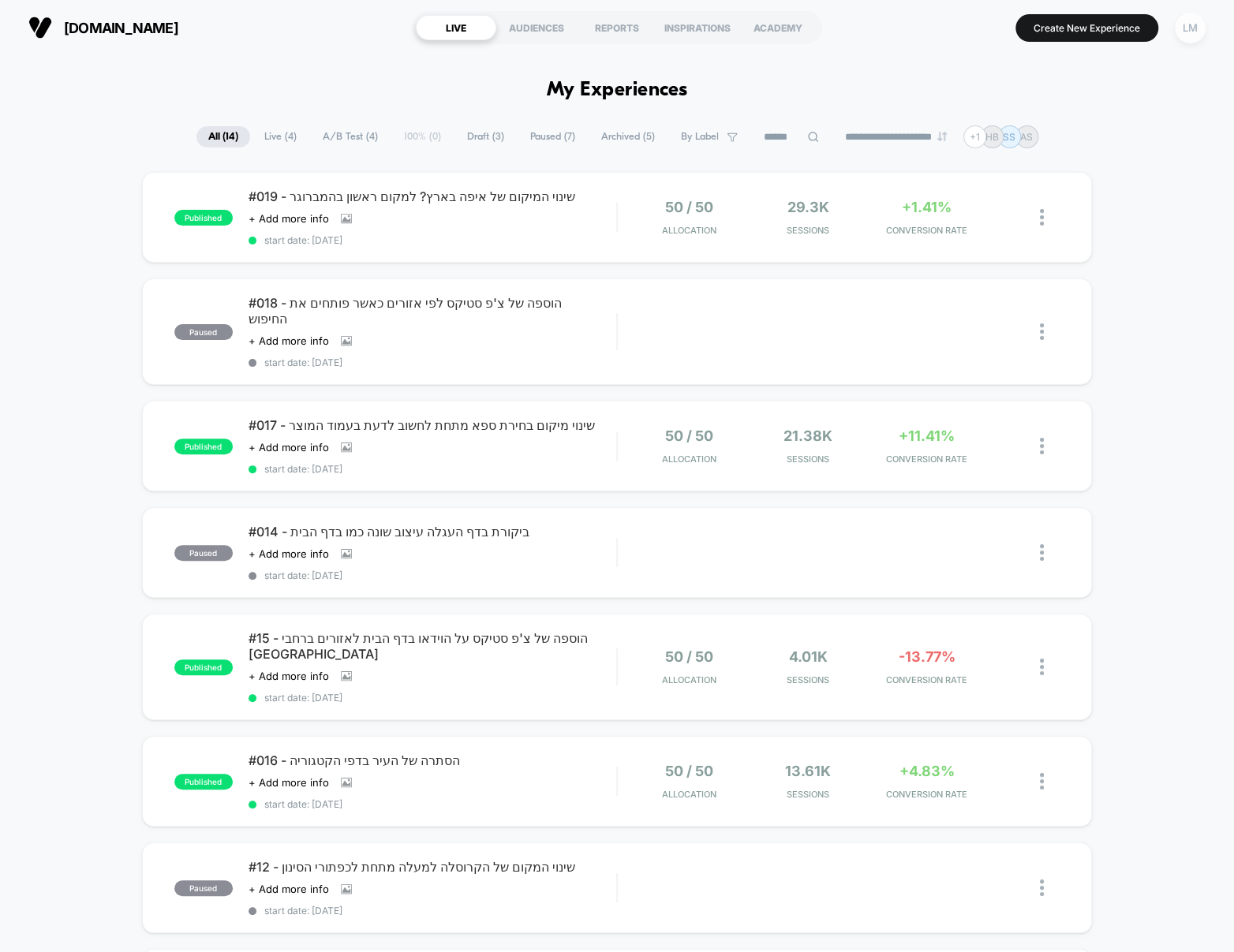
click at [1180, 26] on div "LM" at bounding box center [1189, 27] width 30 height 30
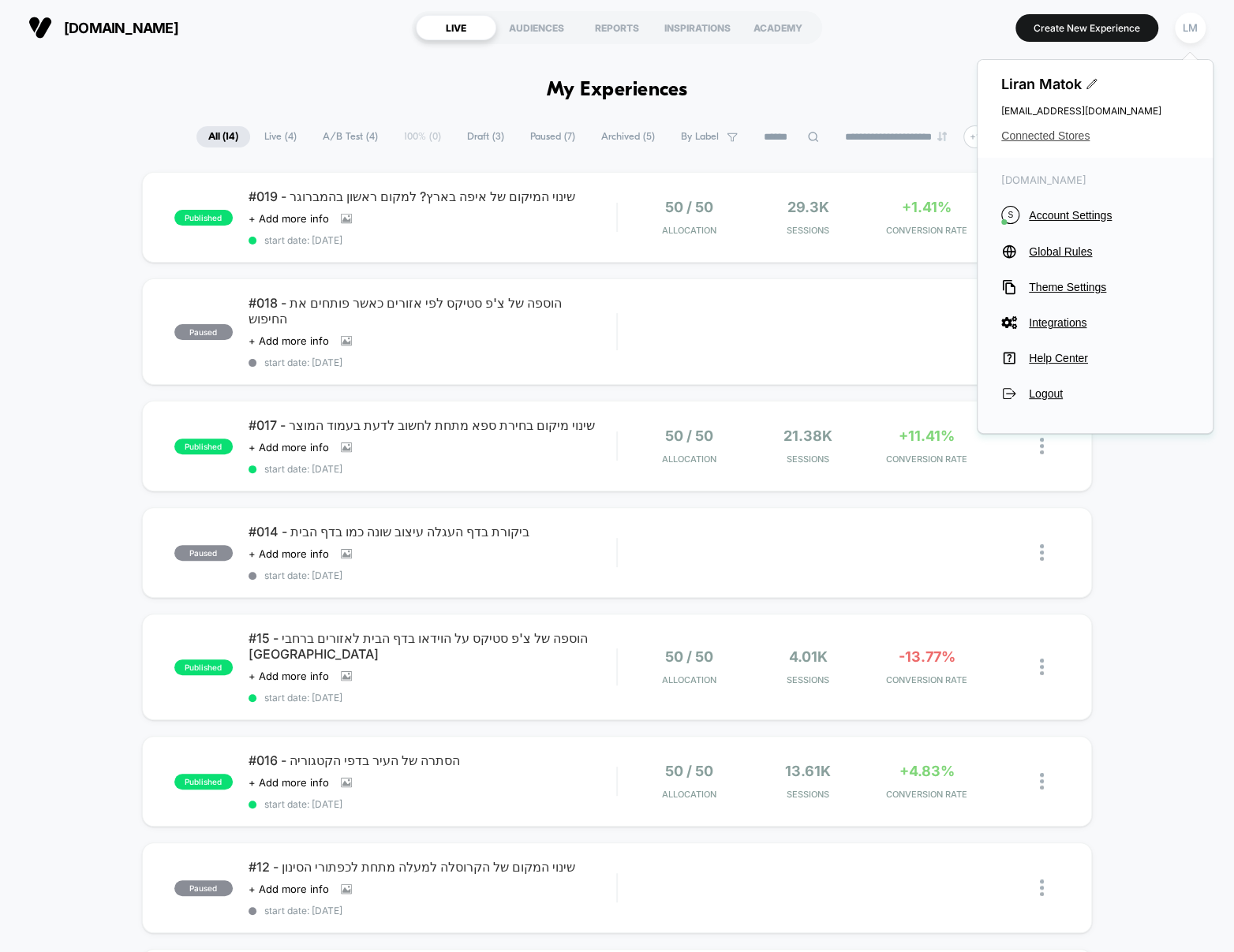
click at [1063, 139] on span "Connected Stores" at bounding box center [1095, 135] width 188 height 13
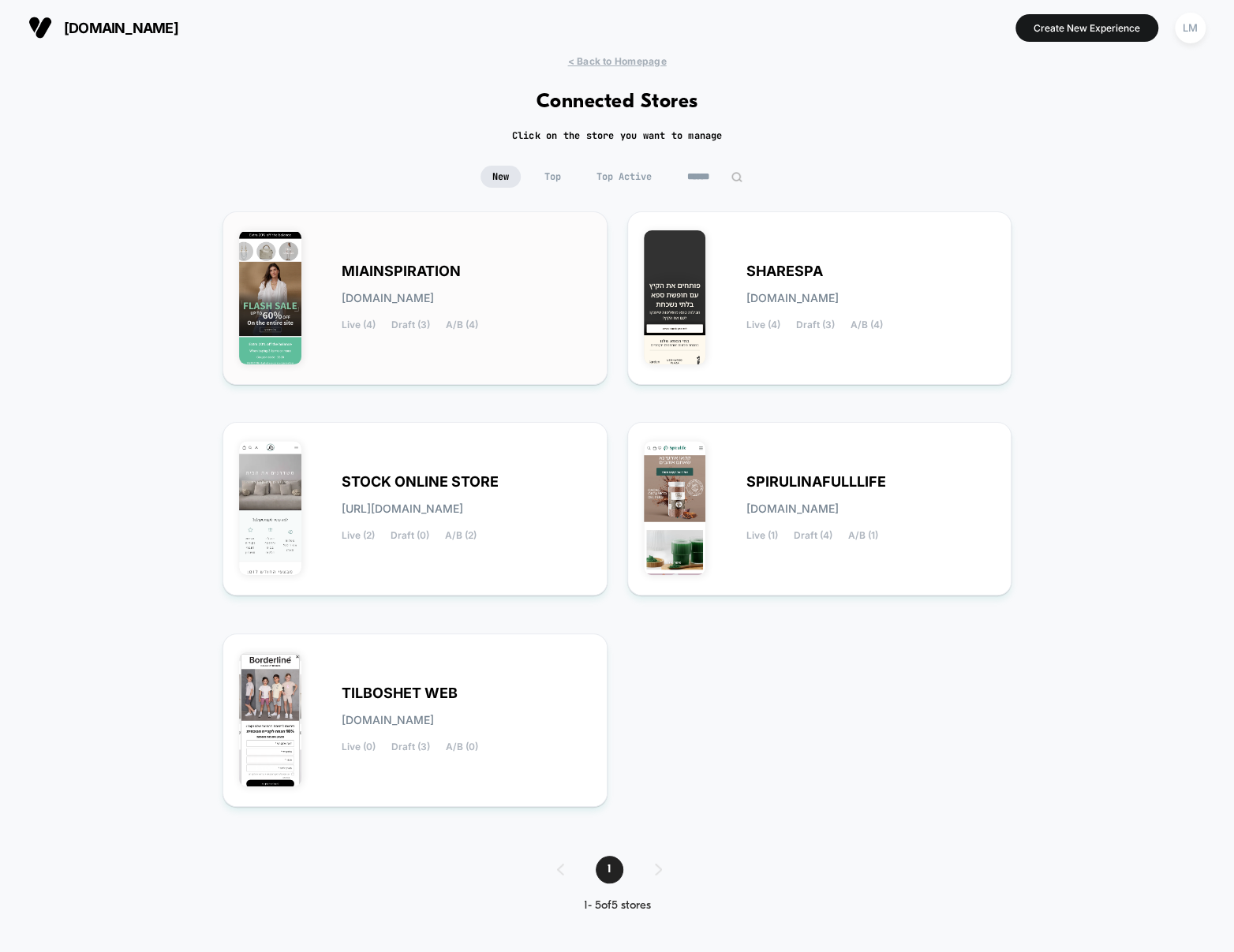
click at [453, 278] on div "MIAINSPIRATION [DOMAIN_NAME] Live (4) Draft (3) A/B (4)" at bounding box center [465, 298] width 249 height 65
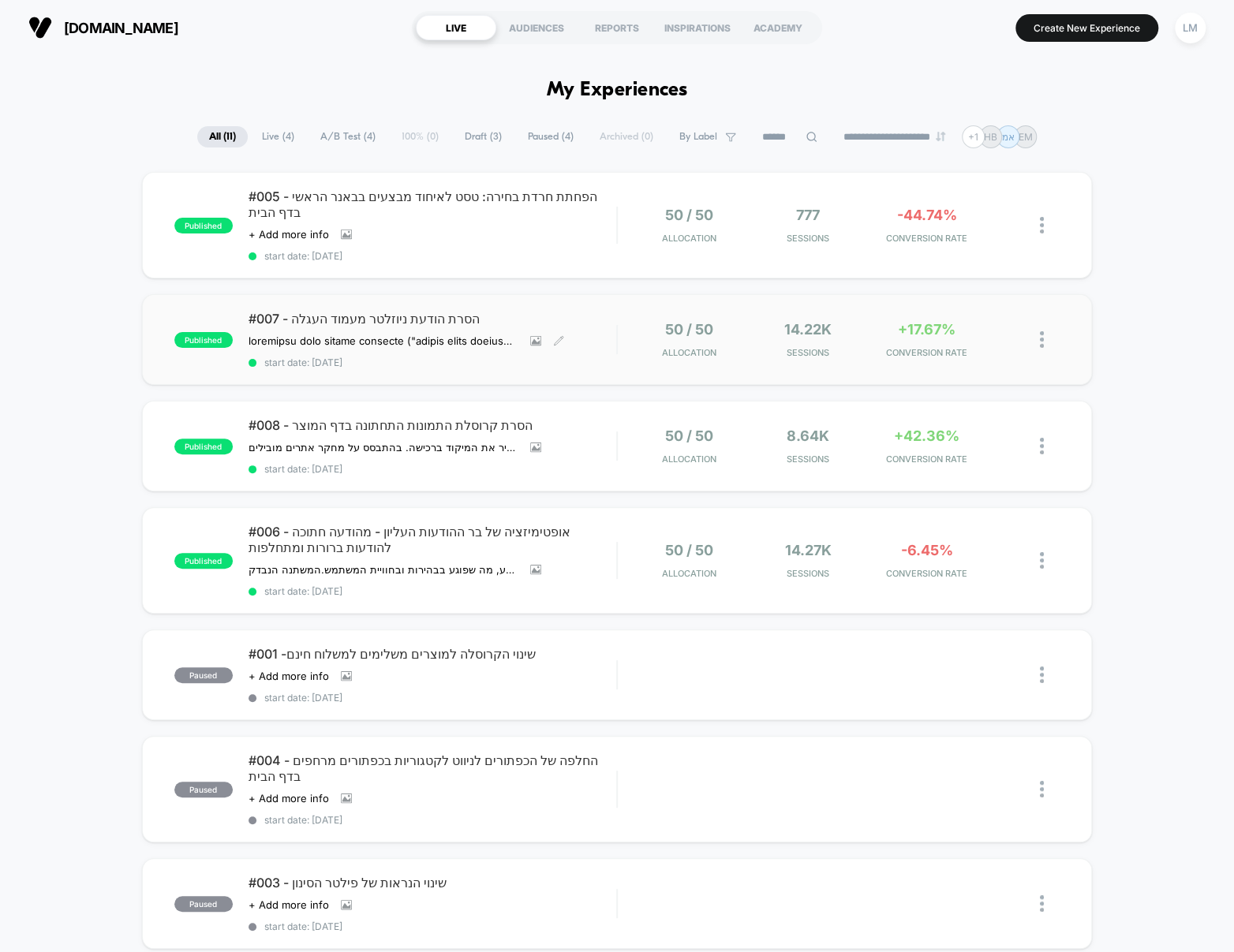
click at [375, 311] on span "#007 - הסרת הודעת ניוזלטר מעמוד העגלה" at bounding box center [432, 319] width 368 height 16
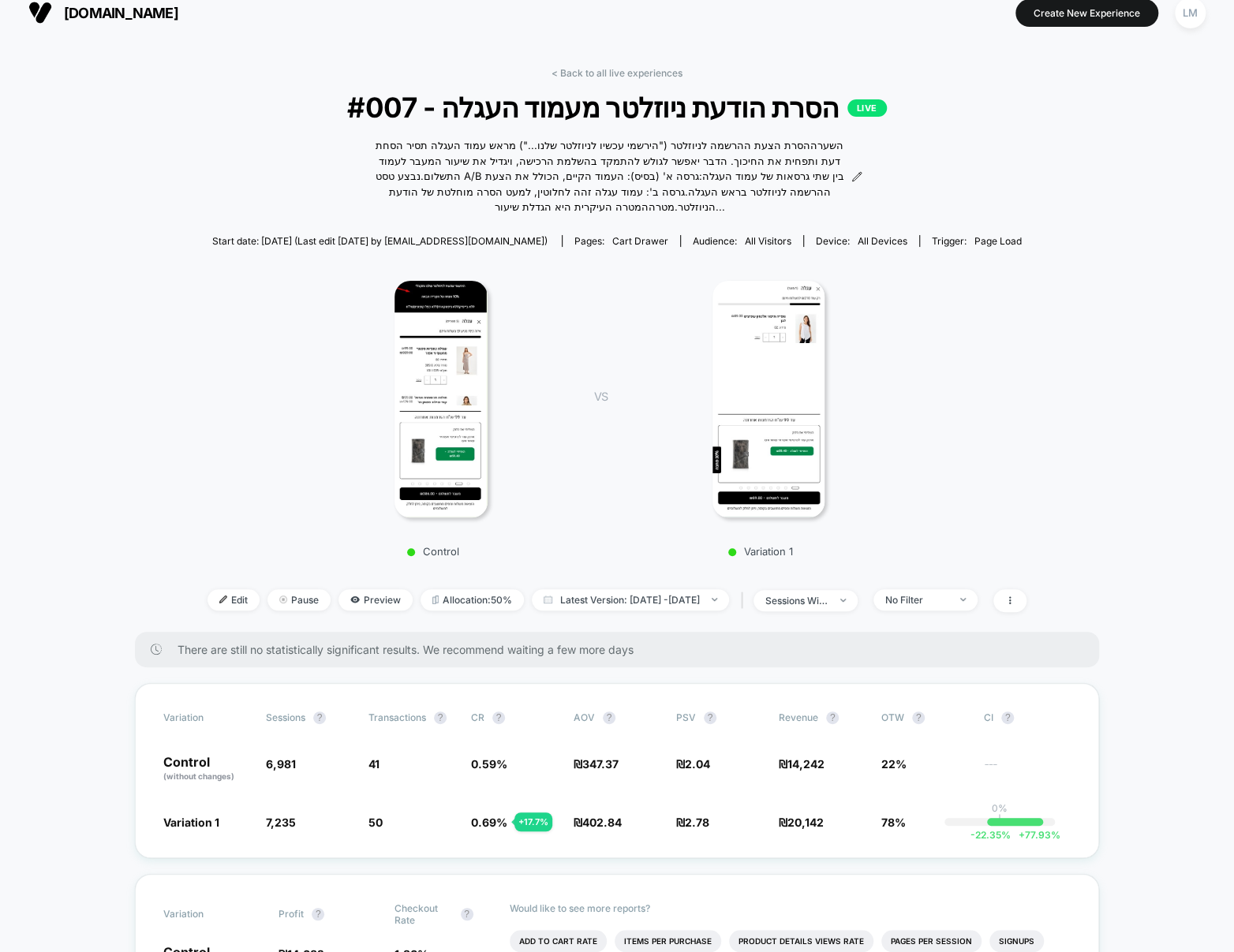
scroll to position [165, 0]
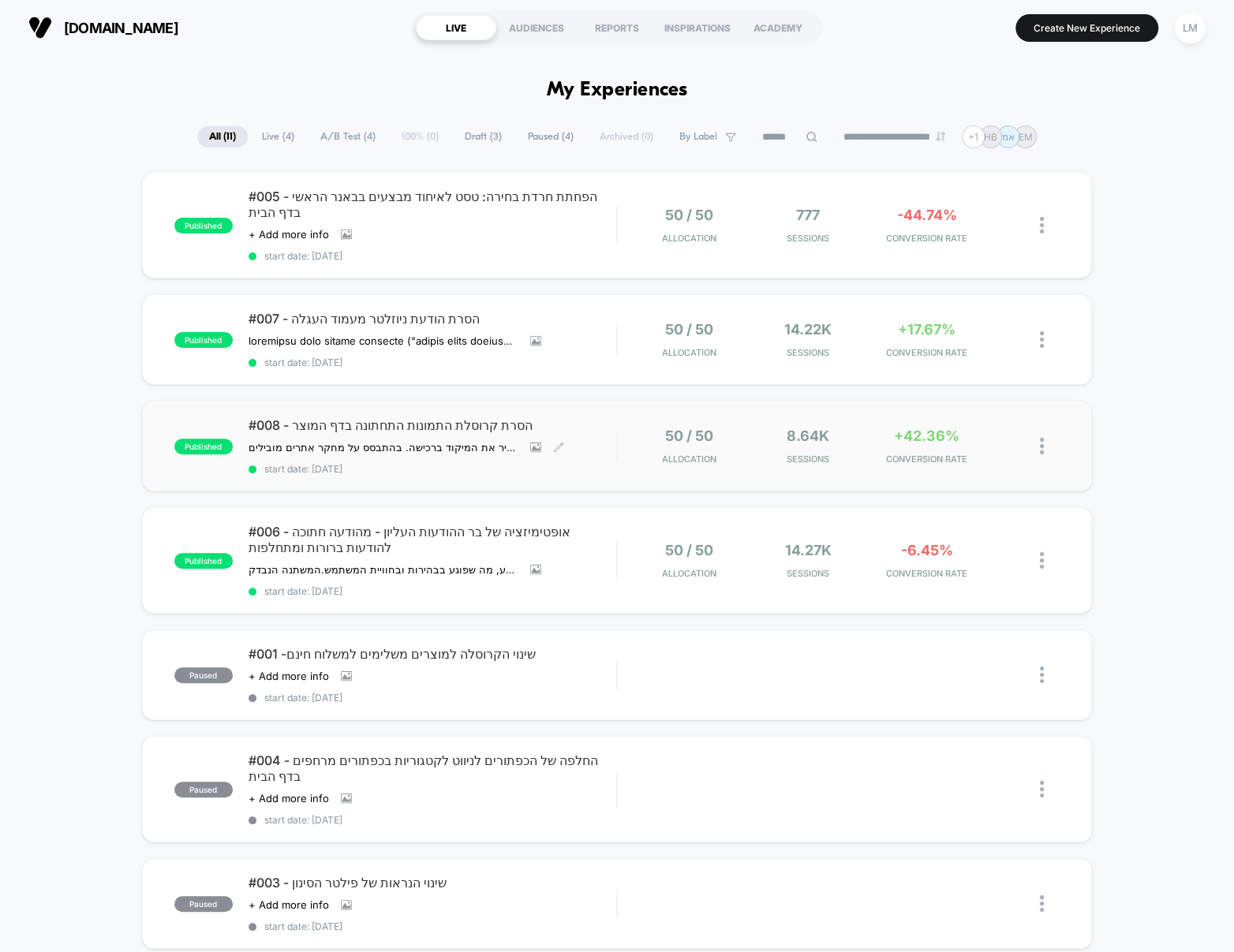
click at [431, 417] on span "#008 - הסרת קרוסלת התמונות התחתונה בדף המוצר" at bounding box center [432, 425] width 368 height 16
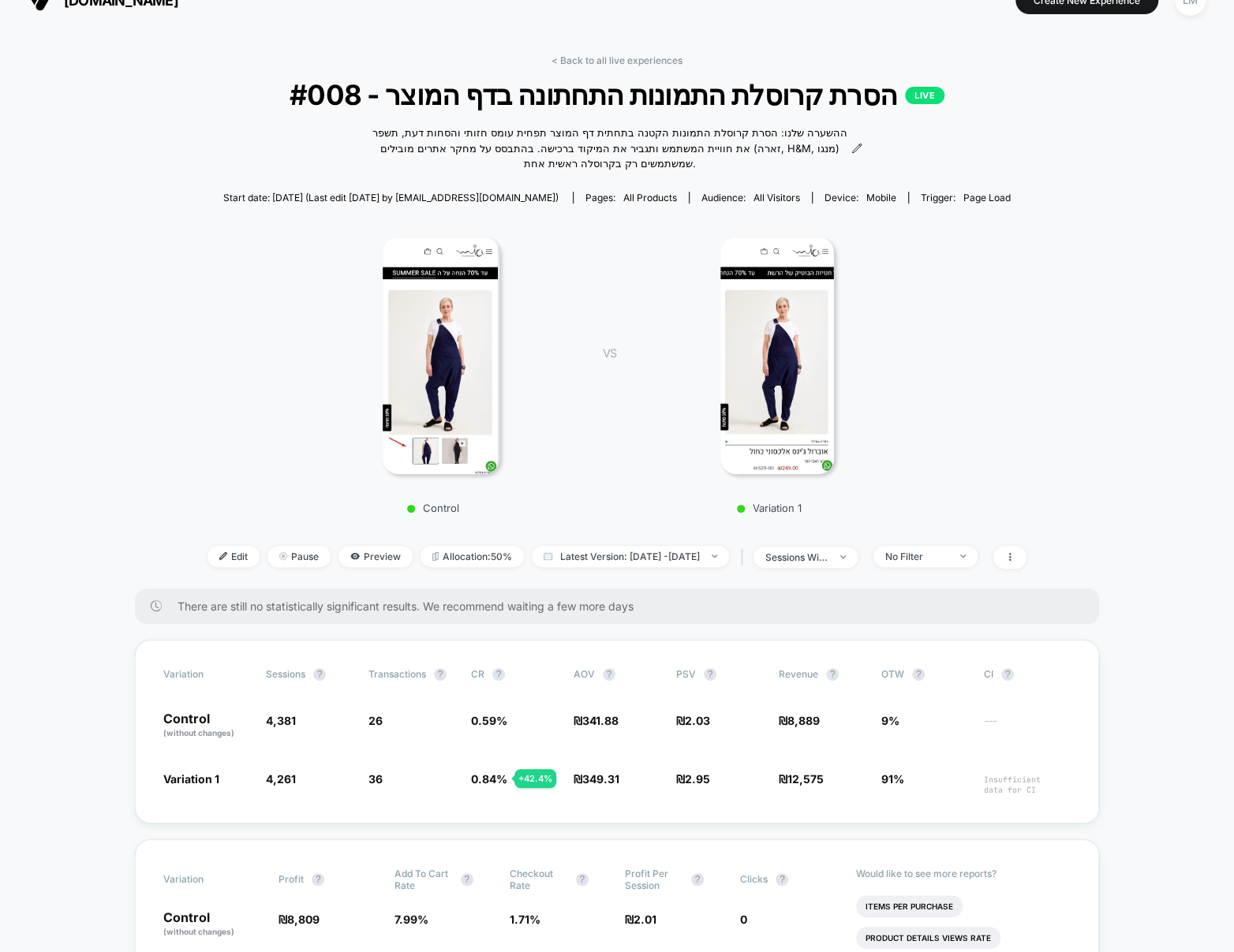
scroll to position [152, 0]
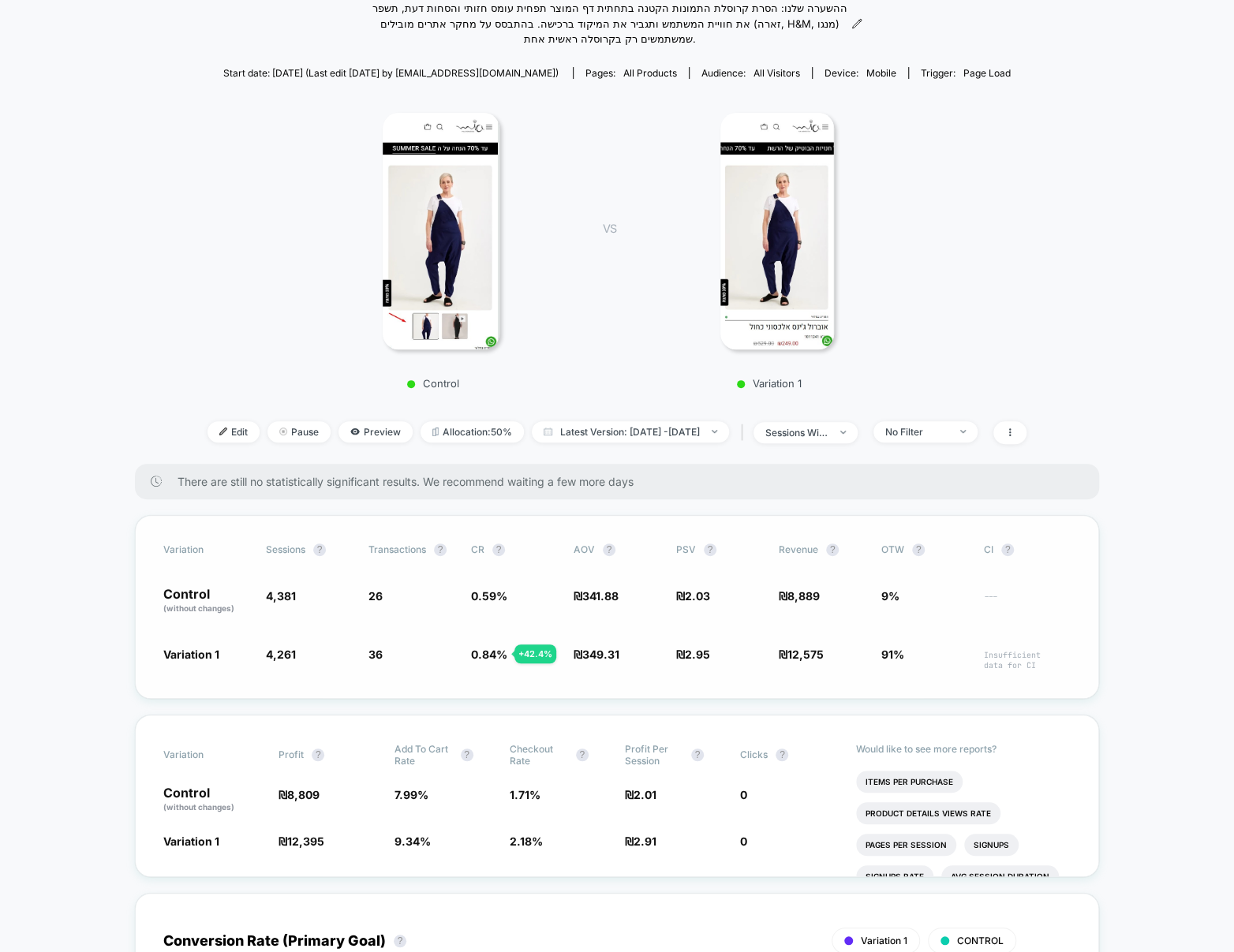
click at [524, 680] on div "Variation Sessions ? Transactions ? CR ? AOV ? PSV ? Revenue ? OTW ? CI ? Contr…" at bounding box center [617, 607] width 964 height 184
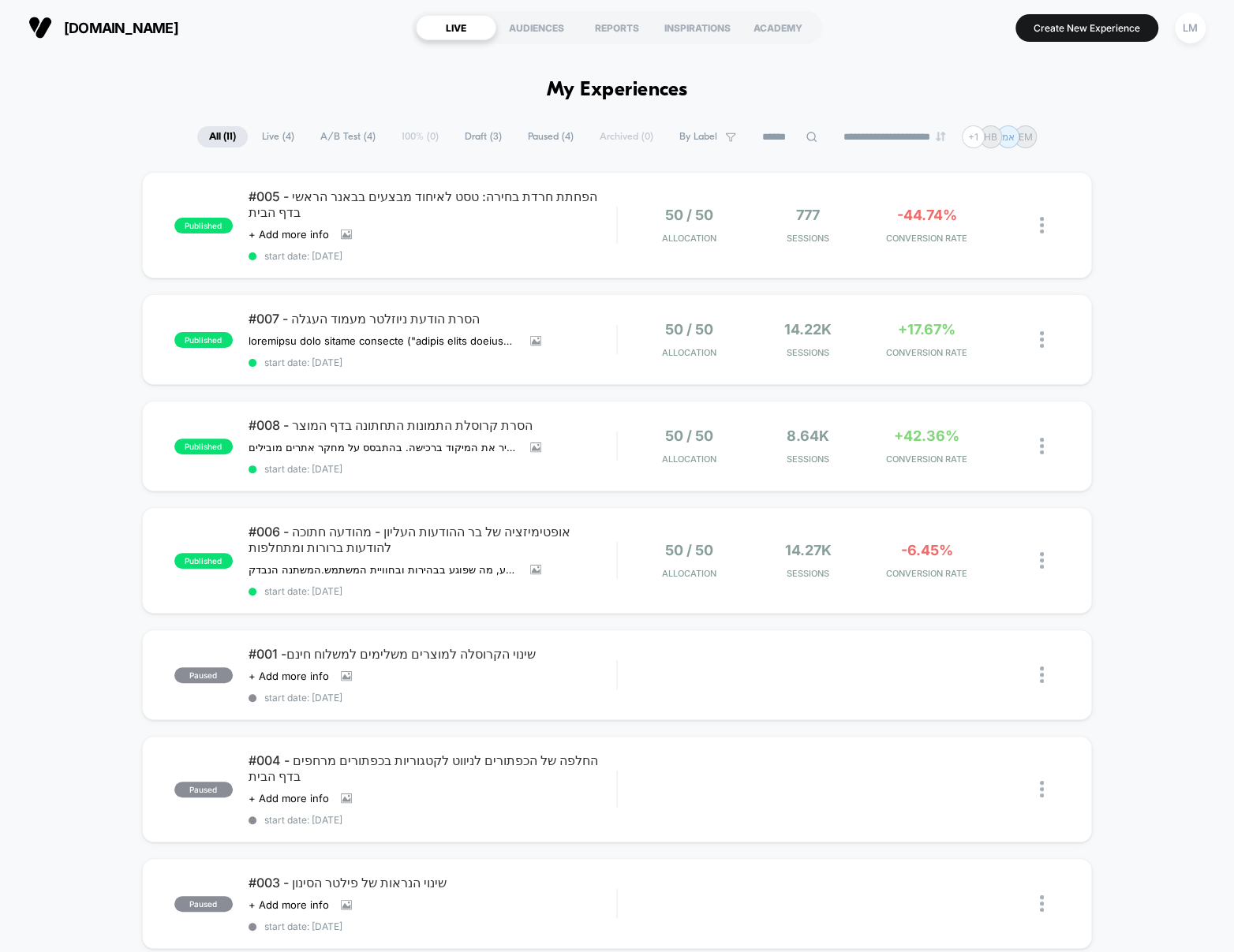
drag, startPoint x: 948, startPoint y: 78, endPoint x: 614, endPoint y: 87, distance: 334.1
click at [614, 87] on h1 "My Experiences" at bounding box center [617, 90] width 141 height 22
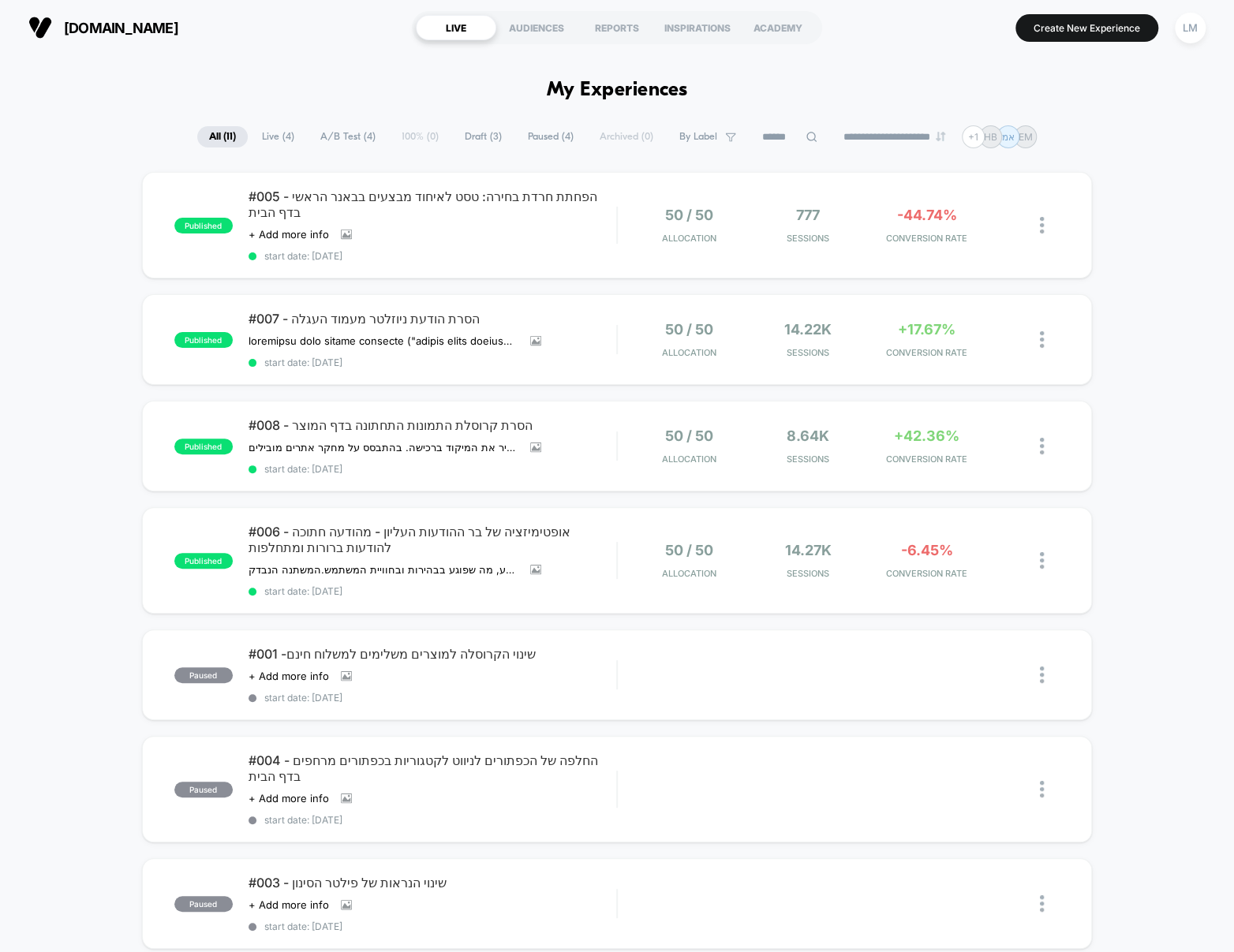
click at [614, 87] on h1 "My Experiences" at bounding box center [617, 90] width 141 height 22
drag, startPoint x: 507, startPoint y: 85, endPoint x: 596, endPoint y: 99, distance: 90.1
click at [599, 87] on h1 "My Experiences" at bounding box center [617, 90] width 141 height 22
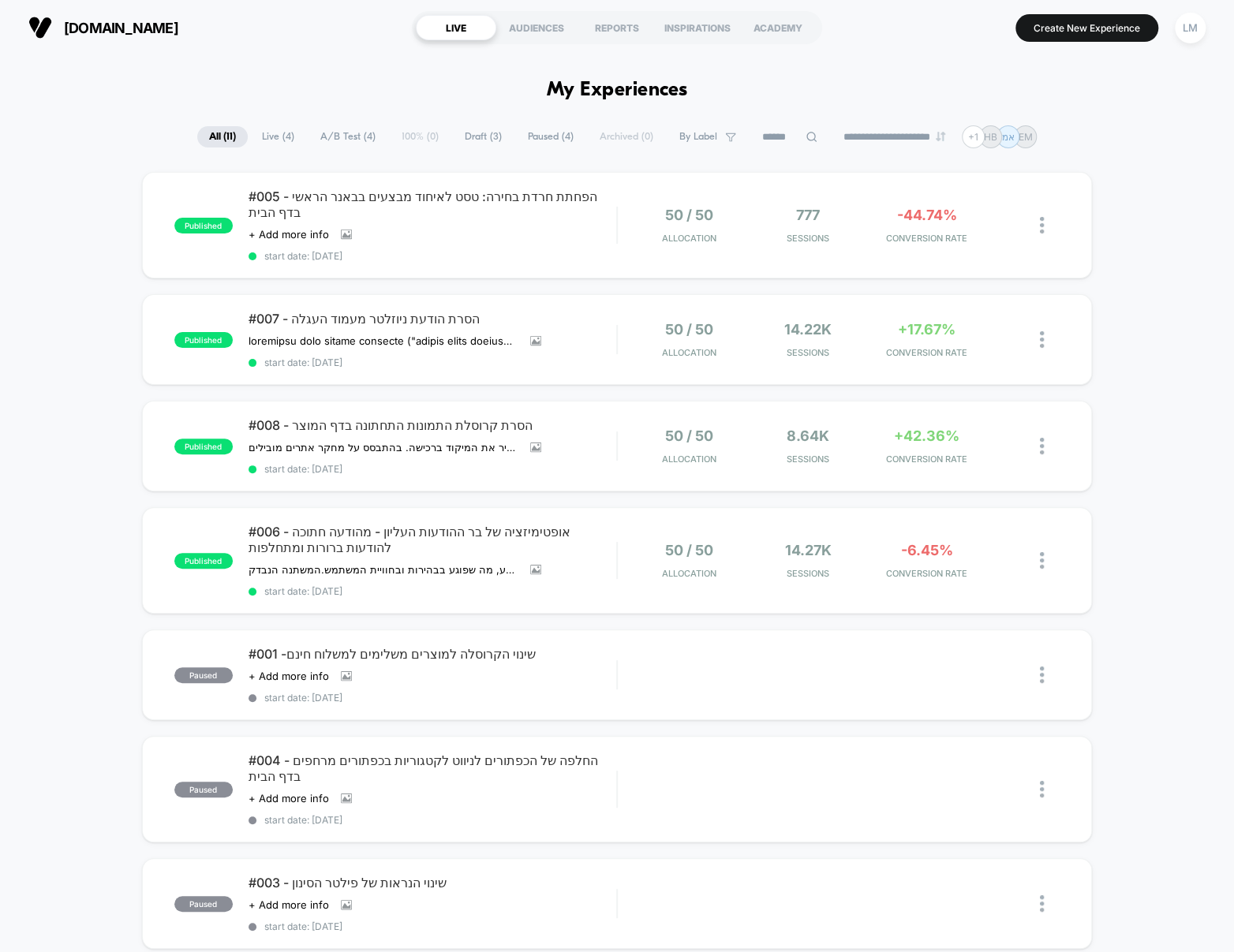
drag, startPoint x: 1093, startPoint y: 153, endPoint x: 435, endPoint y: 81, distance: 661.9
click at [475, 191] on span "#005 - הפחתת חרדת בחירה: טסט לאיחוד מבצעים בבאנר הראשי בדף הבית" at bounding box center [432, 204] width 368 height 31
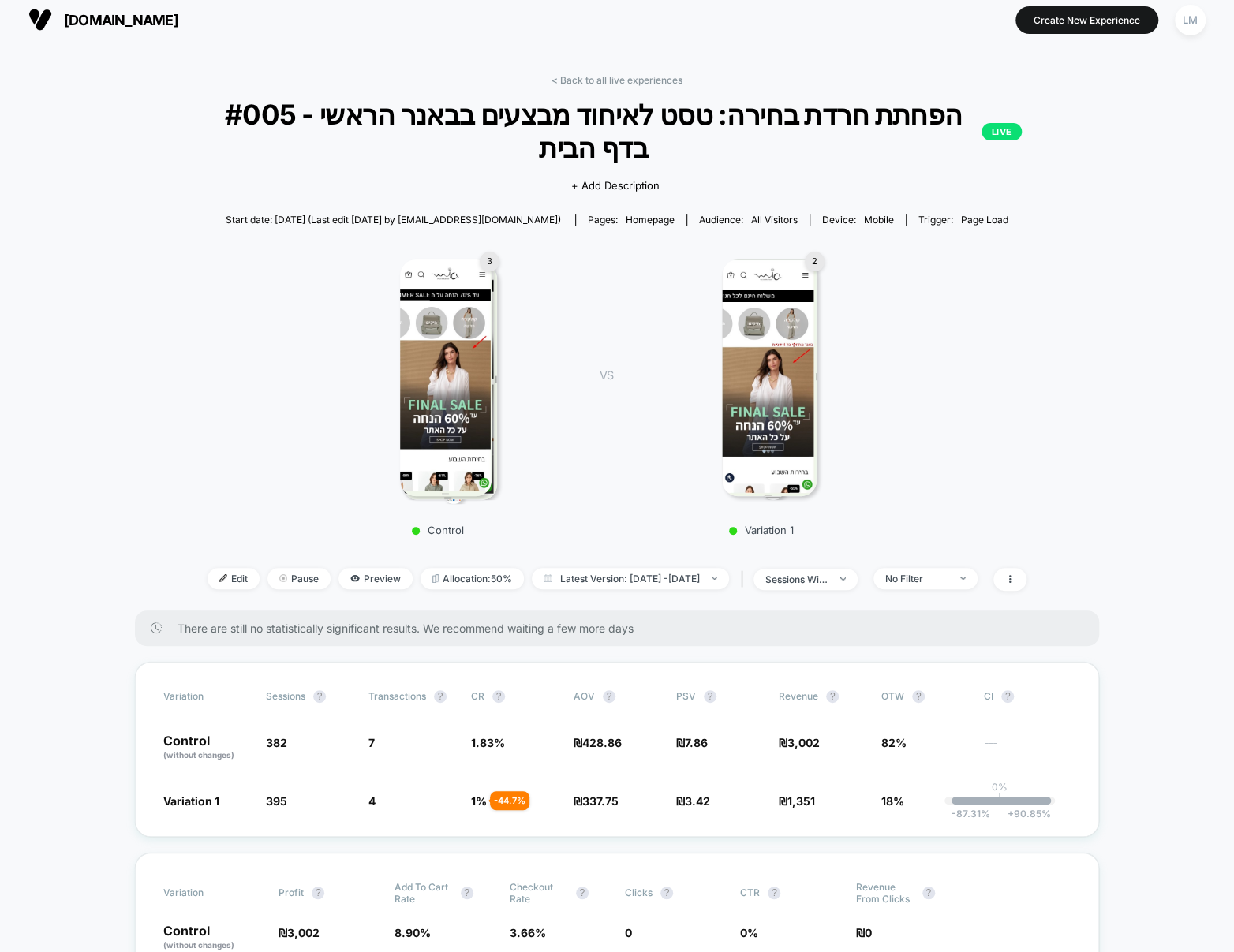
scroll to position [11, 0]
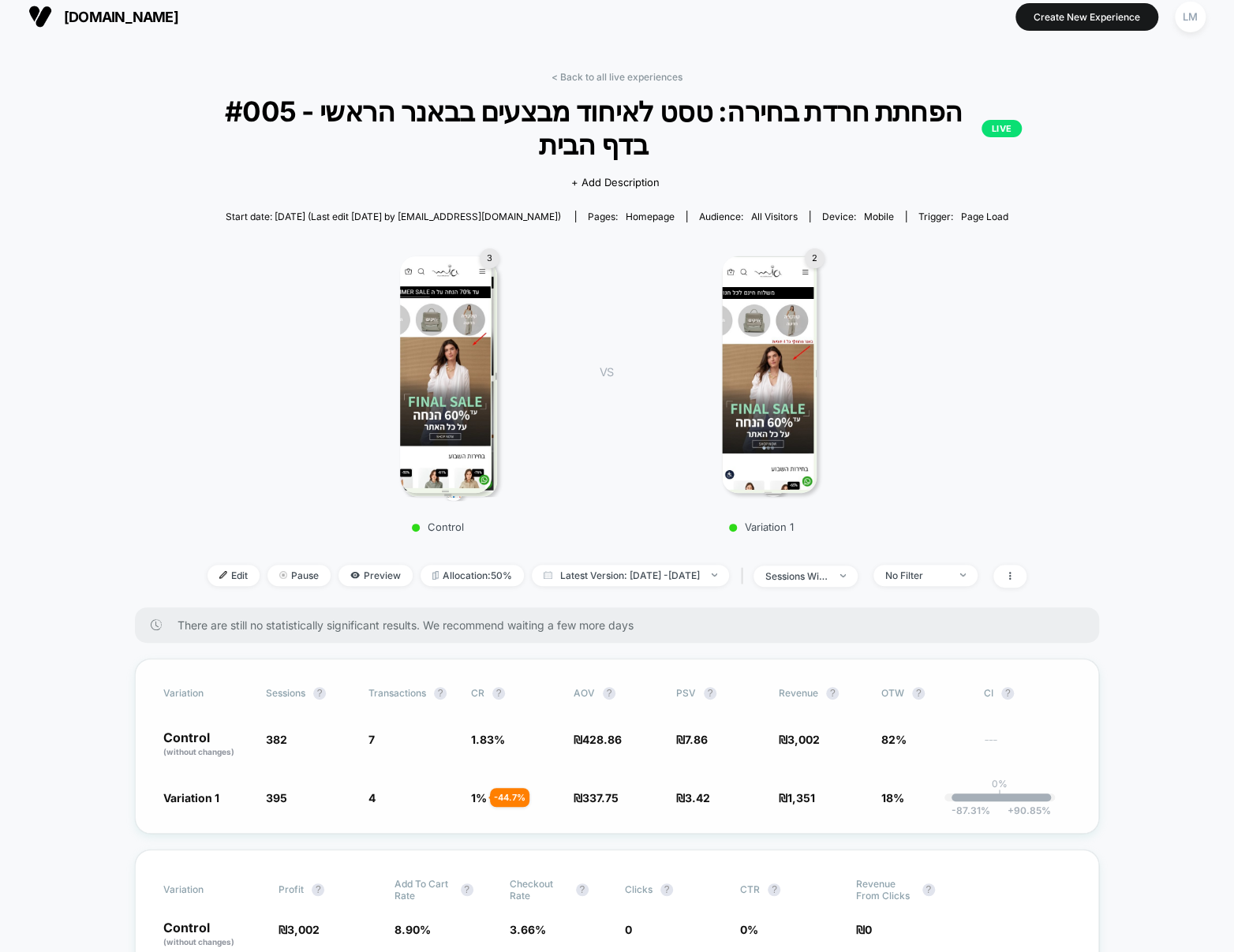
drag, startPoint x: 855, startPoint y: 770, endPoint x: 742, endPoint y: 780, distance: 113.4
click at [851, 772] on div "Variation Sessions ? Transactions ? CR ? AOV ? PSV ? Revenue ? OTW ? CI ? Contr…" at bounding box center [617, 746] width 964 height 175
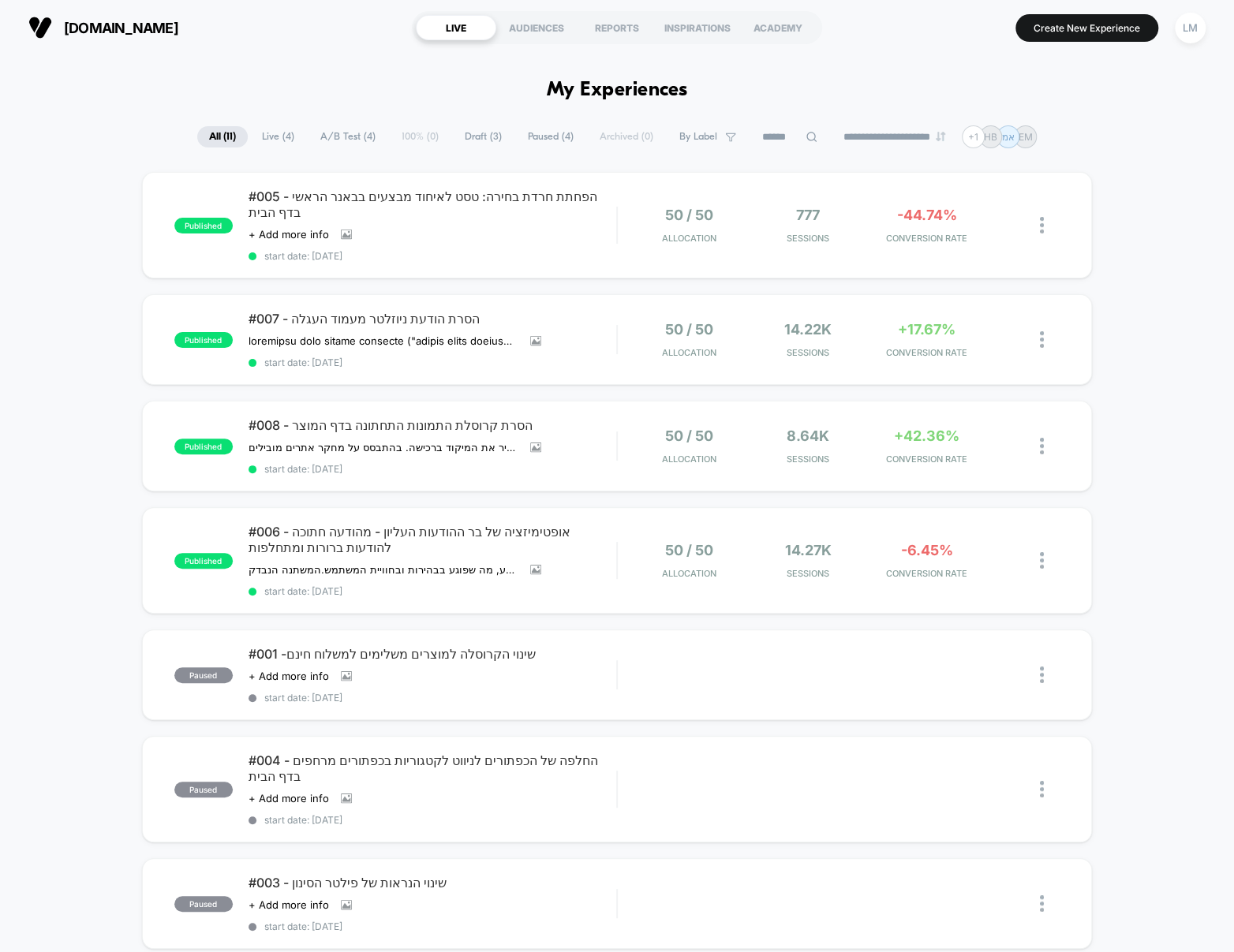
click at [414, 524] on span "#006 - אופטימיזציה של בר ההודעות העליון - מהודעה חתוכה להודעות ברורות ומתחלפות" at bounding box center [432, 540] width 368 height 31
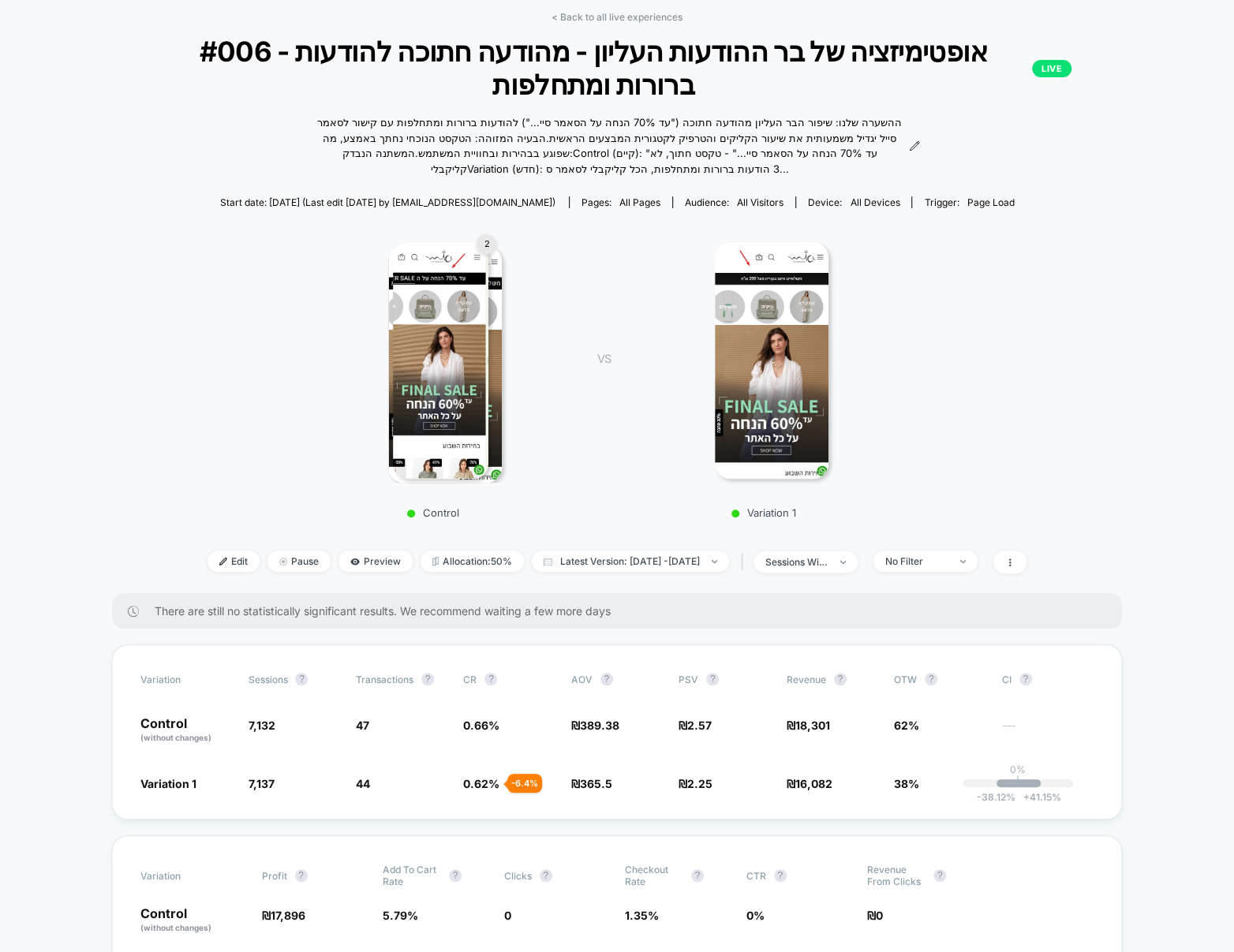
scroll to position [73, 0]
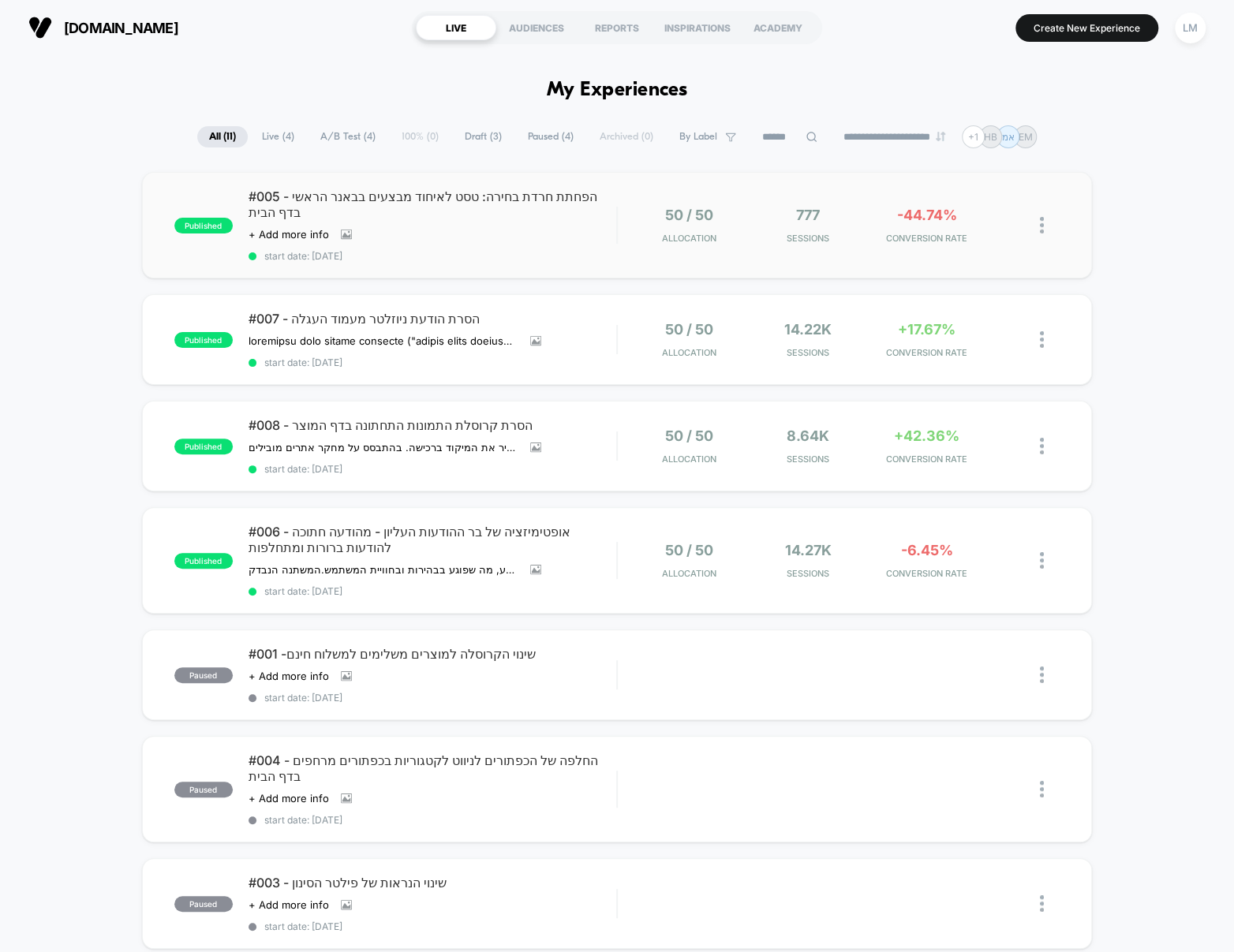
click at [1041, 217] on img at bounding box center [1041, 225] width 4 height 17
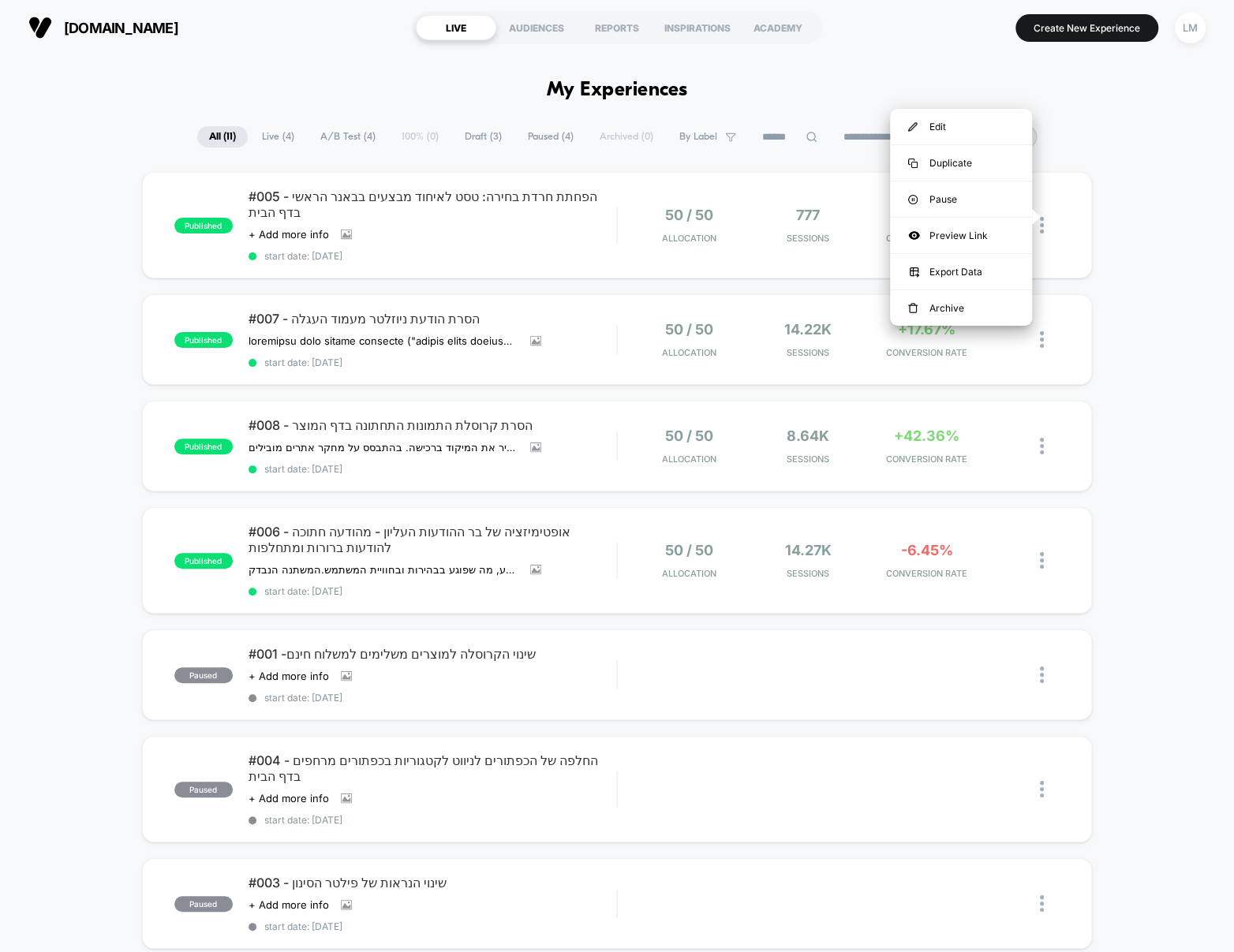
click at [1164, 174] on div "published #005 - הפחתת חרדת בחירה: טסט לאיחוד מבצעים בבאנר הראשי בדף הבית Click…" at bounding box center [617, 806] width 1234 height 1270
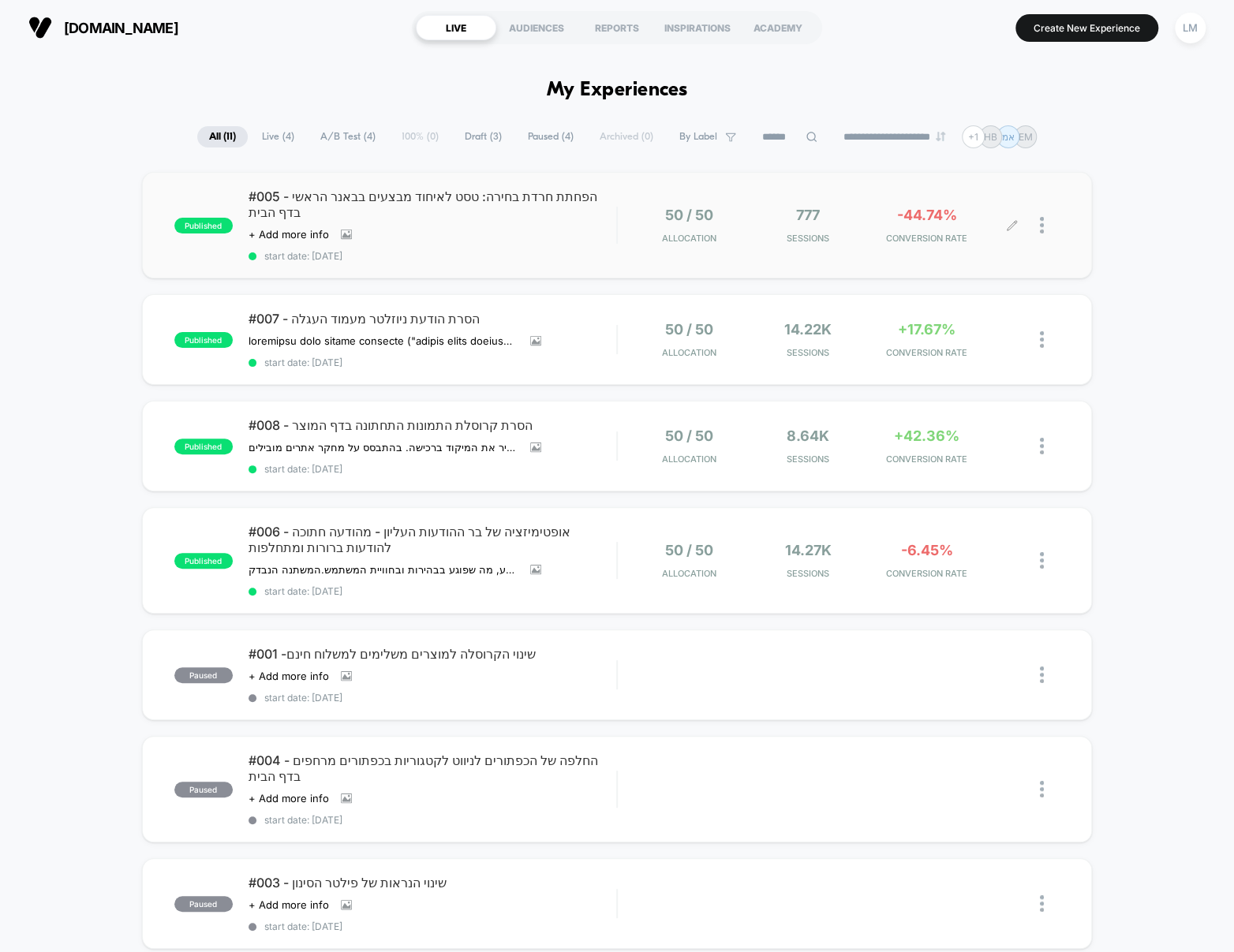
click at [937, 208] on span "-44.74%" at bounding box center [926, 214] width 60 height 17
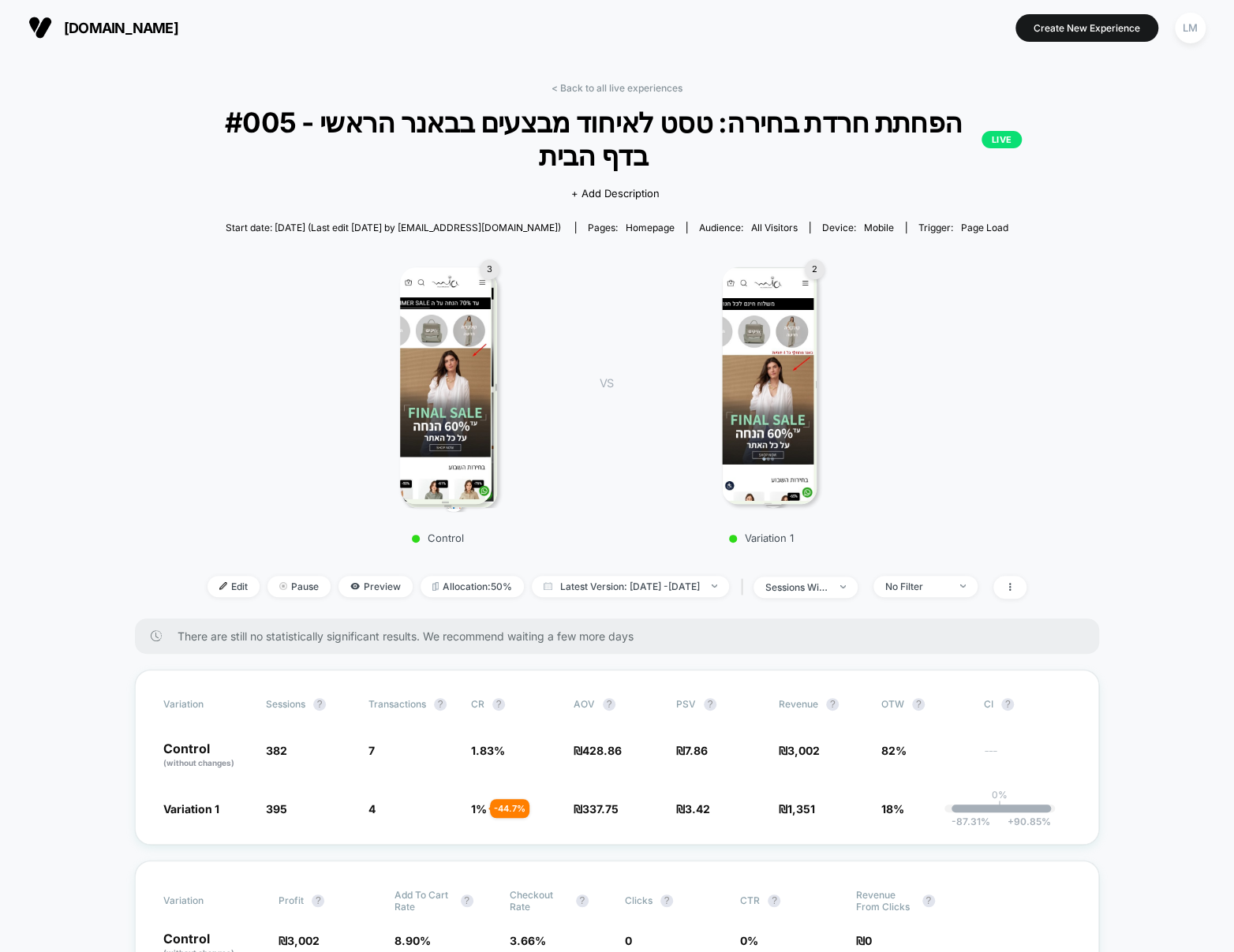
click at [587, 83] on link "< Back to all live experiences" at bounding box center [617, 88] width 131 height 12
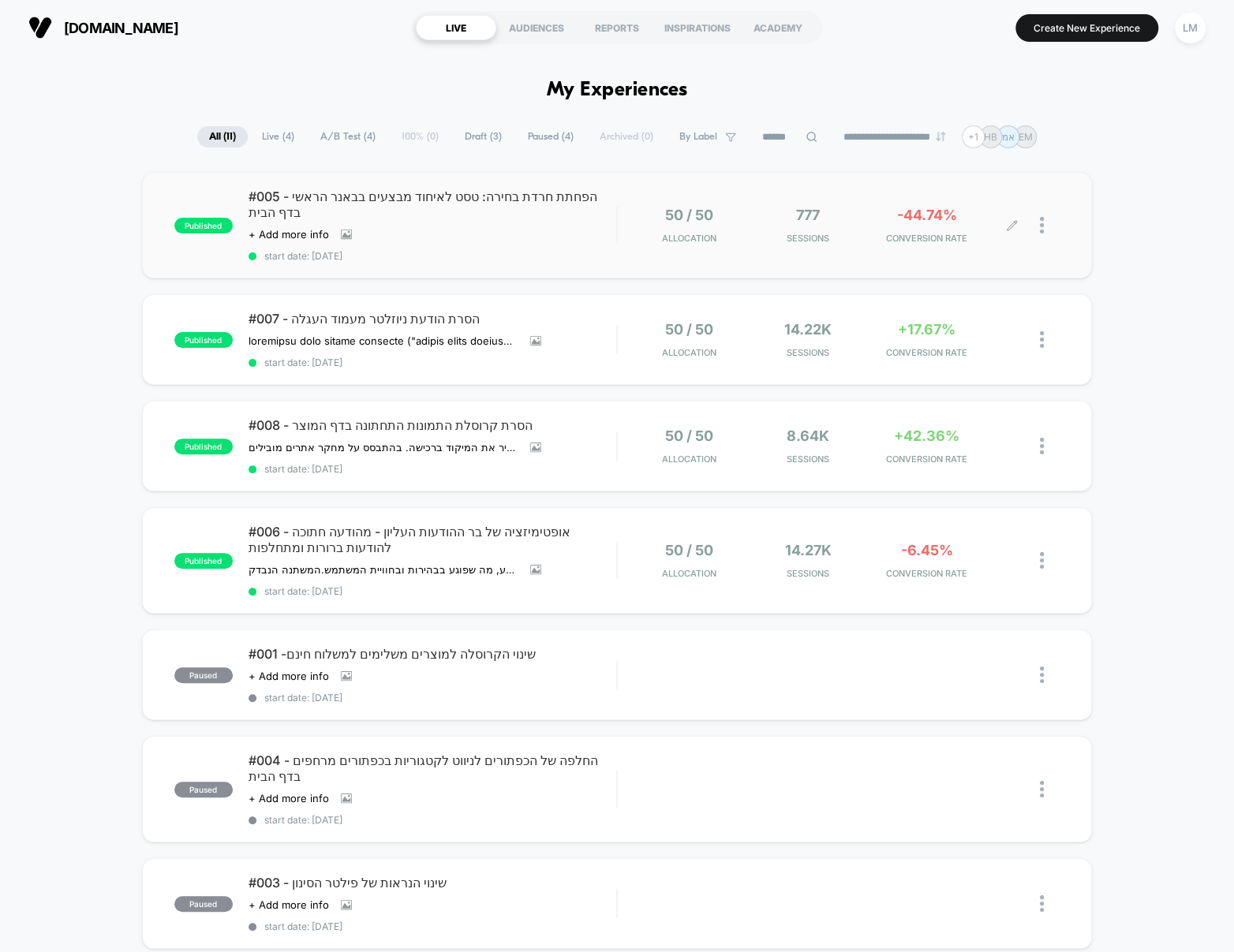
click at [1043, 212] on div at bounding box center [1049, 225] width 20 height 37
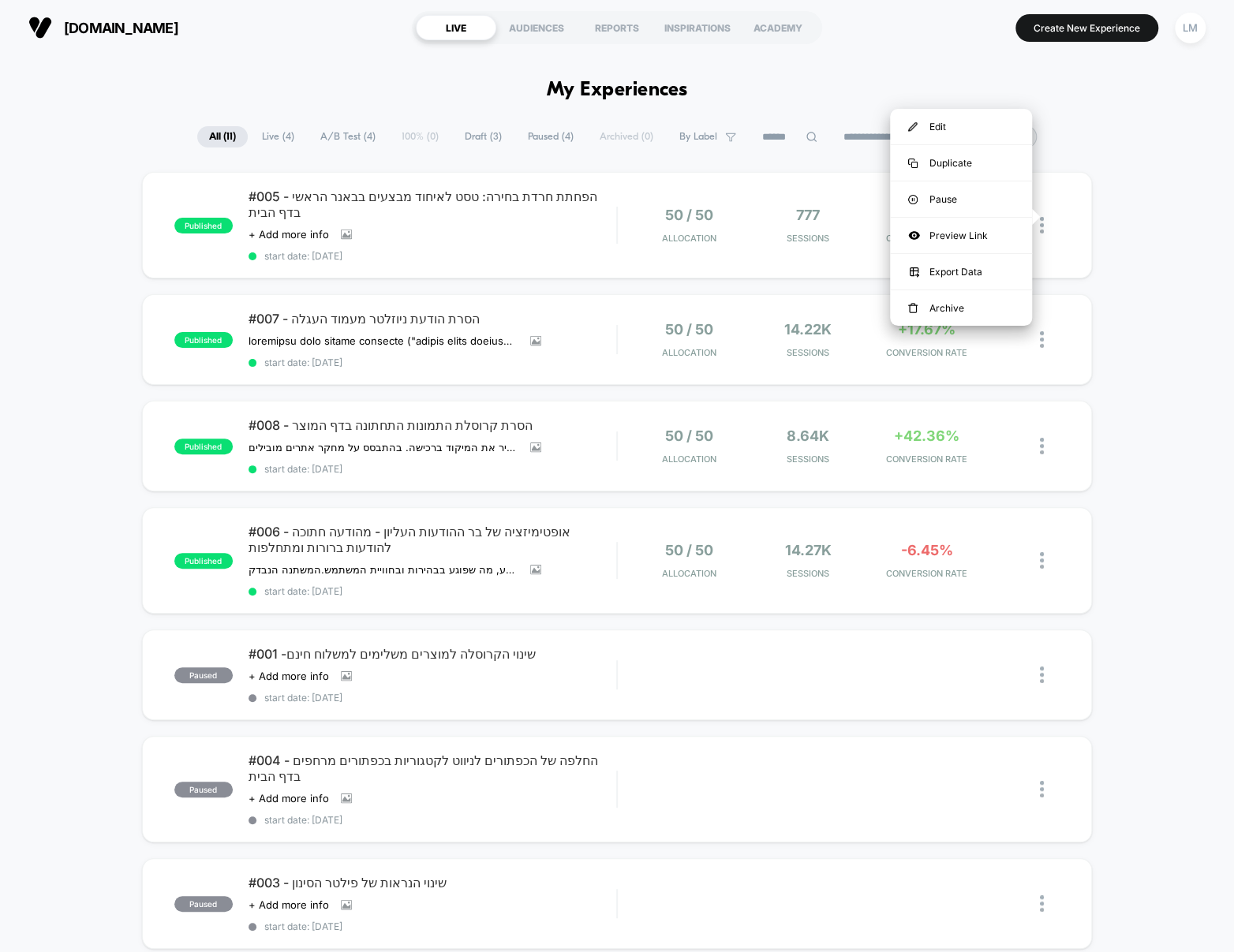
click at [1181, 179] on div "published #005 - הפחתת חרדת בחירה: טסט לאיחוד מבצעים בבאנר הראשי בדף הבית Click…" at bounding box center [617, 806] width 1234 height 1270
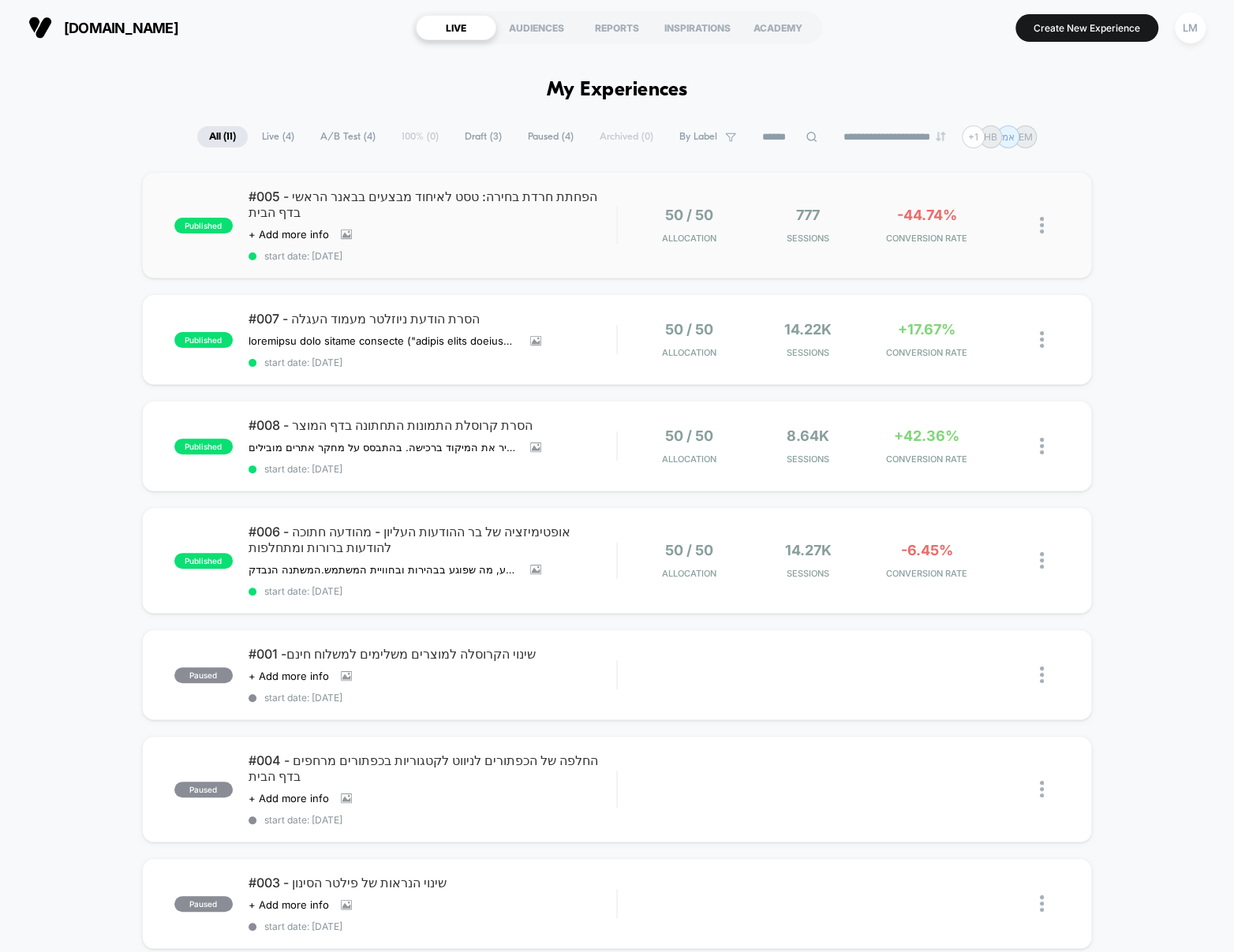
click at [1039, 217] on img at bounding box center [1041, 225] width 4 height 17
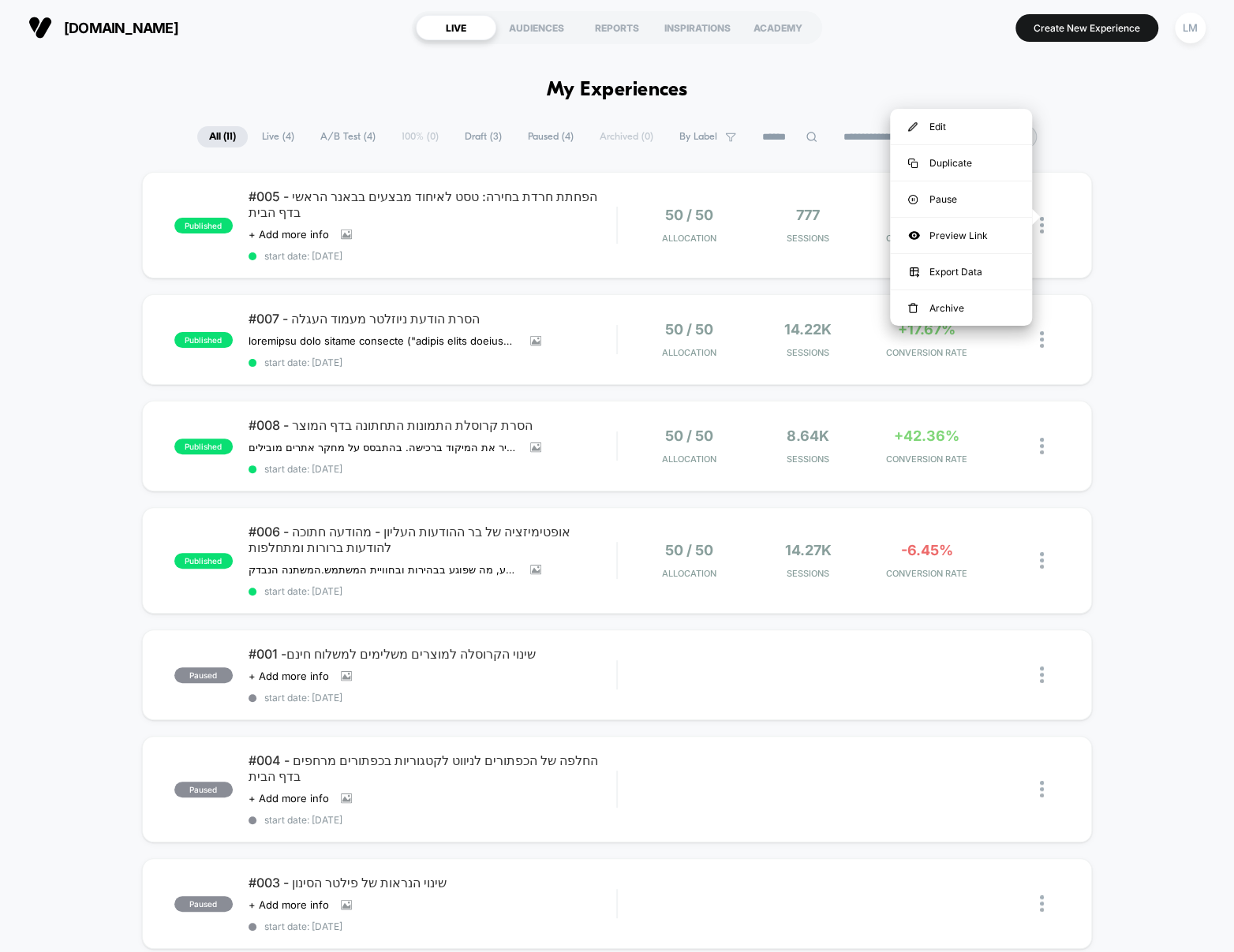
click at [1133, 187] on div "published #005 - הפחתת חרדת בחירה: טסט לאיחוד מבצעים בבאנר הראשי בדף הבית Click…" at bounding box center [617, 806] width 1234 height 1270
